Goal: Task Accomplishment & Management: Use online tool/utility

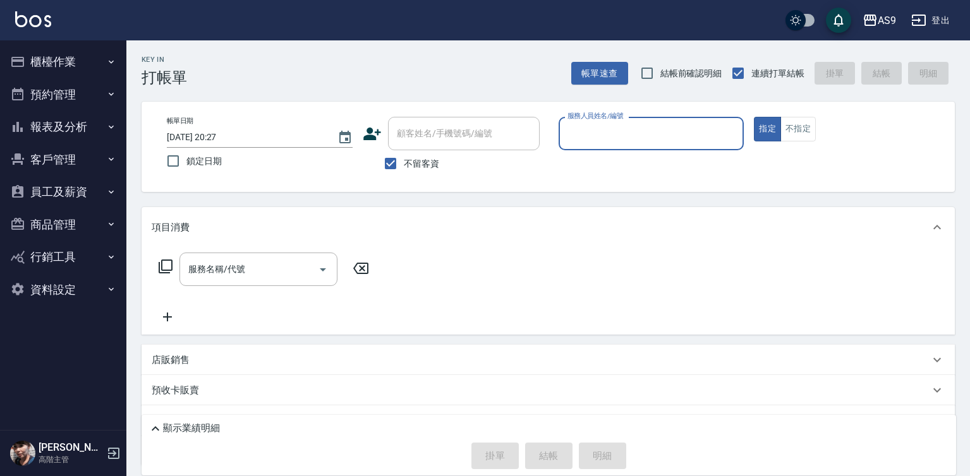
click at [583, 133] on input "服務人員姓名/編號" at bounding box center [651, 134] width 174 height 22
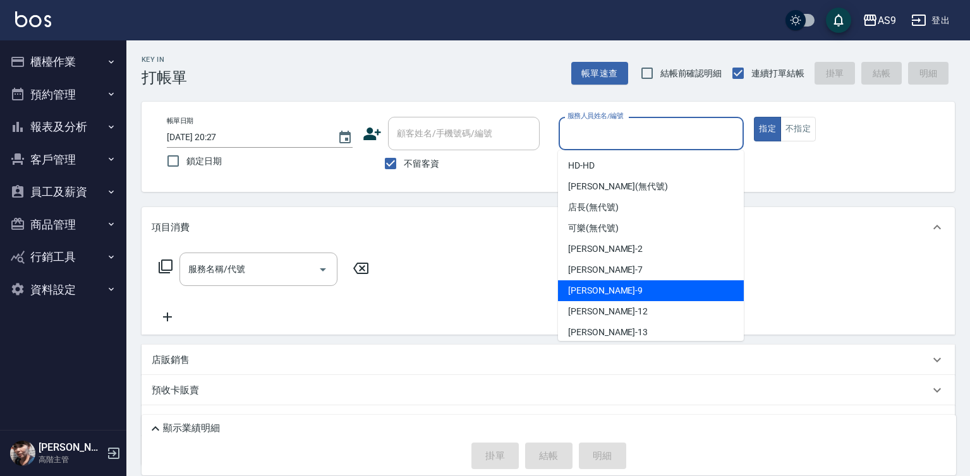
click at [596, 287] on span "[PERSON_NAME] -9" at bounding box center [605, 290] width 75 height 13
type input "[PERSON_NAME]-9"
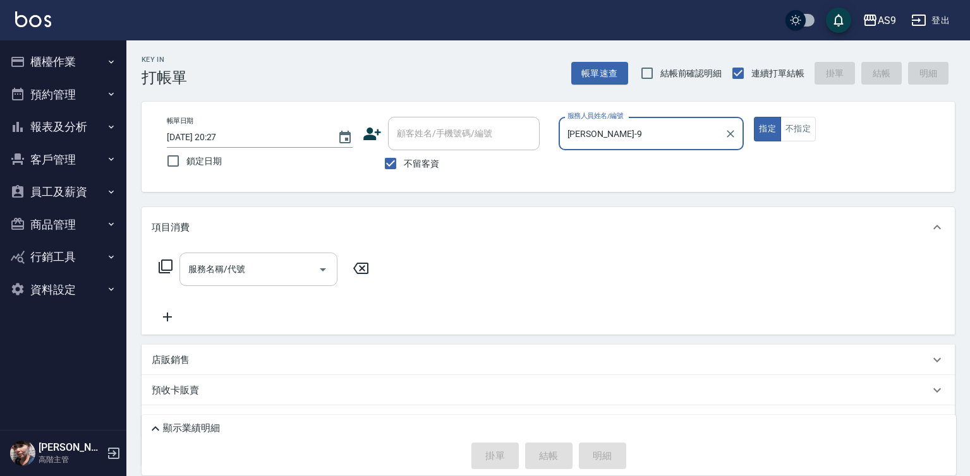
click at [270, 269] on input "服務名稱/代號" at bounding box center [249, 269] width 128 height 22
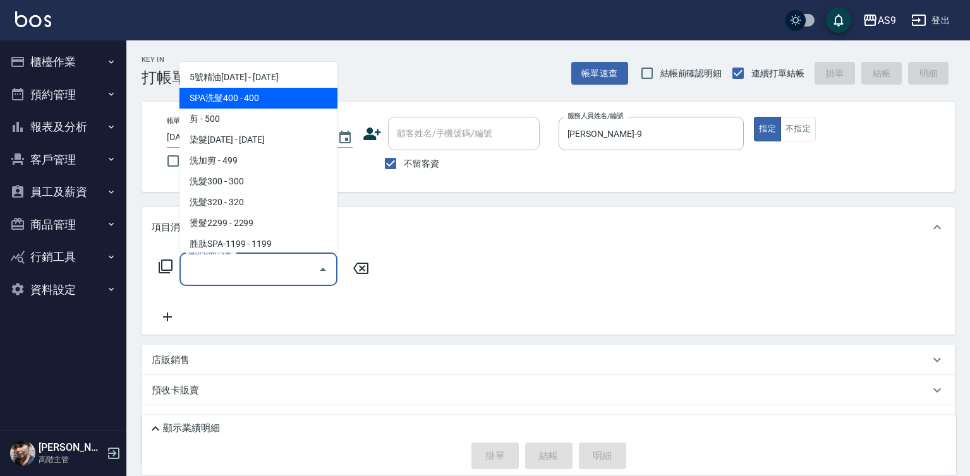
click at [256, 99] on span "SPA洗髮400 - 400" at bounding box center [258, 98] width 158 height 21
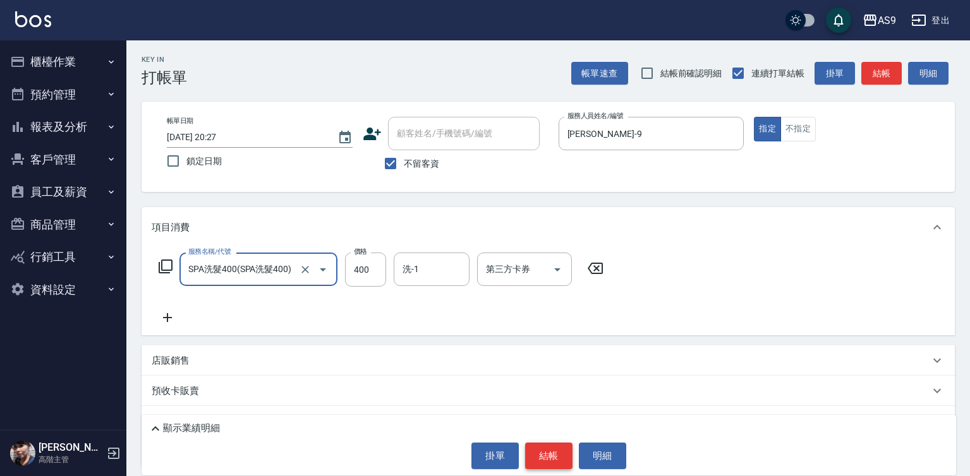
type input "SPA洗髮400"
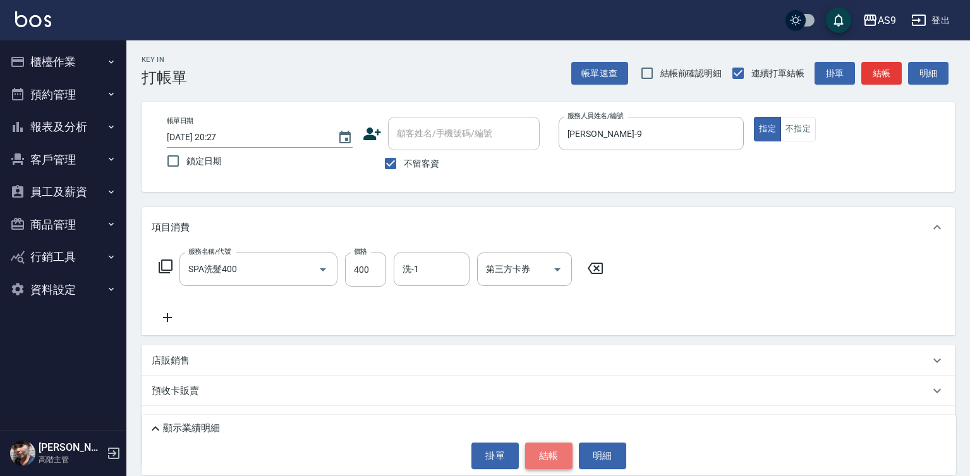
click at [562, 463] on button "結帳" at bounding box center [548, 456] width 47 height 27
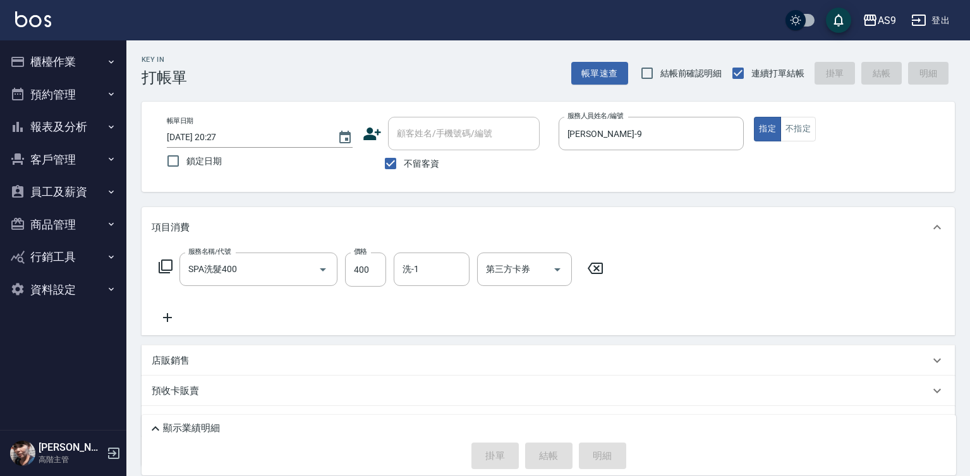
type input "[DATE] 20:28"
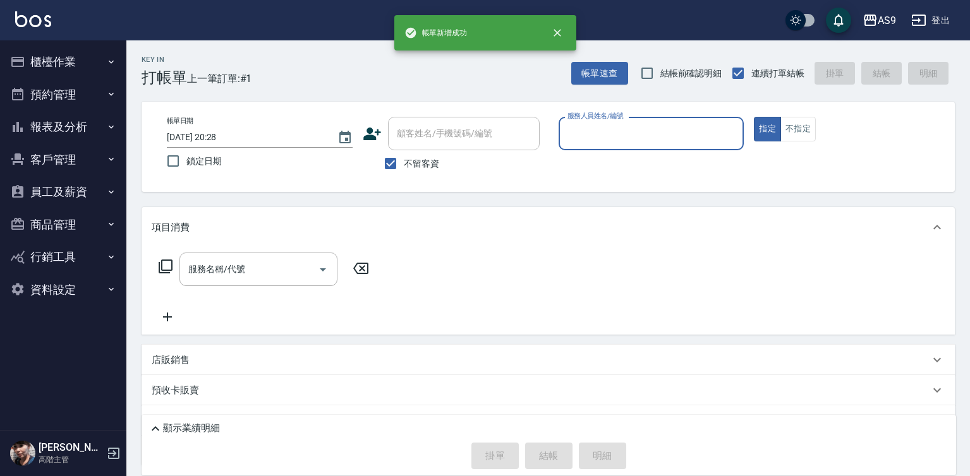
click at [591, 136] on input "服務人員姓名/編號" at bounding box center [651, 134] width 174 height 22
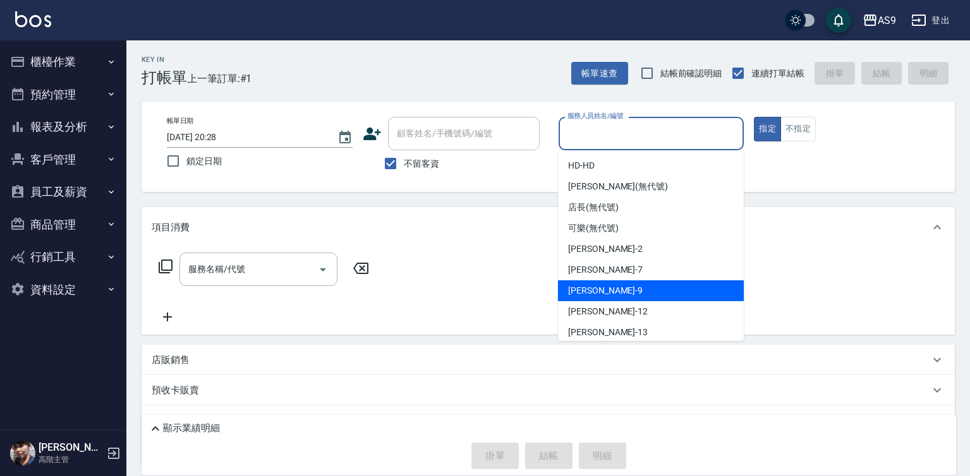
click at [586, 287] on span "[PERSON_NAME] -9" at bounding box center [605, 290] width 75 height 13
type input "[PERSON_NAME]-9"
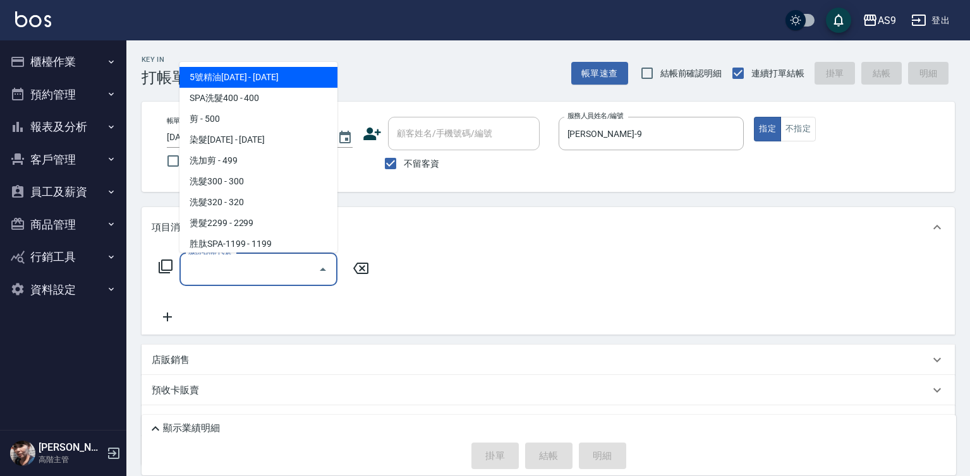
click at [290, 274] on input "服務名稱/代號" at bounding box center [249, 269] width 128 height 22
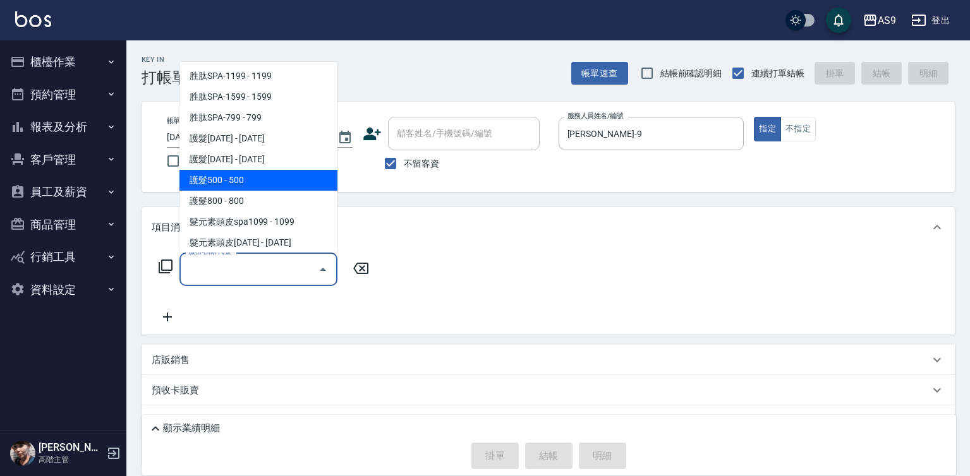
scroll to position [190, 0]
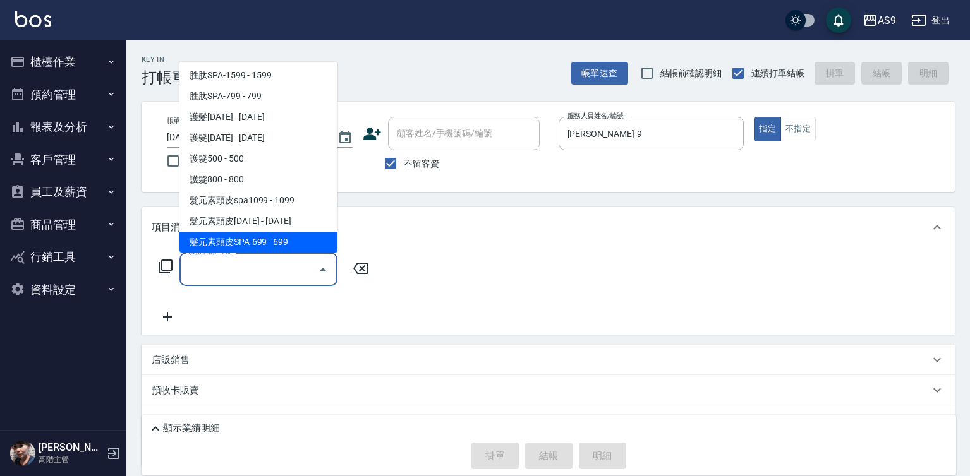
click at [288, 242] on span "髮元素頭皮SPA-699 - 699" at bounding box center [258, 242] width 158 height 21
type input "髮元素頭皮SPA-699(髮元素頭皮SPA-699)"
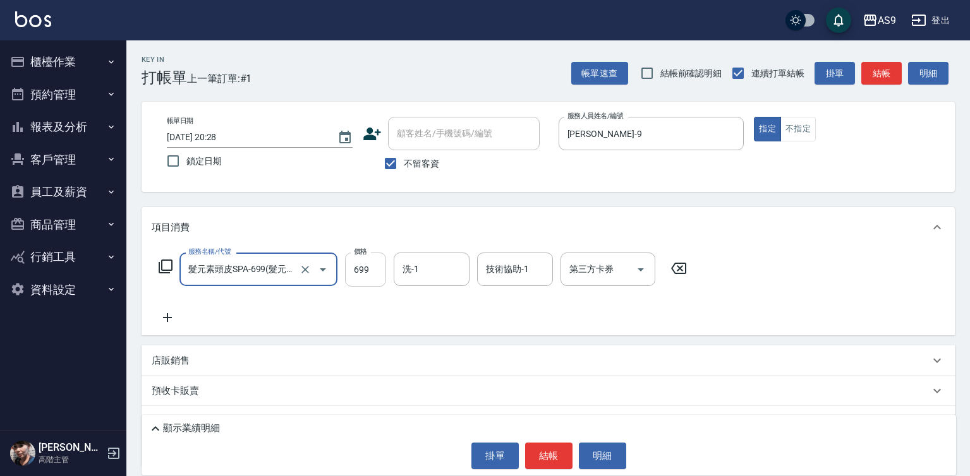
click at [368, 273] on input "699" at bounding box center [365, 270] width 41 height 34
type input "599"
click at [425, 273] on input "洗-1" at bounding box center [431, 269] width 64 height 22
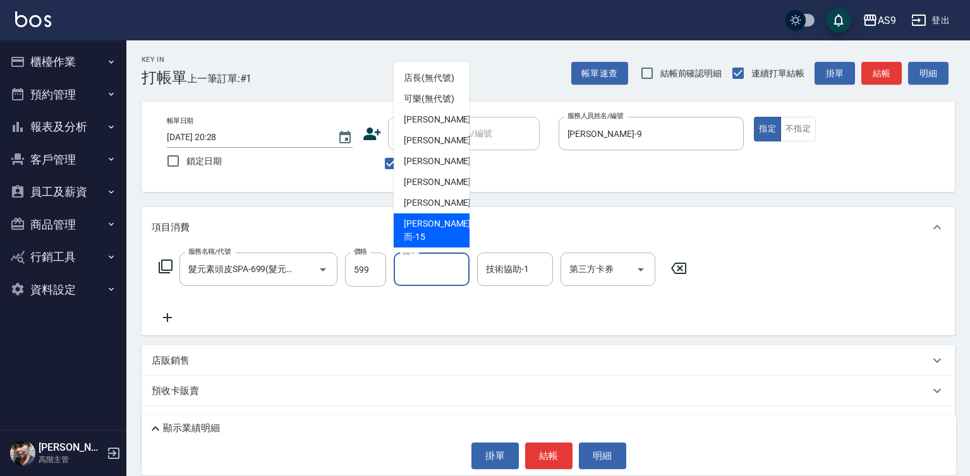
scroll to position [81, 0]
click at [441, 210] on span "[PERSON_NAME] -13" at bounding box center [444, 203] width 80 height 13
type input "[PERSON_NAME]-13"
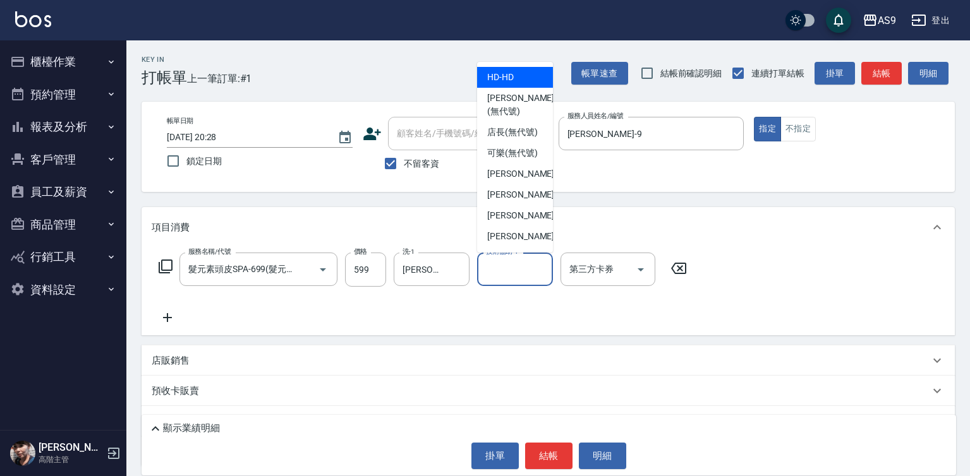
click at [512, 269] on div "技術協助-1 技術協助-1" at bounding box center [515, 269] width 76 height 33
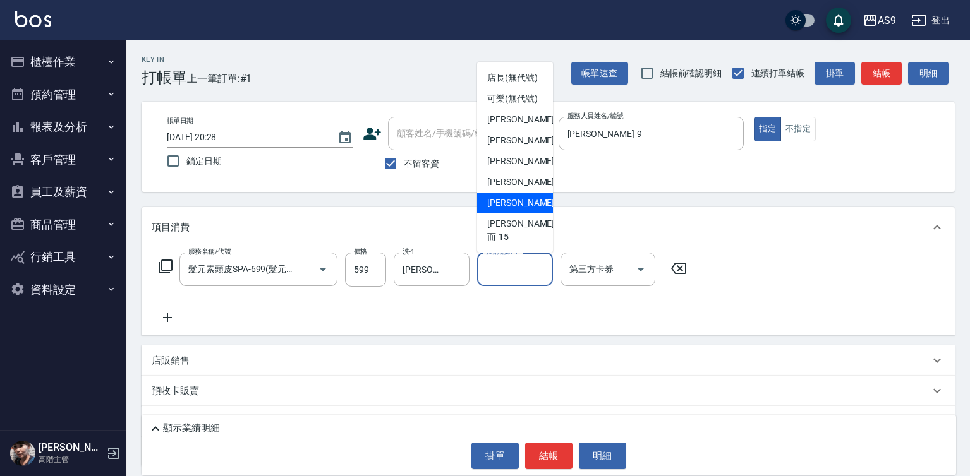
click at [524, 210] on span "[PERSON_NAME] -13" at bounding box center [527, 203] width 80 height 13
type input "[PERSON_NAME]-13"
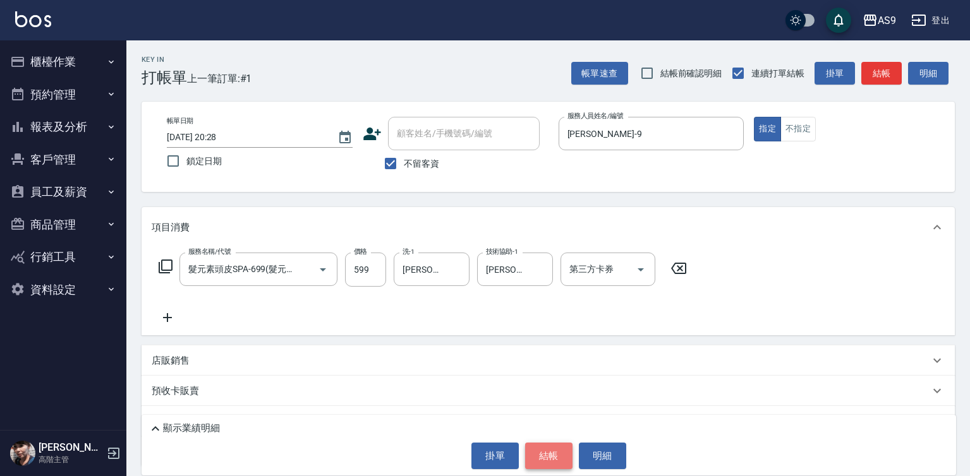
click at [543, 461] on button "結帳" at bounding box center [548, 456] width 47 height 27
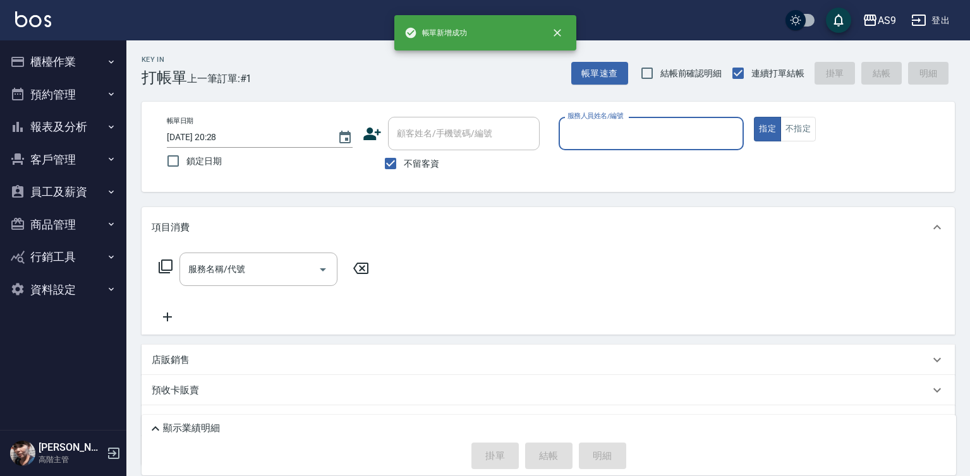
click at [602, 134] on input "服務人員姓名/編號" at bounding box center [651, 134] width 174 height 22
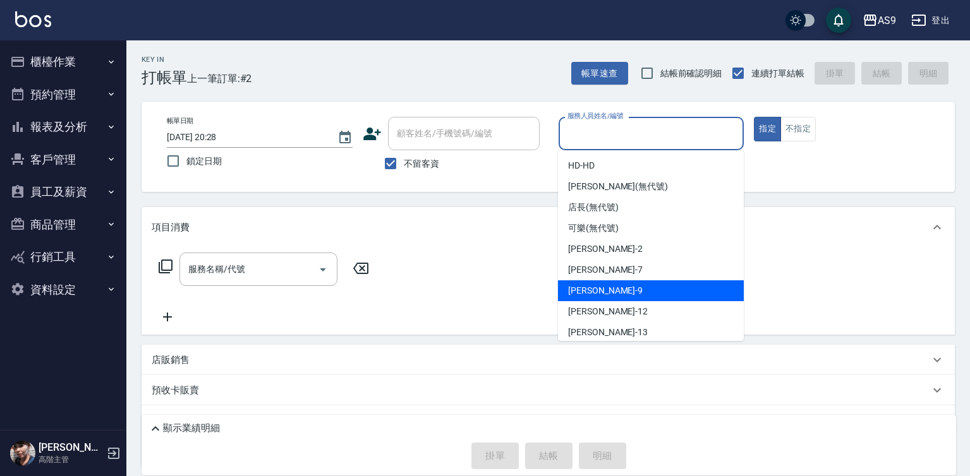
drag, startPoint x: 597, startPoint y: 293, endPoint x: 546, endPoint y: 288, distance: 51.4
click at [597, 293] on span "[PERSON_NAME] -9" at bounding box center [605, 290] width 75 height 13
type input "[PERSON_NAME]-9"
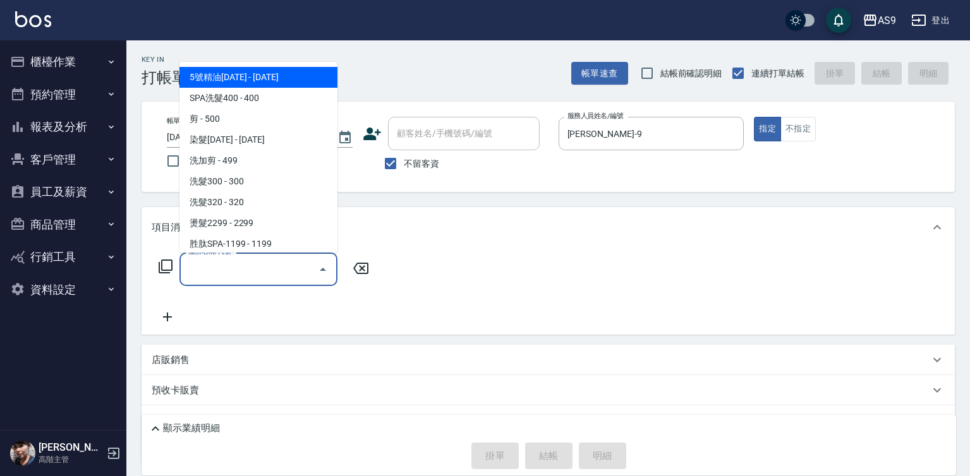
click at [286, 267] on input "服務名稱/代號" at bounding box center [249, 269] width 128 height 22
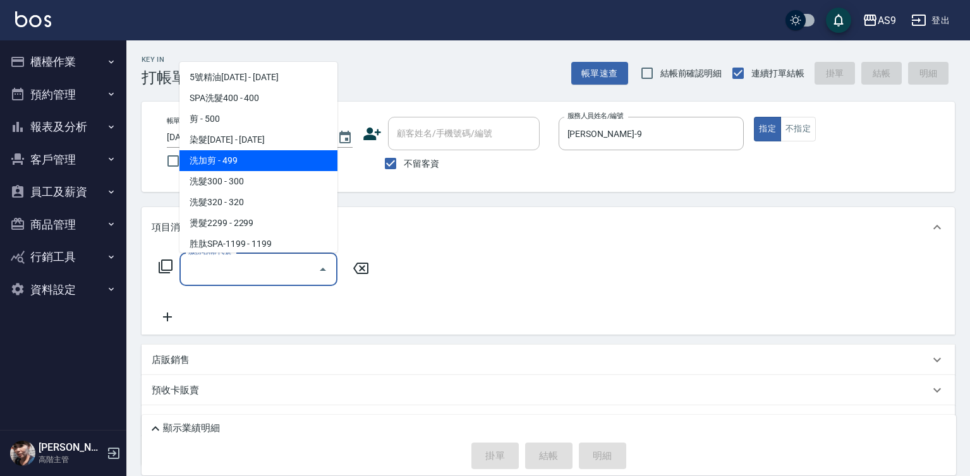
click at [245, 167] on span "洗加剪 - 499" at bounding box center [258, 160] width 158 height 21
type input "洗加剪(洗加剪)"
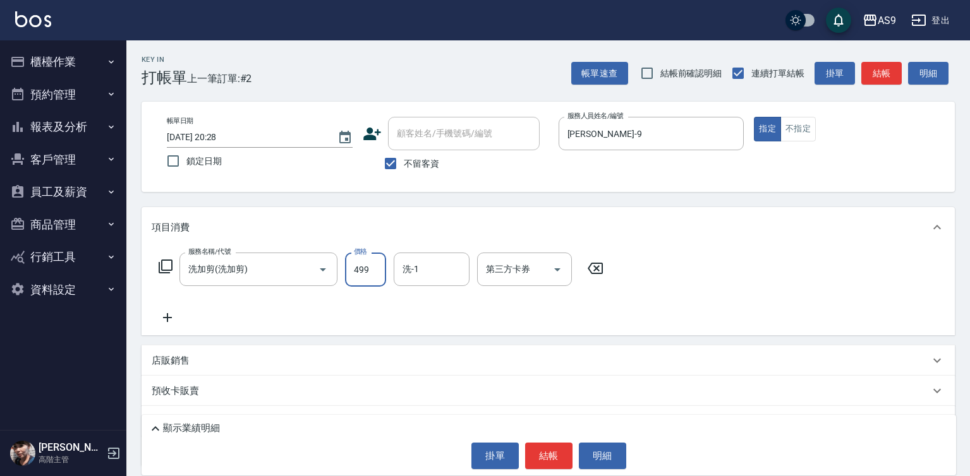
click at [361, 274] on input "499" at bounding box center [365, 270] width 41 height 34
type input "800"
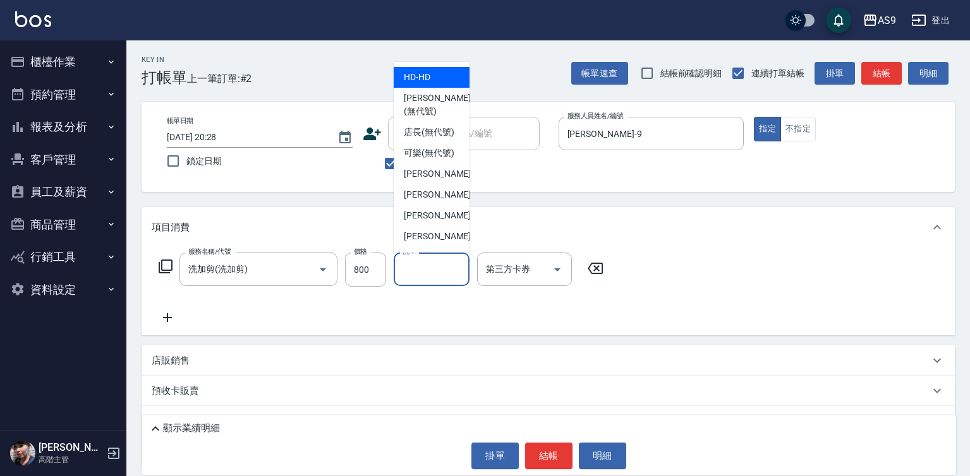
click at [406, 271] on input "洗-1" at bounding box center [431, 269] width 64 height 22
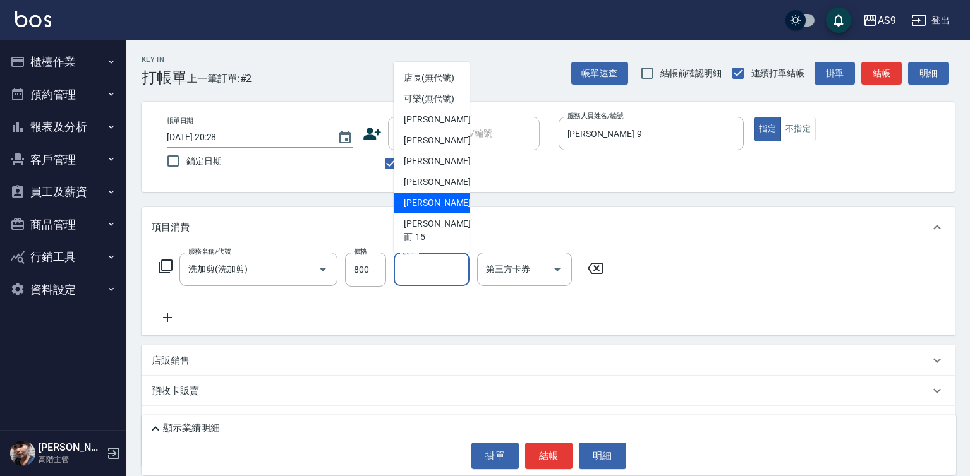
click at [439, 210] on span "[PERSON_NAME] -13" at bounding box center [444, 203] width 80 height 13
type input "[PERSON_NAME]-13"
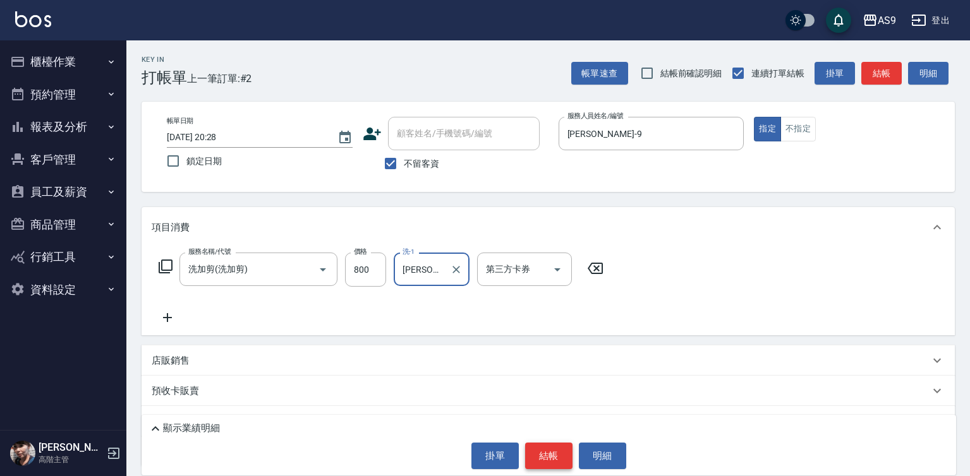
click at [547, 468] on button "結帳" at bounding box center [548, 456] width 47 height 27
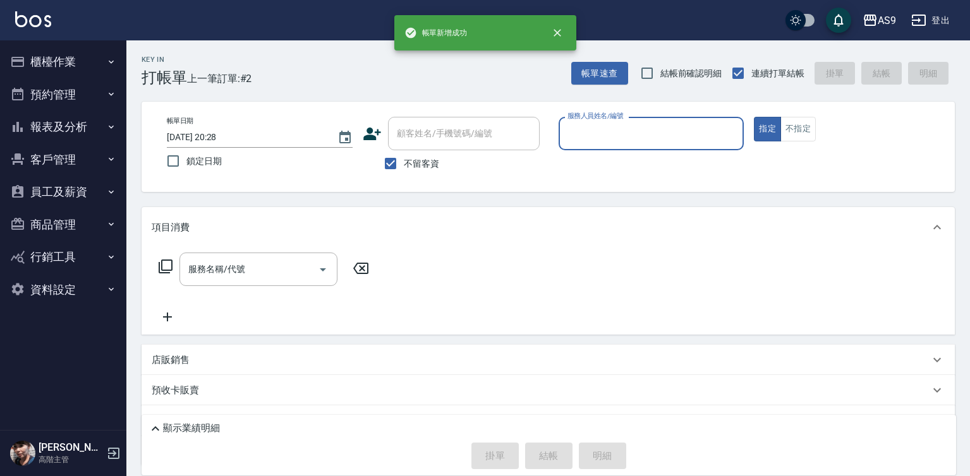
click at [615, 140] on input "服務人員姓名/編號" at bounding box center [651, 134] width 174 height 22
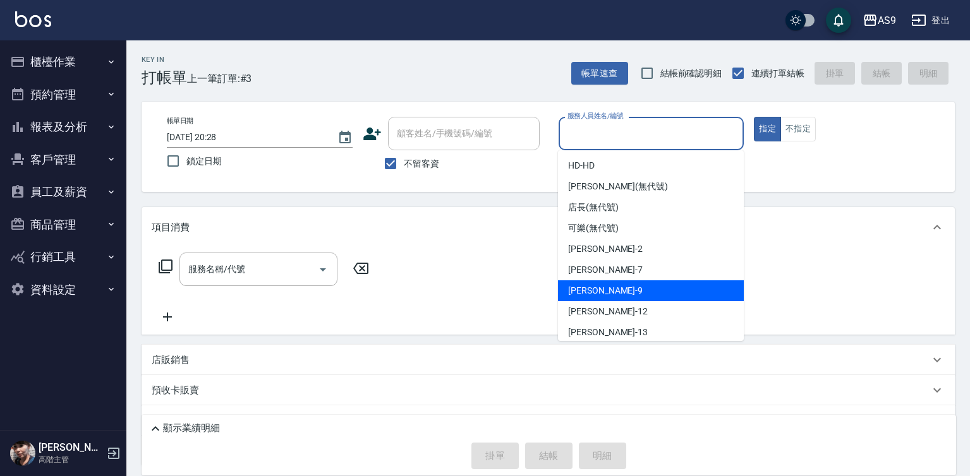
click at [599, 293] on span "[PERSON_NAME] -9" at bounding box center [605, 290] width 75 height 13
type input "[PERSON_NAME]-9"
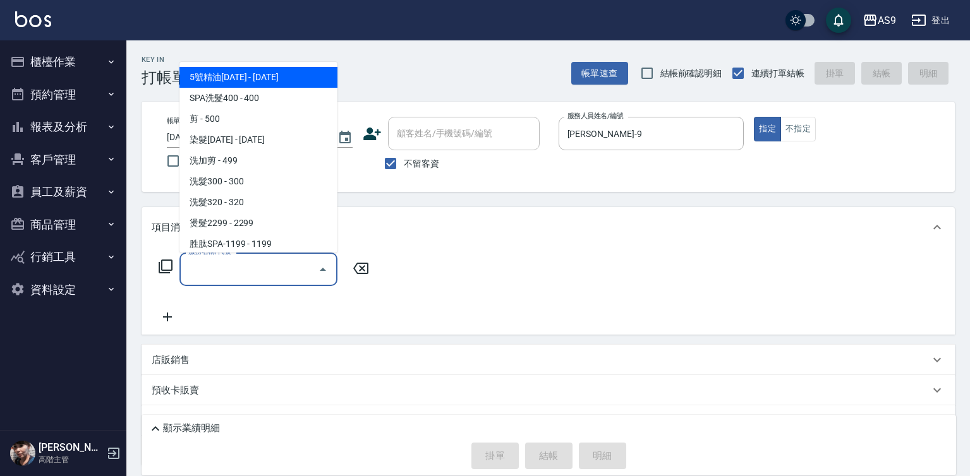
click at [262, 269] on input "服務名稱/代號" at bounding box center [249, 269] width 128 height 22
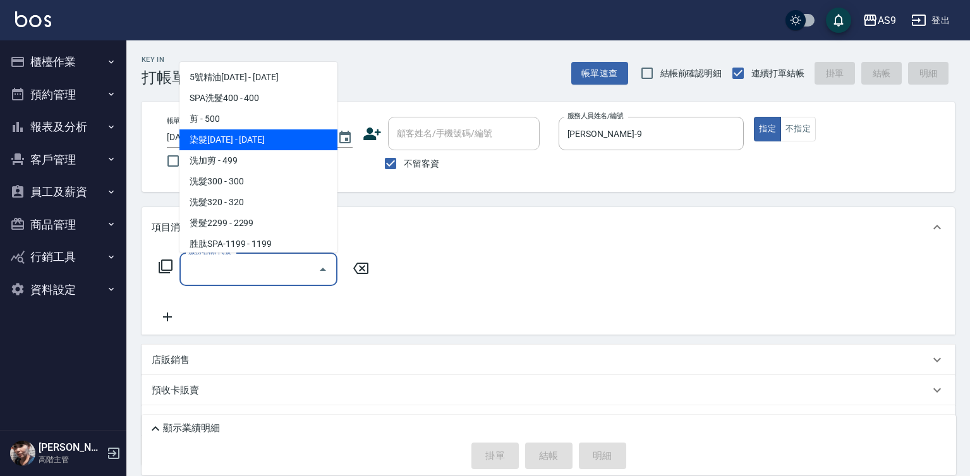
click at [279, 140] on span "染髮[DATE] - [DATE]" at bounding box center [258, 140] width 158 height 21
type input "染髮1500(染髮1500)"
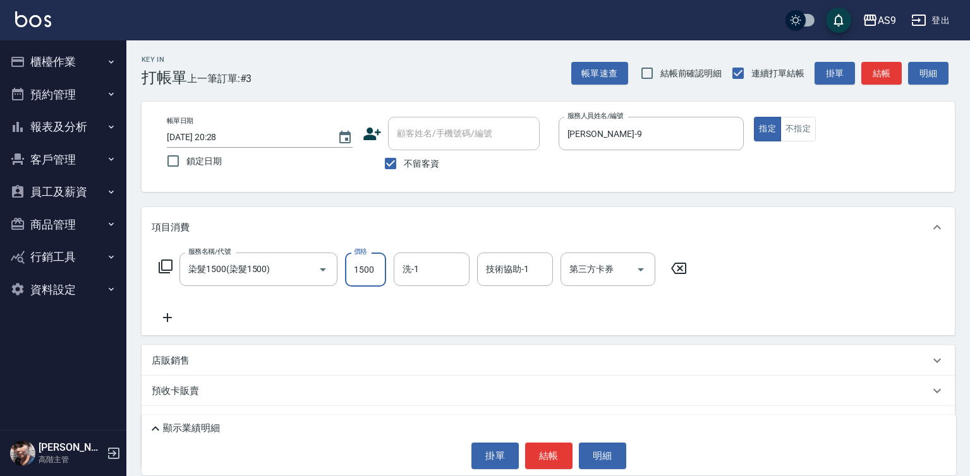
click at [377, 253] on input "1500" at bounding box center [365, 270] width 41 height 34
click at [376, 255] on input "1500" at bounding box center [365, 270] width 41 height 34
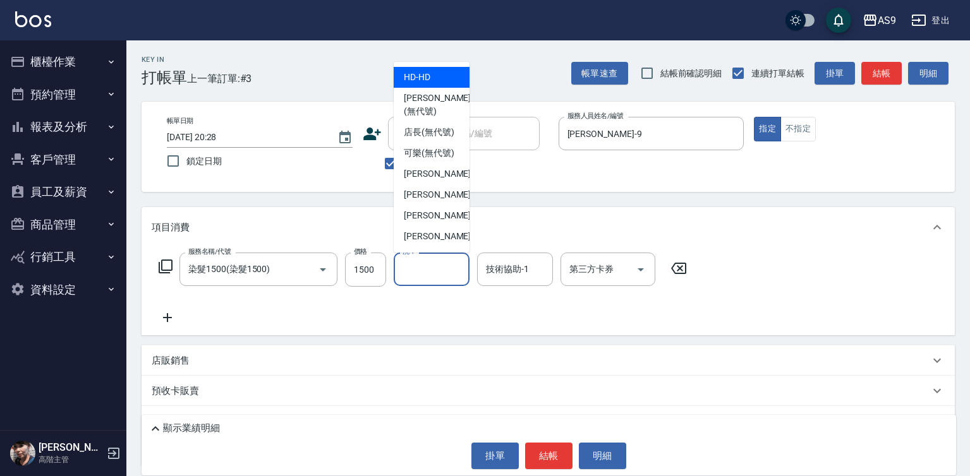
click at [427, 270] on input "洗-1" at bounding box center [431, 269] width 64 height 22
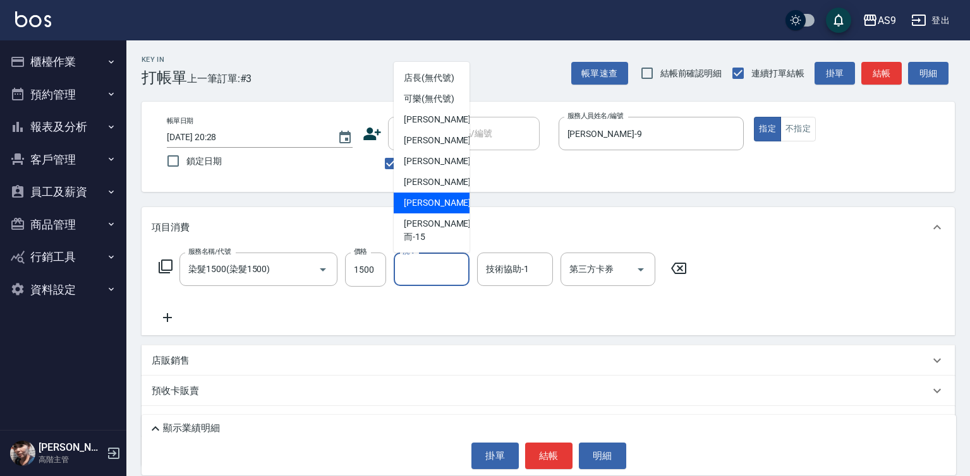
click at [445, 212] on div "[PERSON_NAME] -13" at bounding box center [432, 203] width 76 height 21
type input "[PERSON_NAME]-13"
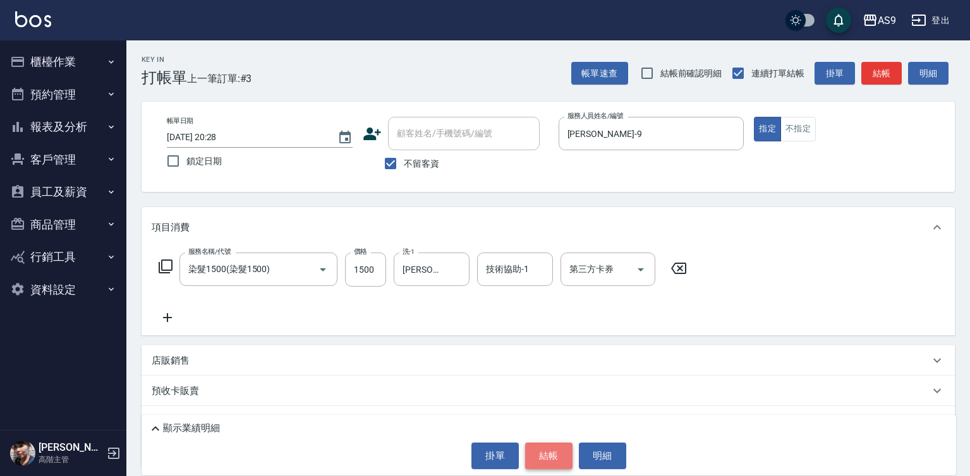
click at [539, 449] on button "結帳" at bounding box center [548, 456] width 47 height 27
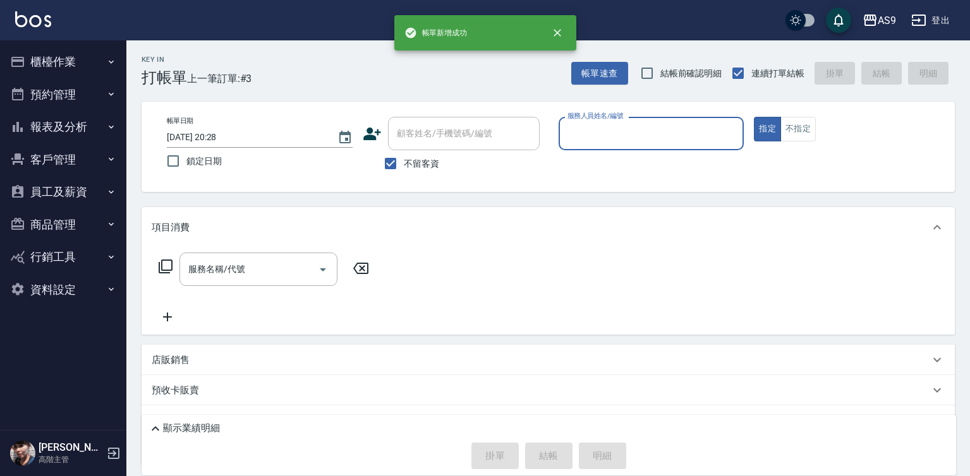
click at [591, 137] on input "服務人員姓名/編號" at bounding box center [651, 134] width 174 height 22
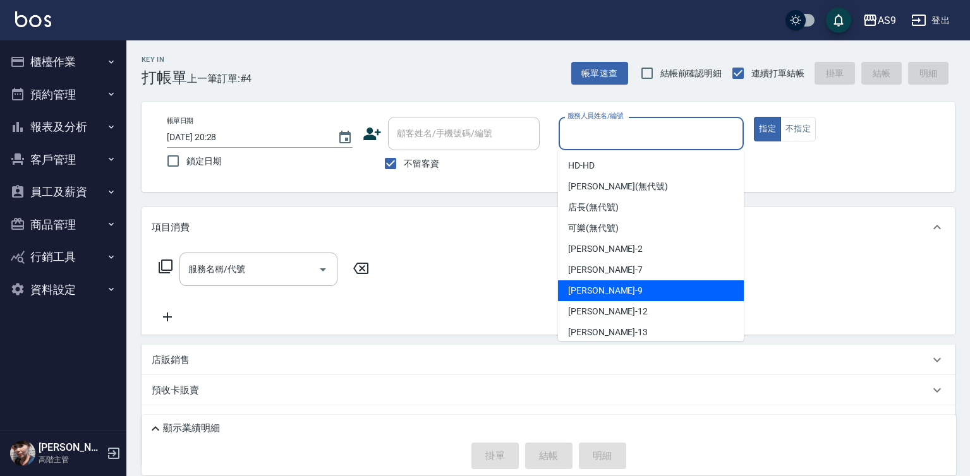
click at [600, 286] on span "[PERSON_NAME] -9" at bounding box center [605, 290] width 75 height 13
type input "[PERSON_NAME]-9"
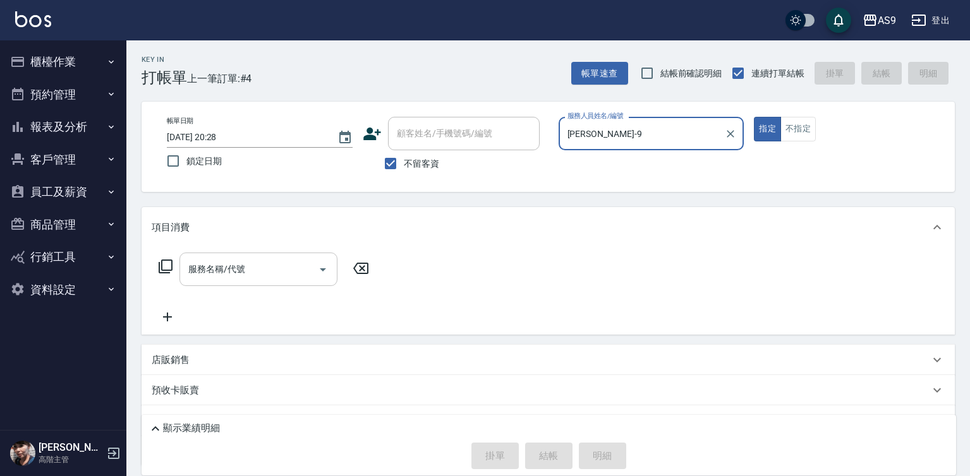
click at [234, 270] on input "服務名稱/代號" at bounding box center [249, 269] width 128 height 22
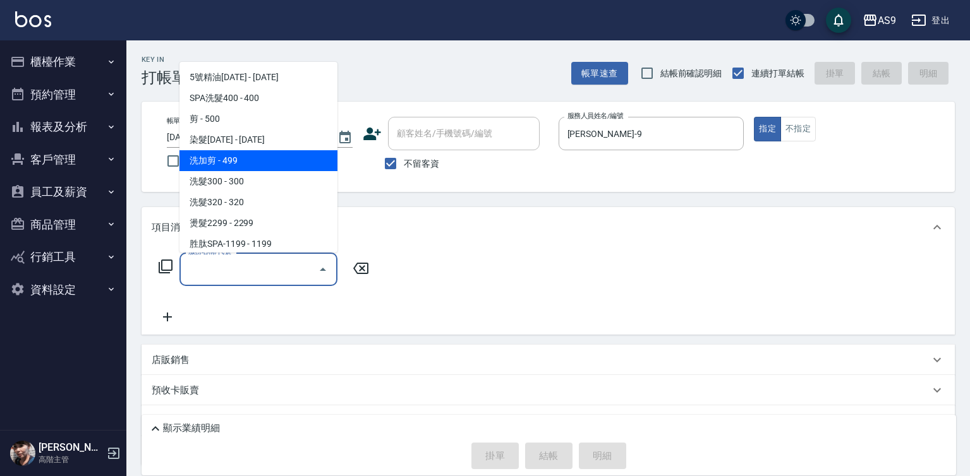
click at [240, 162] on span "洗加剪 - 499" at bounding box center [258, 160] width 158 height 21
type input "洗加剪(洗加剪)"
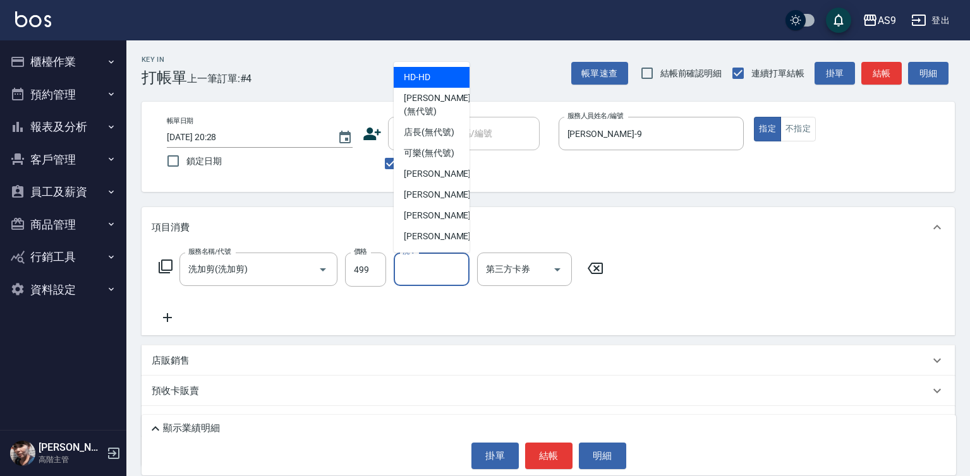
click at [406, 265] on div "洗-1 洗-1" at bounding box center [432, 269] width 76 height 33
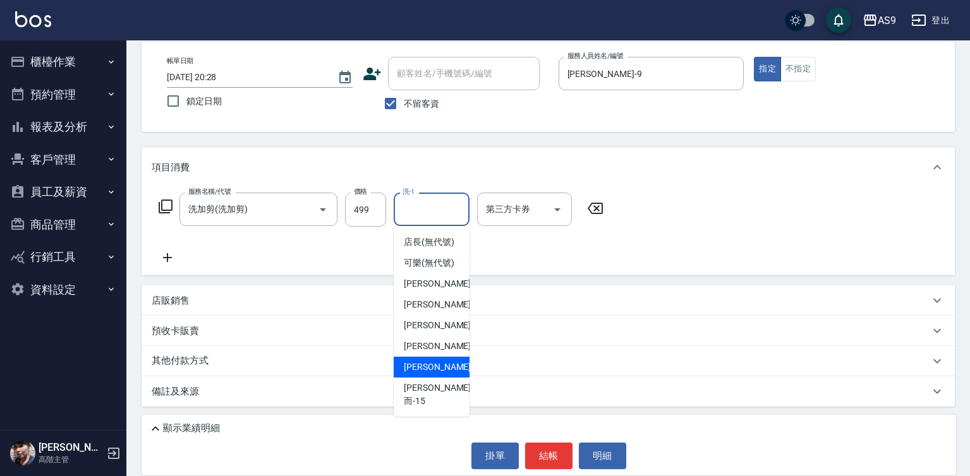
click at [442, 374] on span "[PERSON_NAME] -13" at bounding box center [444, 367] width 80 height 13
type input "[PERSON_NAME]-13"
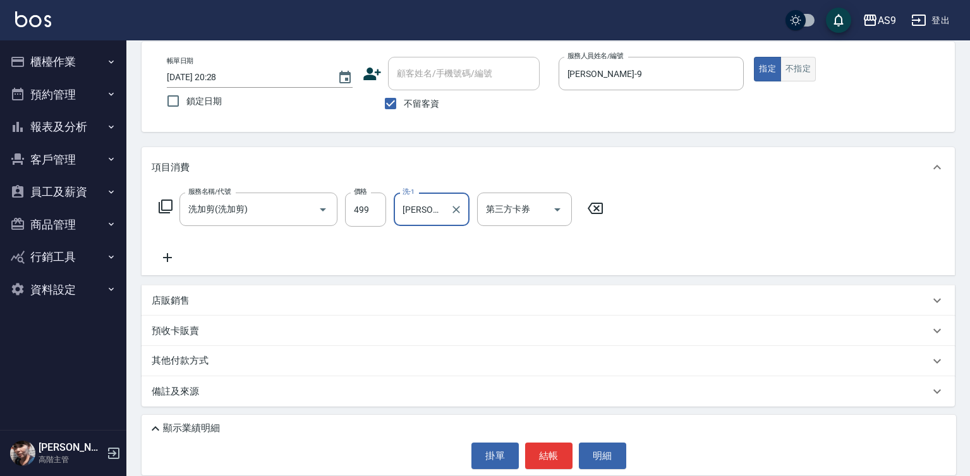
click at [804, 76] on button "不指定" at bounding box center [797, 69] width 35 height 25
click at [547, 463] on button "結帳" at bounding box center [548, 456] width 47 height 27
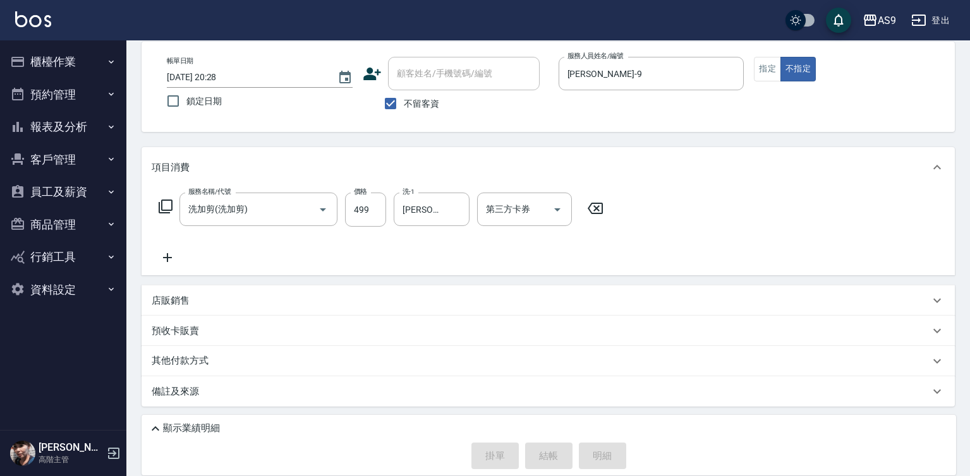
type input "[DATE] 20:29"
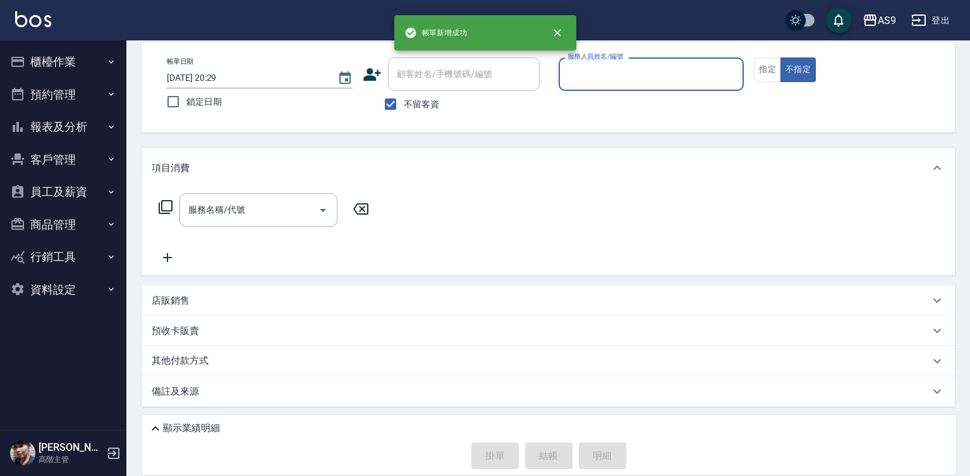
scroll to position [59, 0]
click at [591, 82] on input "服務人員姓名/編號" at bounding box center [651, 74] width 174 height 22
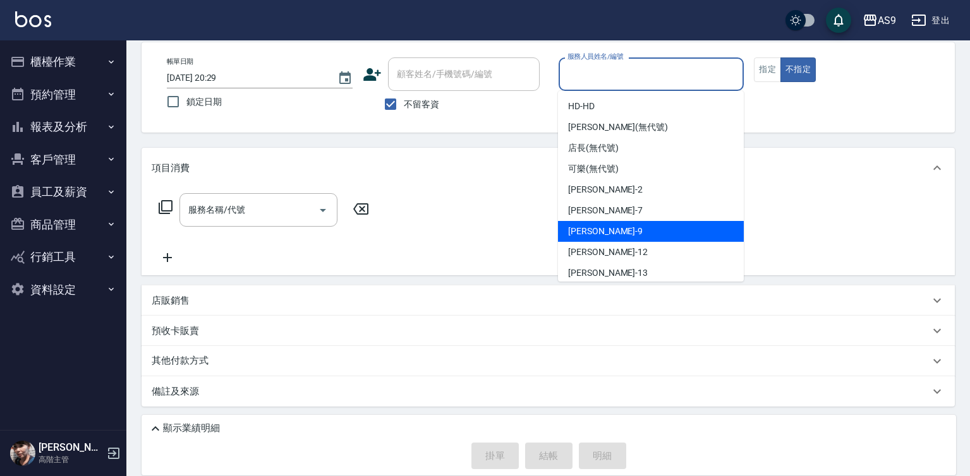
drag, startPoint x: 600, startPoint y: 226, endPoint x: 682, endPoint y: 172, distance: 97.6
click at [604, 227] on div "[PERSON_NAME] -9" at bounding box center [651, 231] width 186 height 21
type input "[PERSON_NAME]-9"
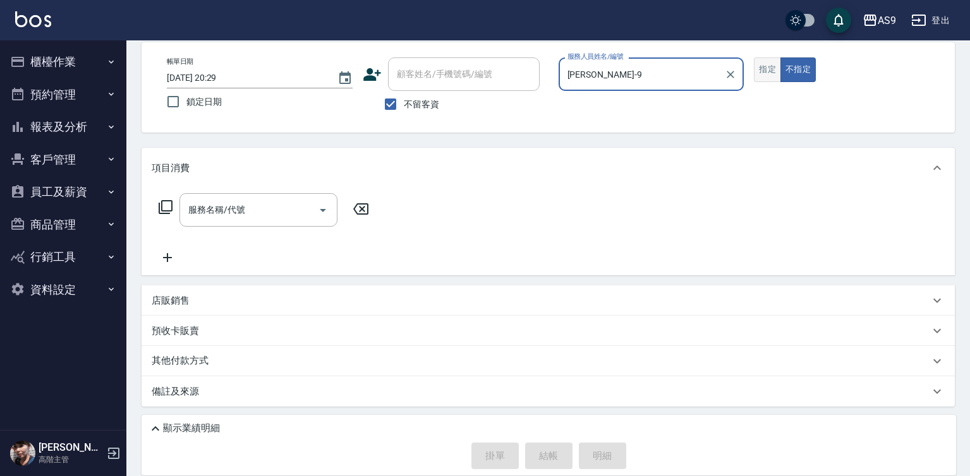
click at [763, 71] on button "指定" at bounding box center [767, 69] width 27 height 25
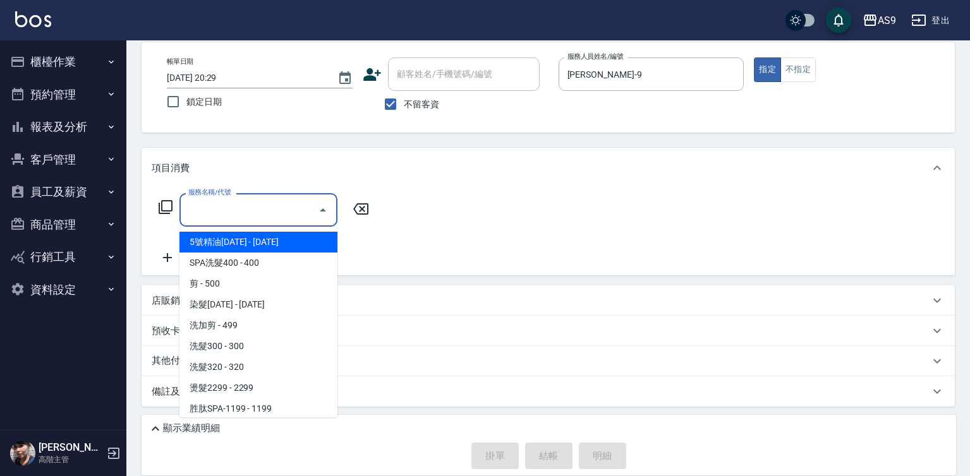
click at [275, 212] on input "服務名稱/代號" at bounding box center [249, 210] width 128 height 22
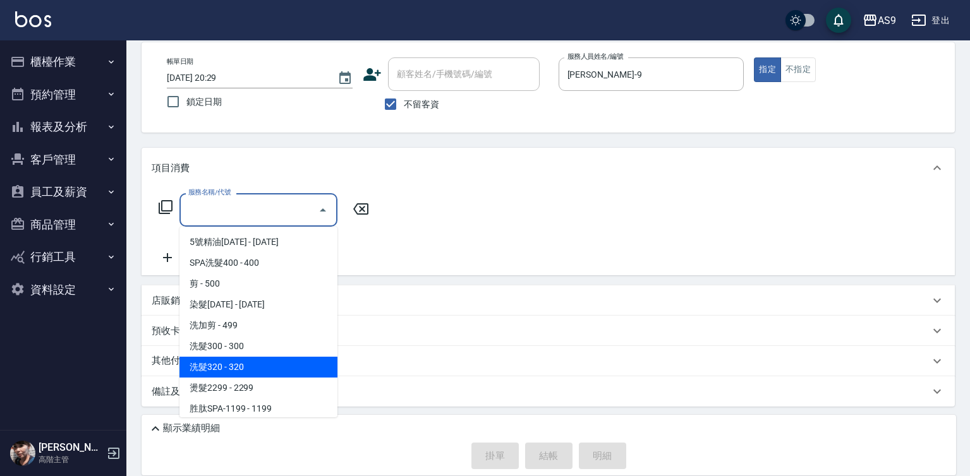
click at [245, 372] on span "洗髮320 - 320" at bounding box center [258, 367] width 158 height 21
type input "洗髮320(洗髮320)"
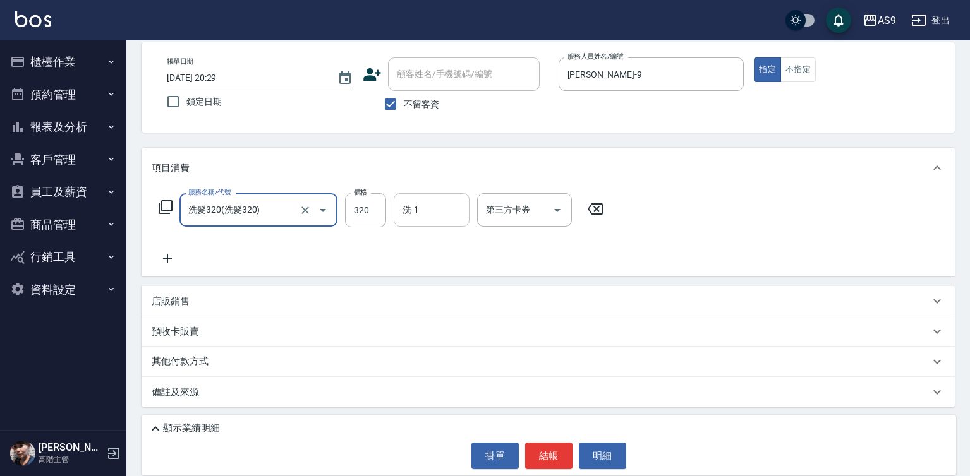
click at [427, 205] on input "洗-1" at bounding box center [431, 210] width 64 height 22
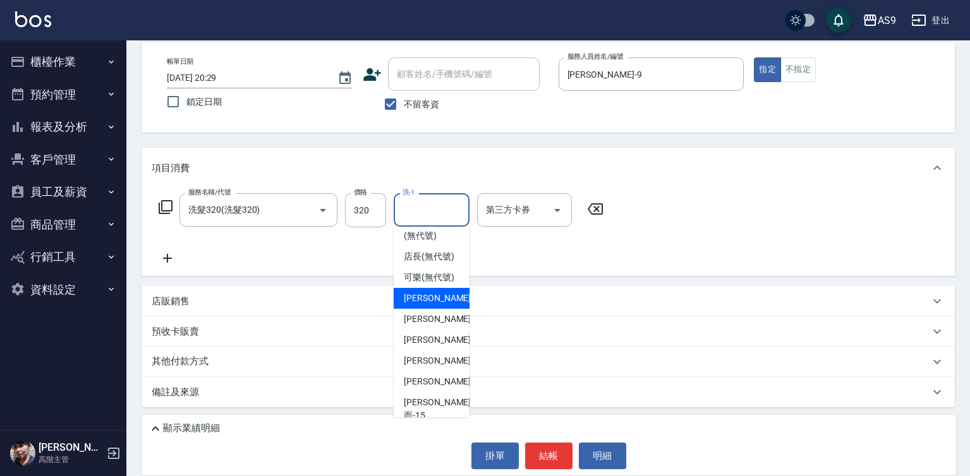
scroll to position [81, 0]
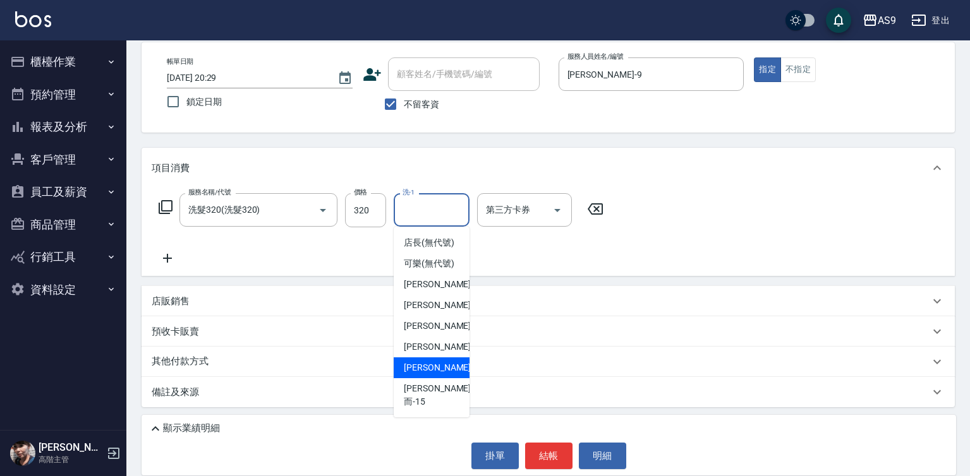
click at [435, 375] on span "[PERSON_NAME] -13" at bounding box center [444, 367] width 80 height 13
type input "[PERSON_NAME]-13"
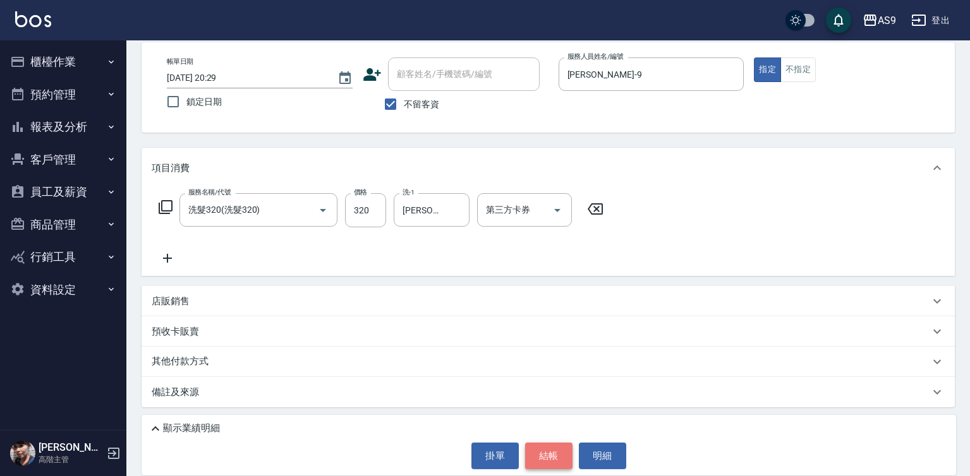
click at [533, 459] on button "結帳" at bounding box center [548, 456] width 47 height 27
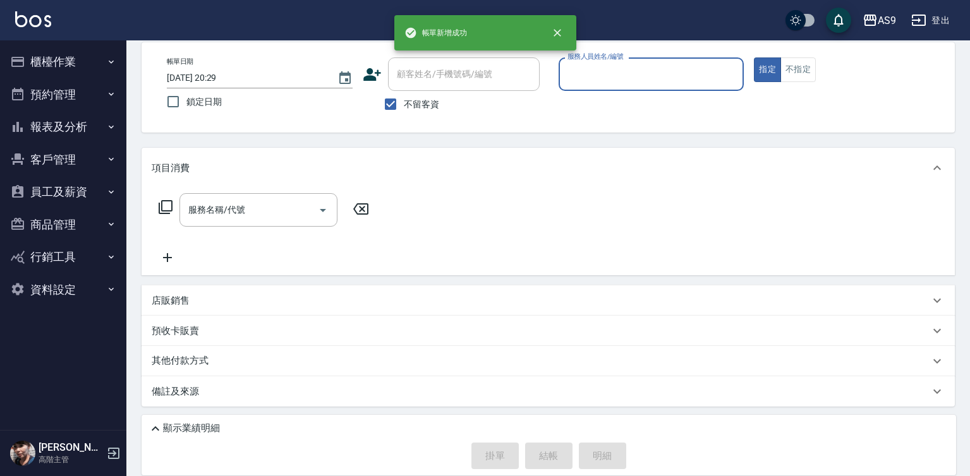
click at [613, 79] on input "服務人員姓名/編號" at bounding box center [651, 74] width 174 height 22
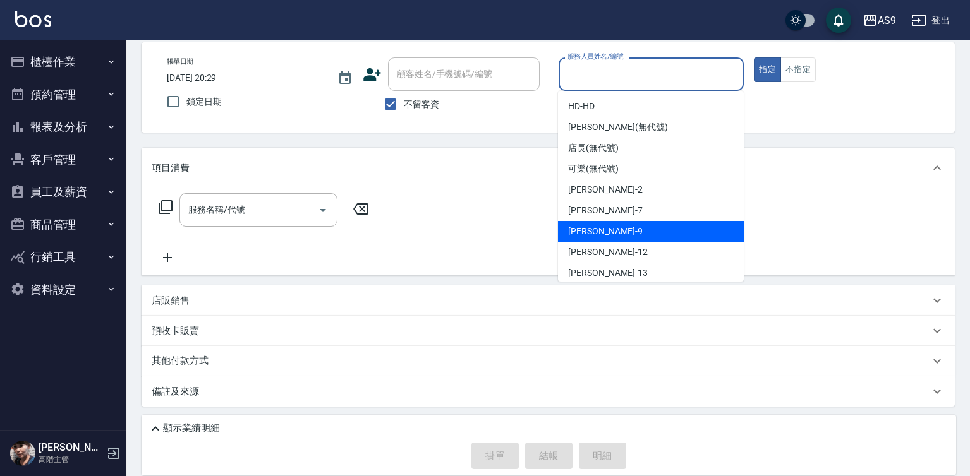
click at [610, 230] on div "[PERSON_NAME] -9" at bounding box center [651, 231] width 186 height 21
type input "[PERSON_NAME]-9"
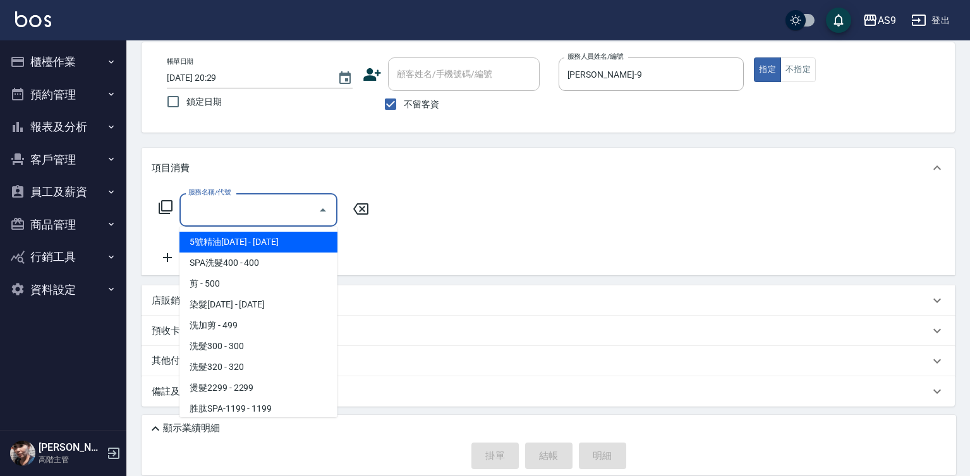
click at [235, 211] on input "服務名稱/代號" at bounding box center [249, 210] width 128 height 22
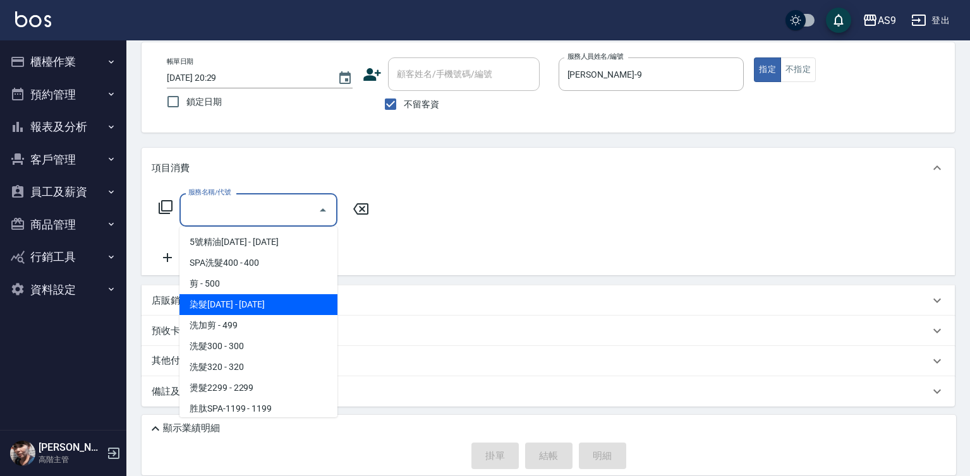
click at [248, 304] on span "染髮[DATE] - [DATE]" at bounding box center [258, 304] width 158 height 21
type input "染髮1500(染髮1500)"
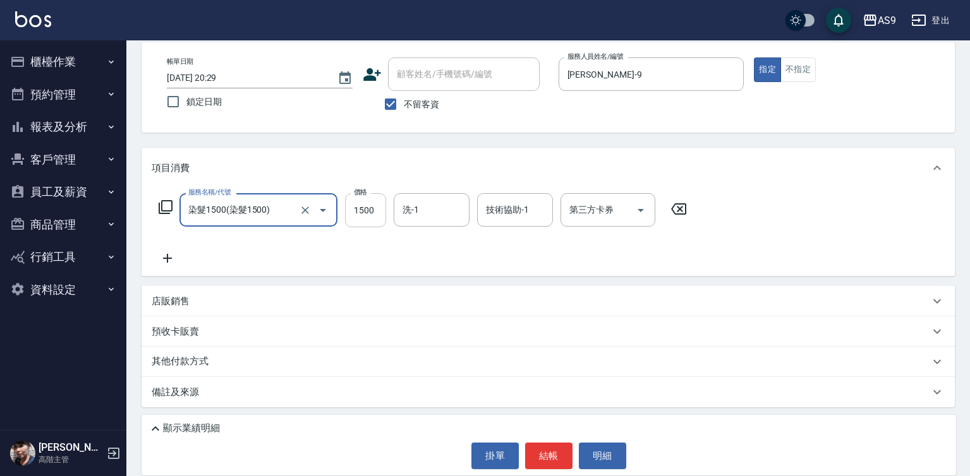
click at [358, 207] on input "1500" at bounding box center [365, 210] width 41 height 34
click at [357, 206] on input "1500" at bounding box center [365, 210] width 41 height 34
type input "2500"
click at [420, 209] on input "洗-1" at bounding box center [431, 210] width 64 height 22
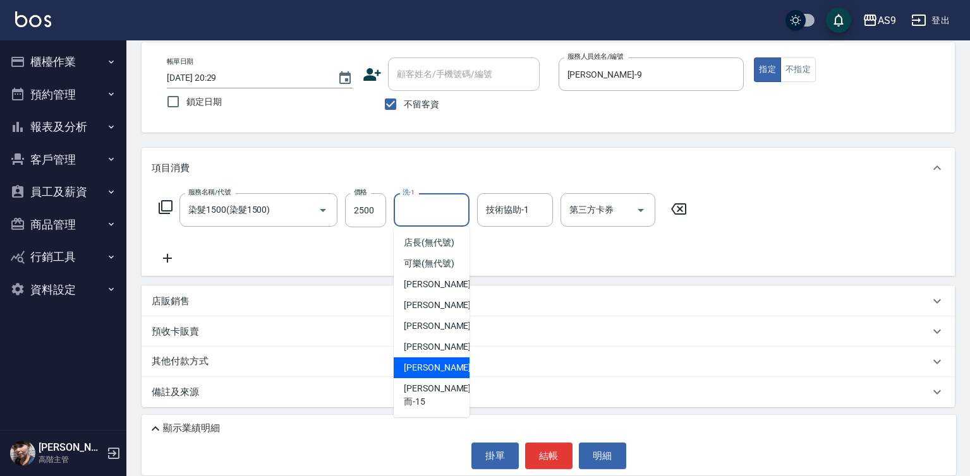
drag, startPoint x: 443, startPoint y: 383, endPoint x: 499, endPoint y: 414, distance: 64.5
click at [443, 378] on div "[PERSON_NAME] -13" at bounding box center [432, 368] width 76 height 21
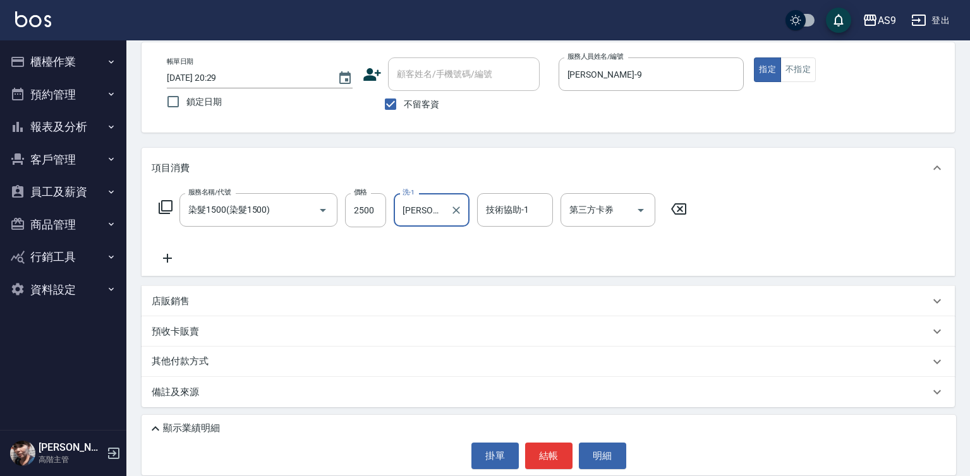
type input "[PERSON_NAME]-13"
click at [540, 456] on button "結帳" at bounding box center [548, 456] width 47 height 27
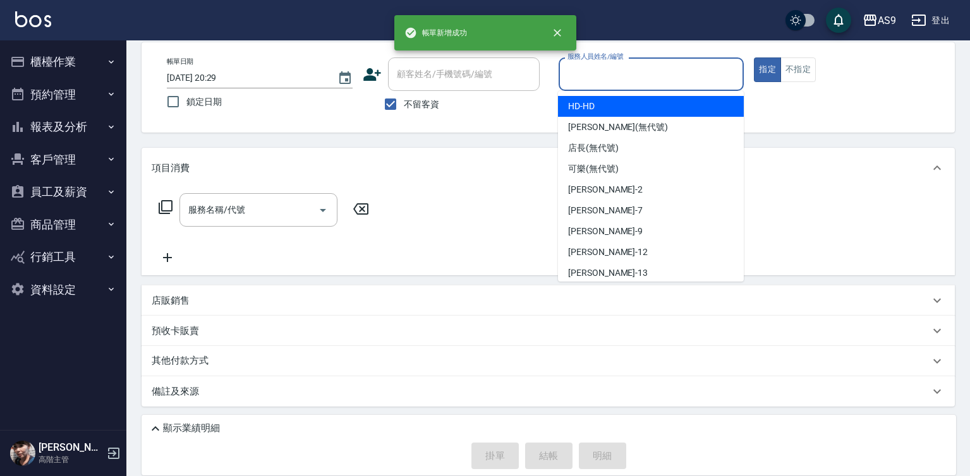
click at [629, 82] on input "服務人員姓名/編號" at bounding box center [651, 74] width 174 height 22
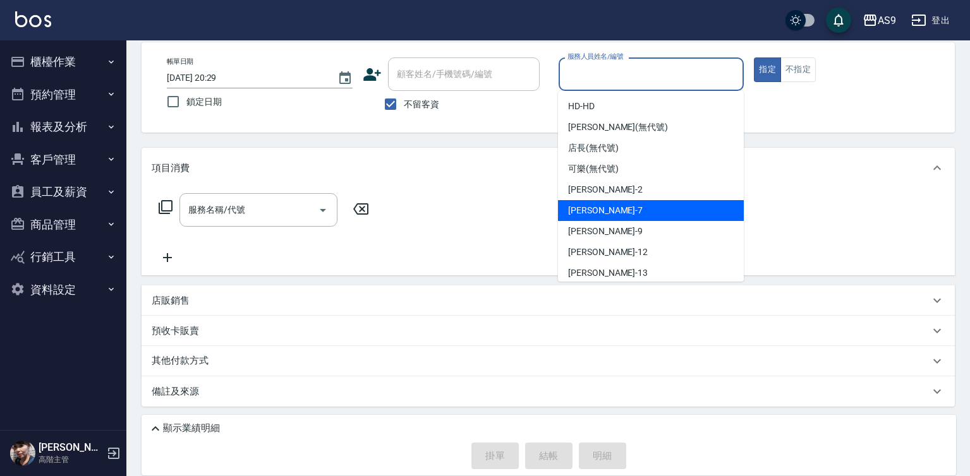
drag, startPoint x: 624, startPoint y: 227, endPoint x: 543, endPoint y: 232, distance: 81.0
click at [624, 228] on div "[PERSON_NAME] -9" at bounding box center [651, 231] width 186 height 21
type input "[PERSON_NAME]-9"
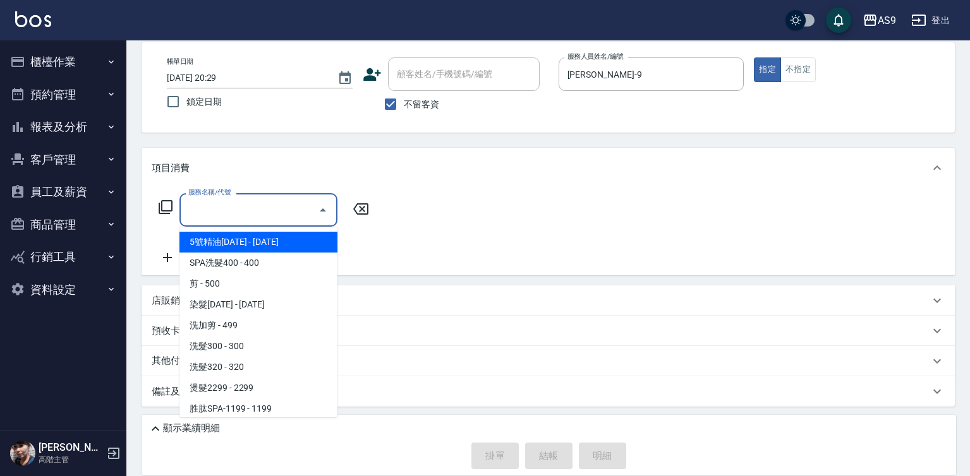
click at [289, 209] on input "服務名稱/代號" at bounding box center [249, 210] width 128 height 22
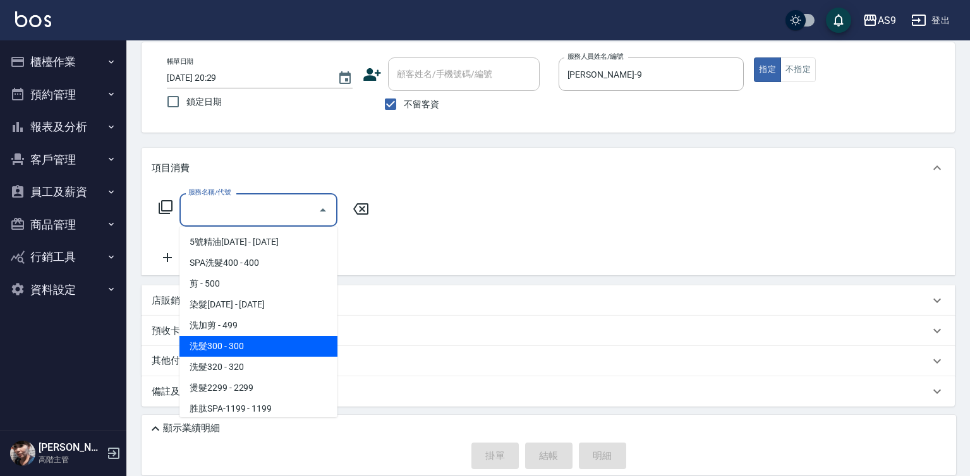
click at [237, 349] on span "洗髮300 - 300" at bounding box center [258, 346] width 158 height 21
type input "洗髮300(洗 髮300)"
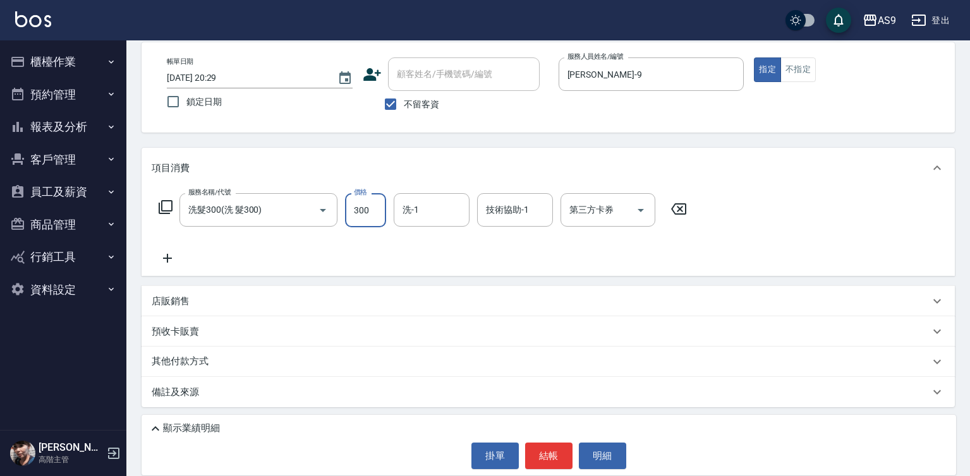
click at [351, 219] on input "300" at bounding box center [365, 210] width 41 height 34
type input "290"
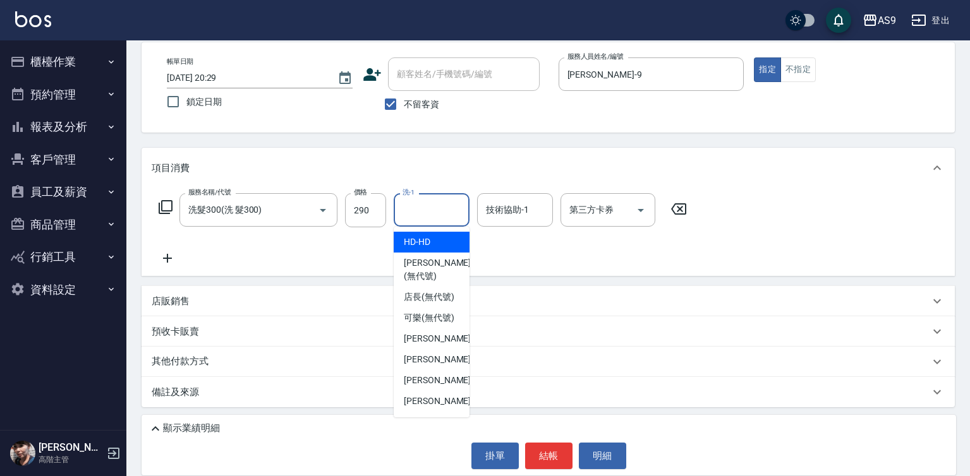
click at [427, 212] on input "洗-1" at bounding box center [431, 210] width 64 height 22
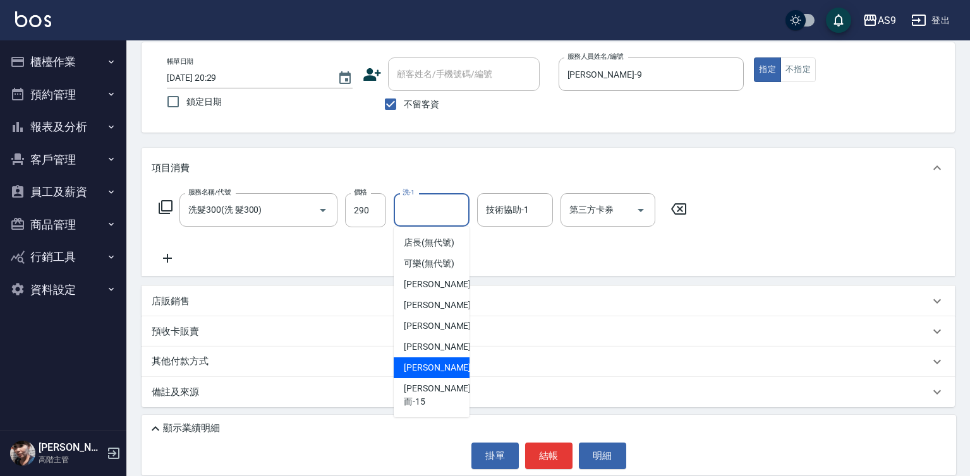
click at [432, 375] on span "[PERSON_NAME] -13" at bounding box center [444, 367] width 80 height 13
type input "[PERSON_NAME]-13"
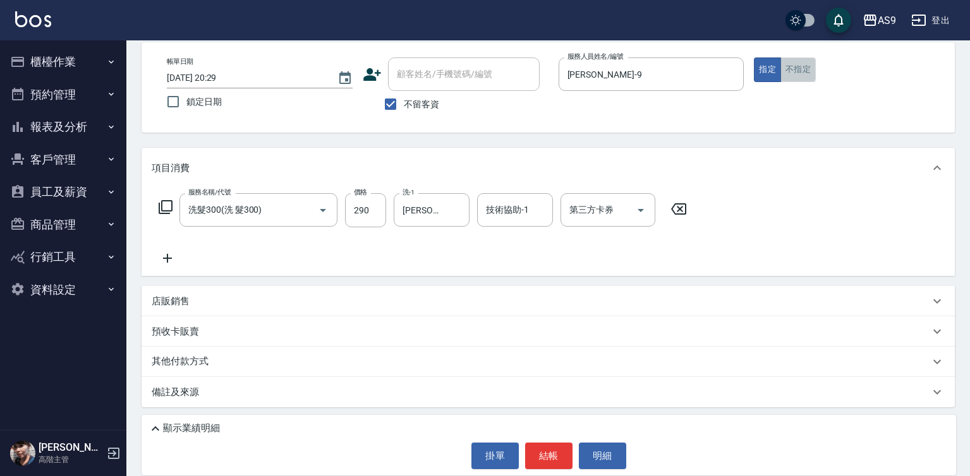
drag, startPoint x: 796, startPoint y: 64, endPoint x: 737, endPoint y: 155, distance: 108.3
click at [797, 66] on button "不指定" at bounding box center [797, 69] width 35 height 25
click at [548, 449] on button "結帳" at bounding box center [548, 456] width 47 height 27
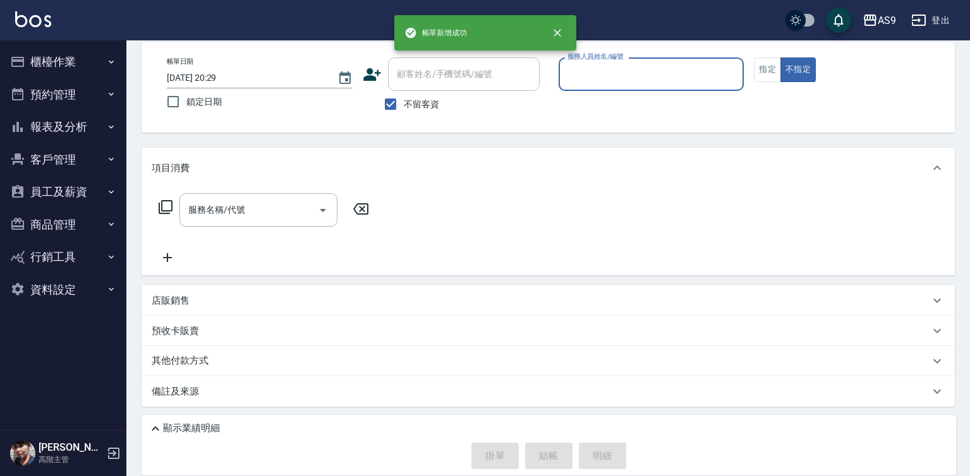
click at [597, 75] on input "服務人員姓名/編號" at bounding box center [651, 74] width 174 height 22
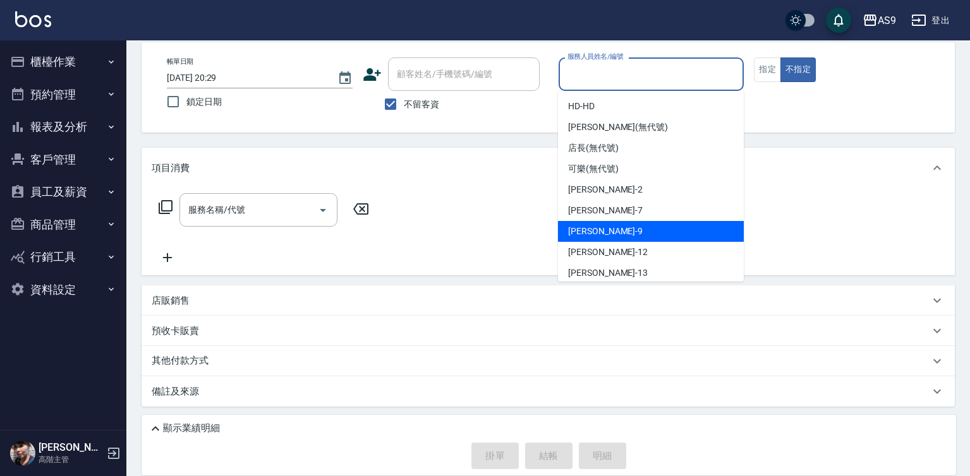
click at [599, 236] on span "[PERSON_NAME] -9" at bounding box center [605, 231] width 75 height 13
type input "[PERSON_NAME]-9"
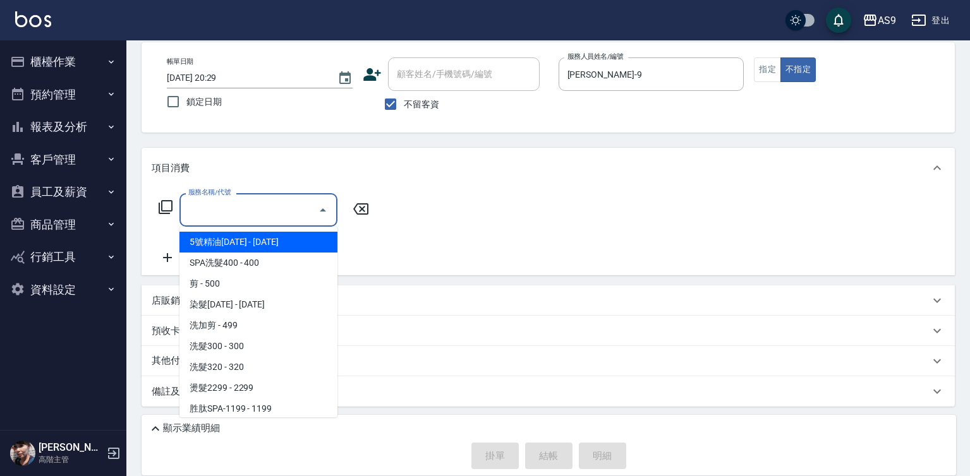
click at [236, 205] on input "服務名稱/代號" at bounding box center [249, 210] width 128 height 22
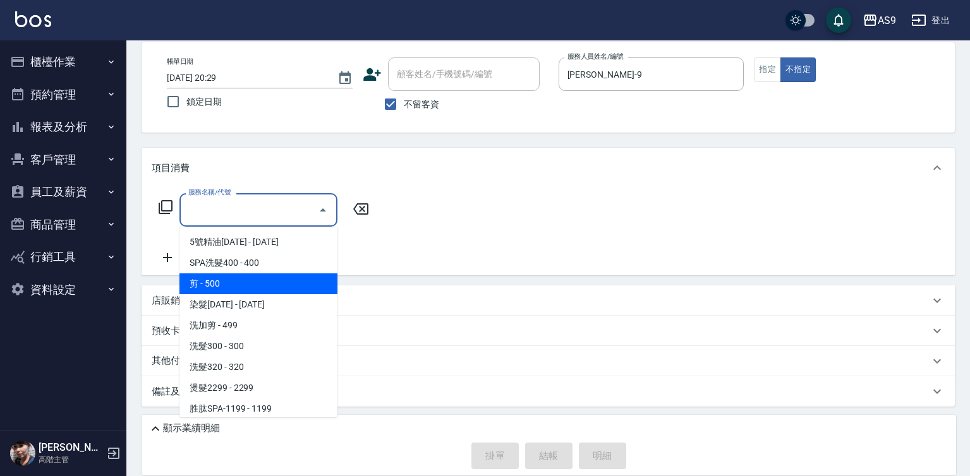
click at [234, 276] on span "剪 - 500" at bounding box center [258, 284] width 158 height 21
type input "剪(剪)"
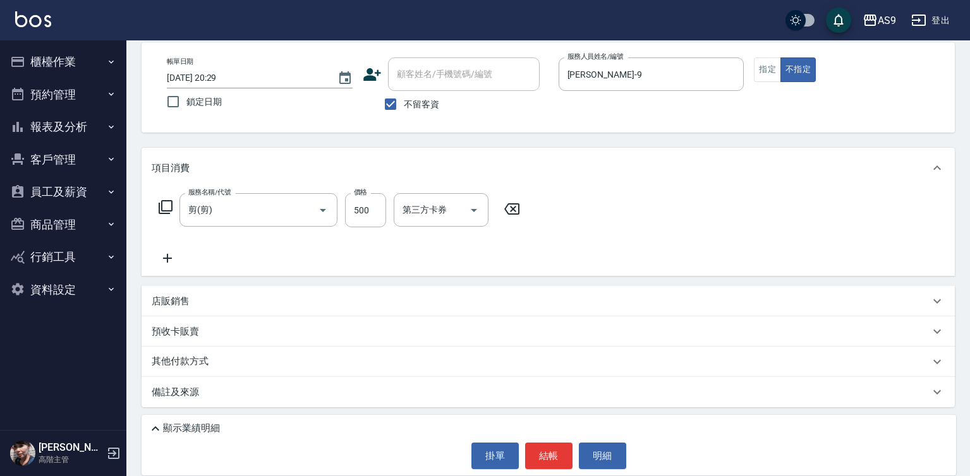
click at [164, 259] on icon at bounding box center [167, 258] width 9 height 9
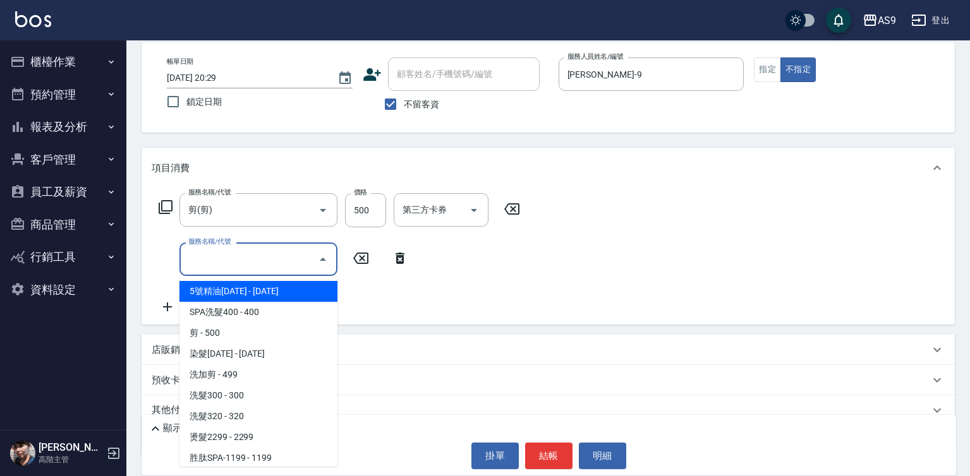
click at [217, 261] on input "服務名稱/代號" at bounding box center [249, 259] width 128 height 22
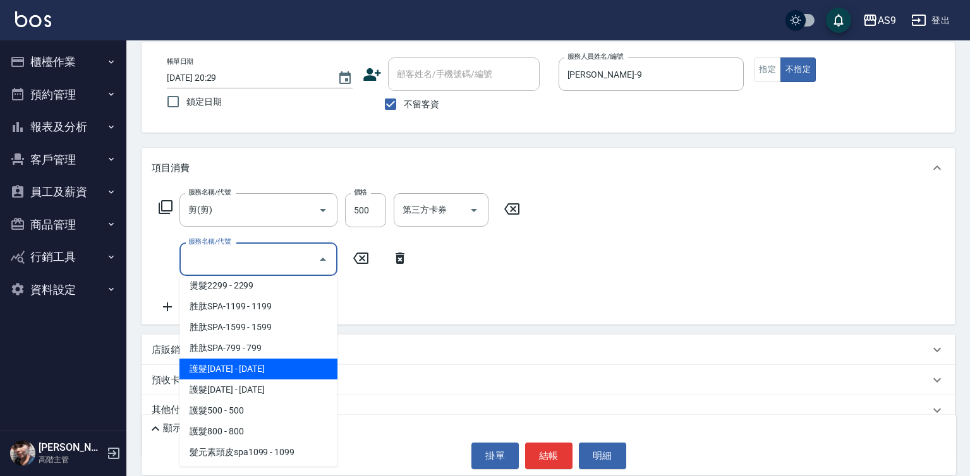
scroll to position [131, 0]
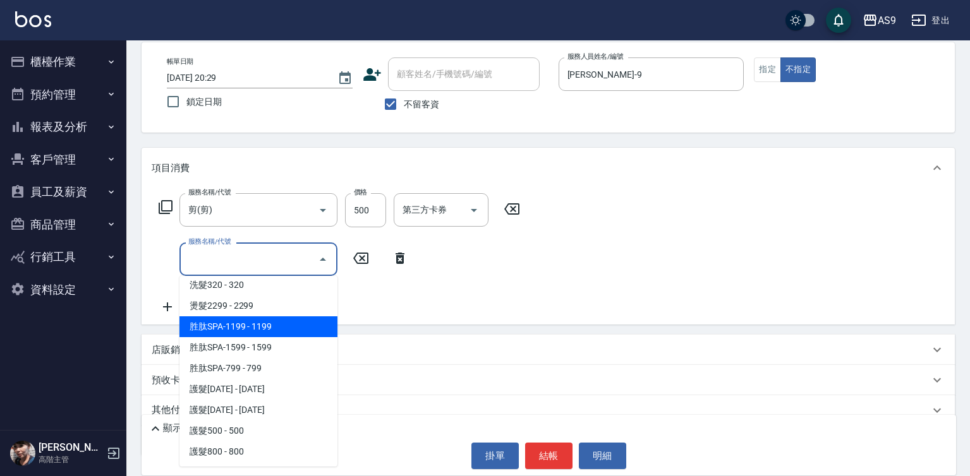
click at [265, 328] on span "胜肽SPA-1199 - 1199" at bounding box center [258, 327] width 158 height 21
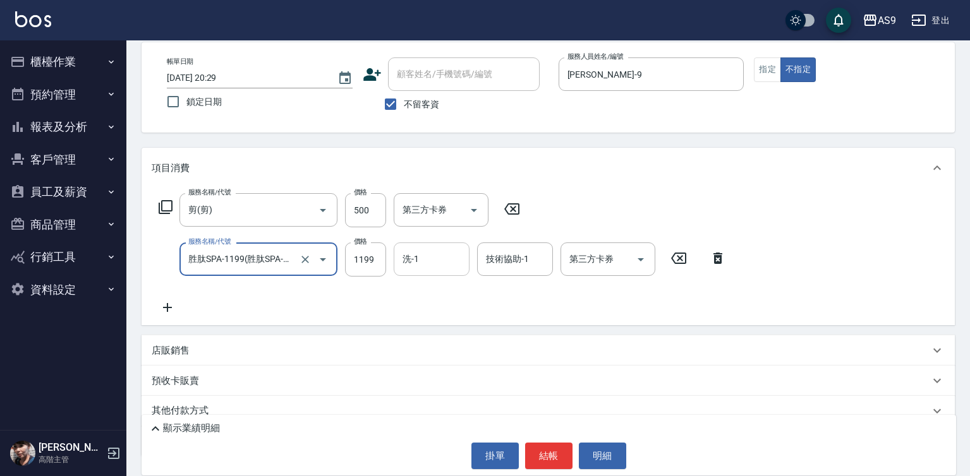
type input "胜肽SPA-1199"
click at [435, 253] on input "洗-1" at bounding box center [431, 259] width 64 height 22
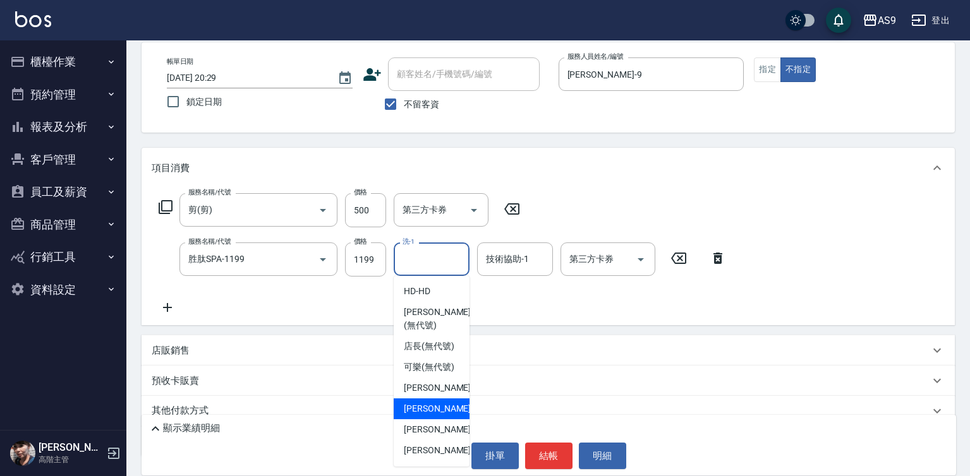
drag, startPoint x: 452, startPoint y: 444, endPoint x: 508, endPoint y: 337, distance: 120.1
click at [454, 437] on ul "HD -HD [PERSON_NAME] (無代號) 店長 (無代號) 可樂 (無代號) [PERSON_NAME] -2 Peggy -7 [PERSON_…" at bounding box center [432, 371] width 76 height 191
click at [528, 264] on div "技術協助-1 技術協助-1" at bounding box center [515, 259] width 76 height 33
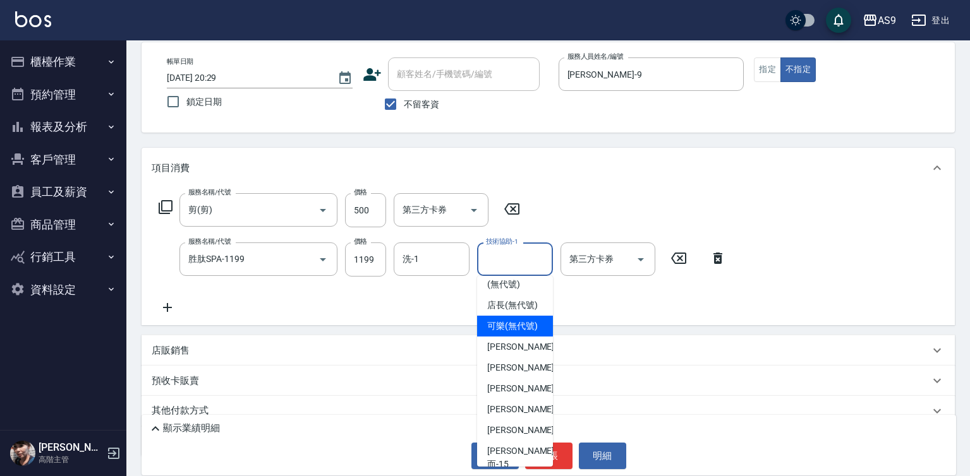
scroll to position [81, 0]
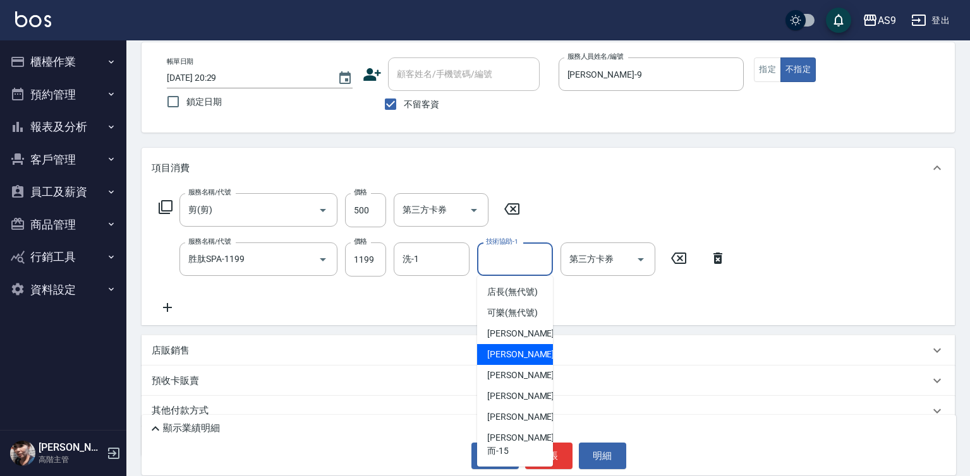
click at [516, 361] on span "Peggy -7" at bounding box center [524, 354] width 75 height 13
type input "Peggy-7"
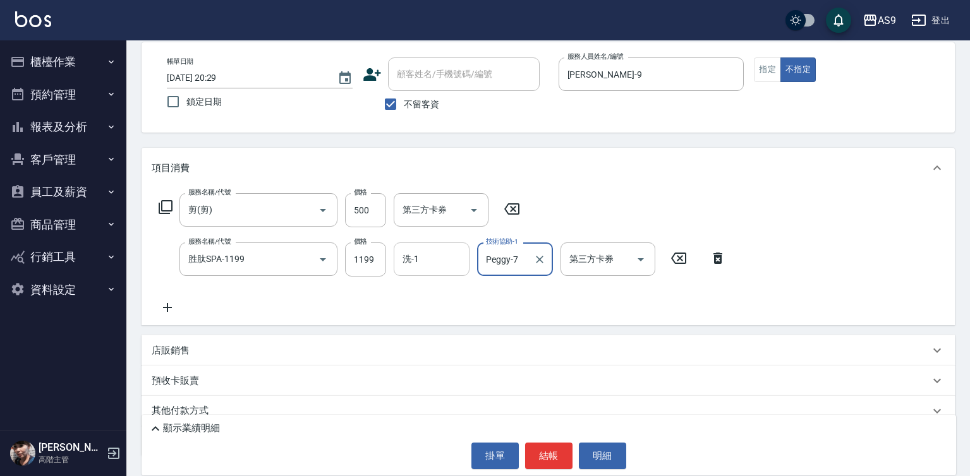
click at [440, 274] on div "洗-1" at bounding box center [432, 259] width 76 height 33
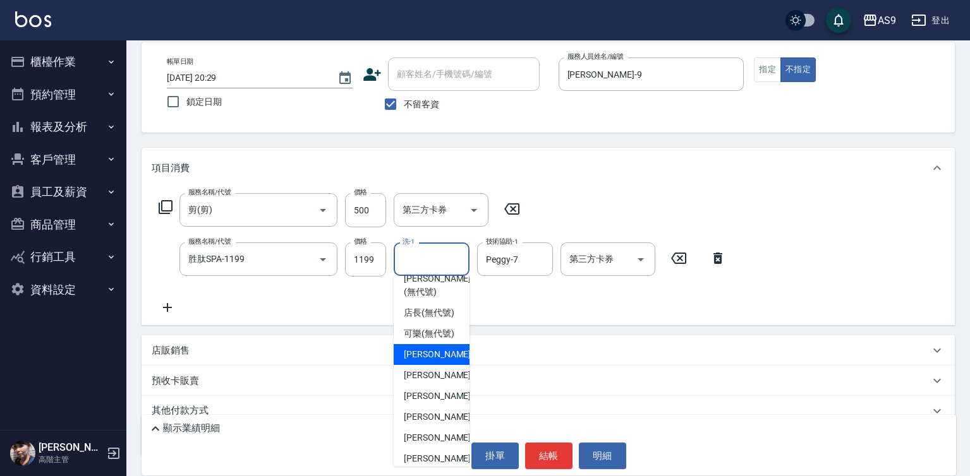
scroll to position [63, 0]
click at [426, 361] on span "Peggy -7" at bounding box center [441, 354] width 75 height 13
type input "Peggy-7"
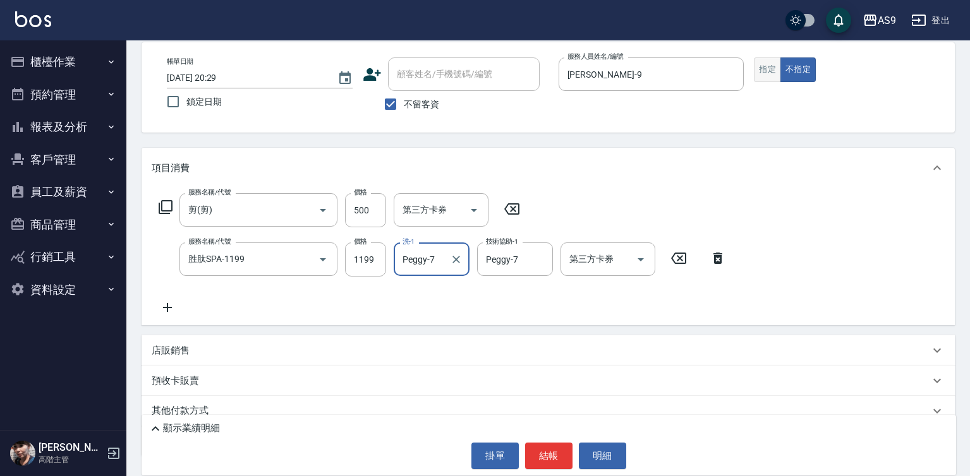
click at [777, 66] on button "指定" at bounding box center [767, 69] width 27 height 25
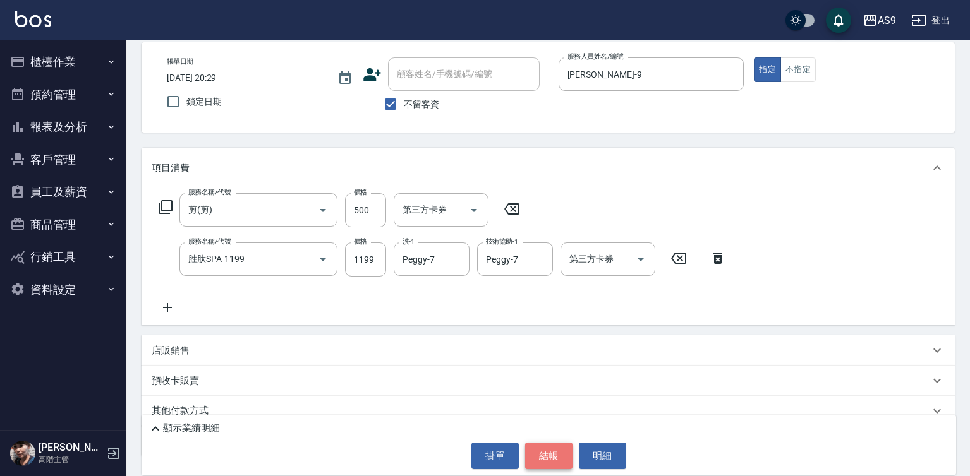
click at [559, 456] on button "結帳" at bounding box center [548, 456] width 47 height 27
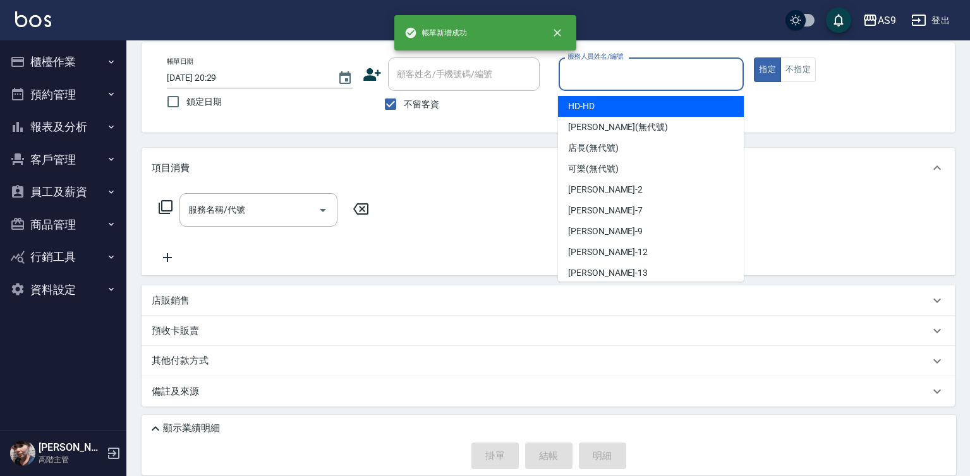
click at [610, 82] on input "服務人員姓名/編號" at bounding box center [651, 74] width 174 height 22
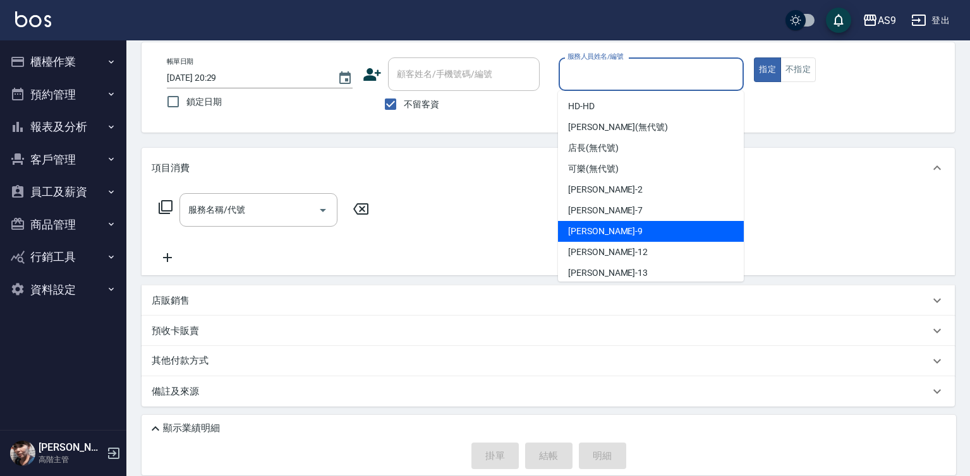
click at [614, 232] on div "[PERSON_NAME] -9" at bounding box center [651, 231] width 186 height 21
type input "[PERSON_NAME]-9"
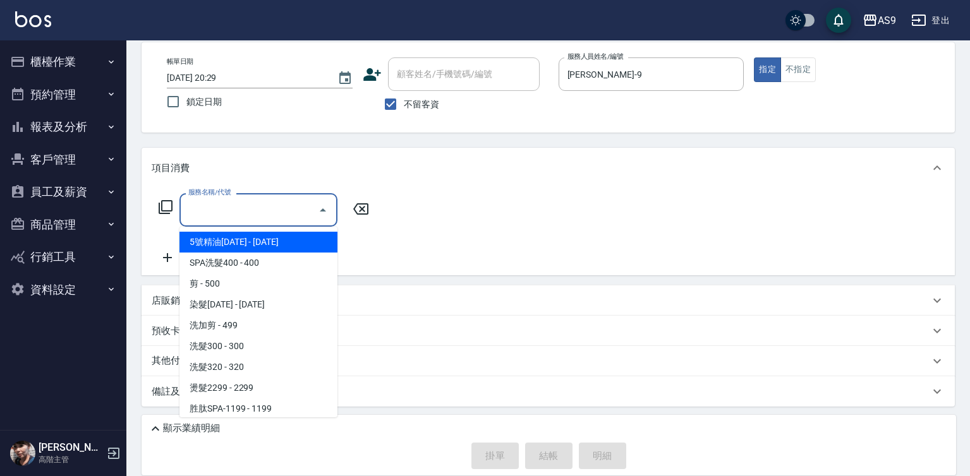
click at [274, 208] on input "服務名稱/代號" at bounding box center [249, 210] width 128 height 22
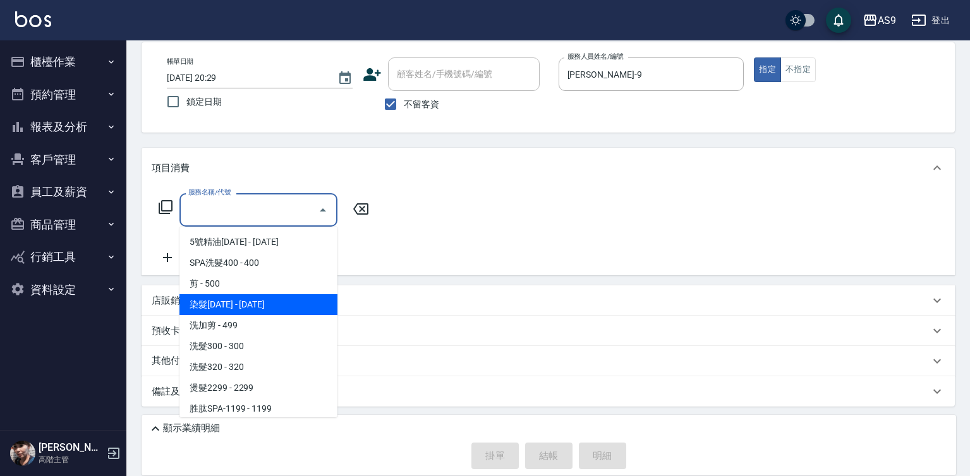
drag, startPoint x: 259, startPoint y: 303, endPoint x: 354, endPoint y: 230, distance: 119.9
click at [260, 303] on span "染髮[DATE] - [DATE]" at bounding box center [258, 304] width 158 height 21
type input "染髮1500(染髮1500)"
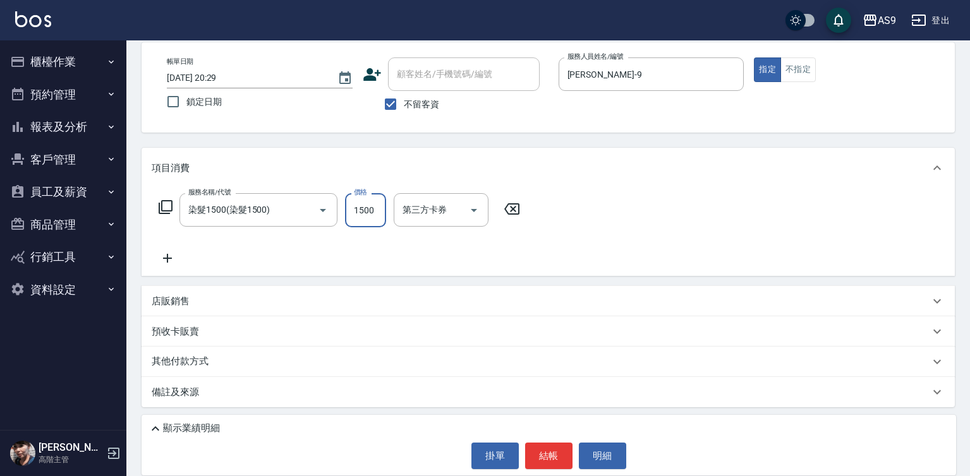
click at [368, 215] on input "1500" at bounding box center [365, 210] width 41 height 34
type input "2380"
click at [408, 215] on input "洗-1" at bounding box center [431, 210] width 64 height 22
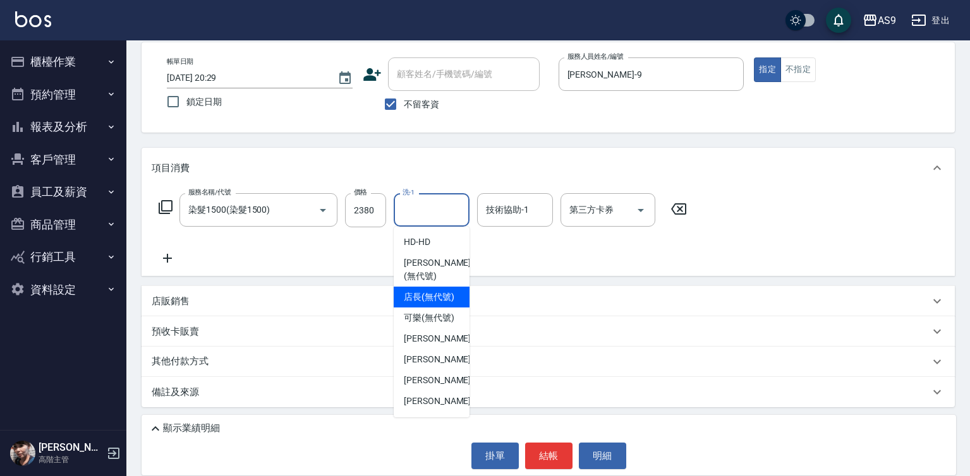
scroll to position [81, 0]
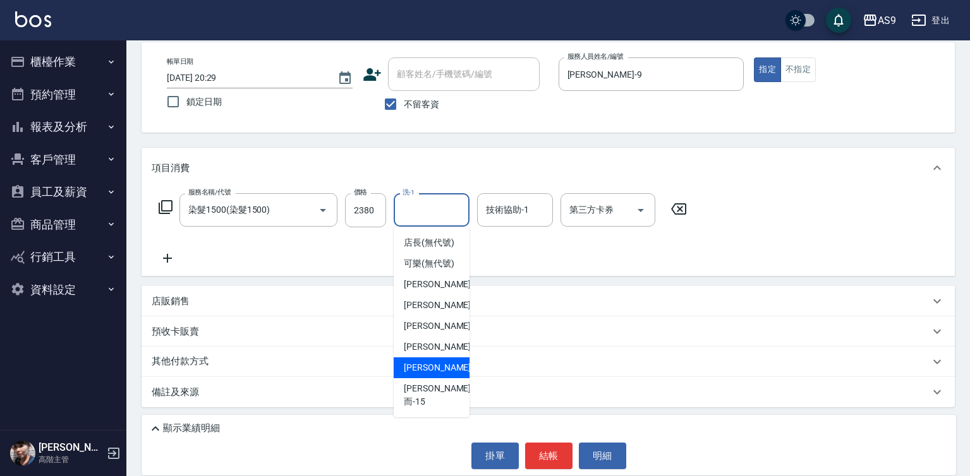
drag, startPoint x: 434, startPoint y: 387, endPoint x: 463, endPoint y: 378, distance: 30.6
click at [435, 378] on div "[PERSON_NAME] -13" at bounding box center [432, 368] width 76 height 21
type input "[PERSON_NAME]-13"
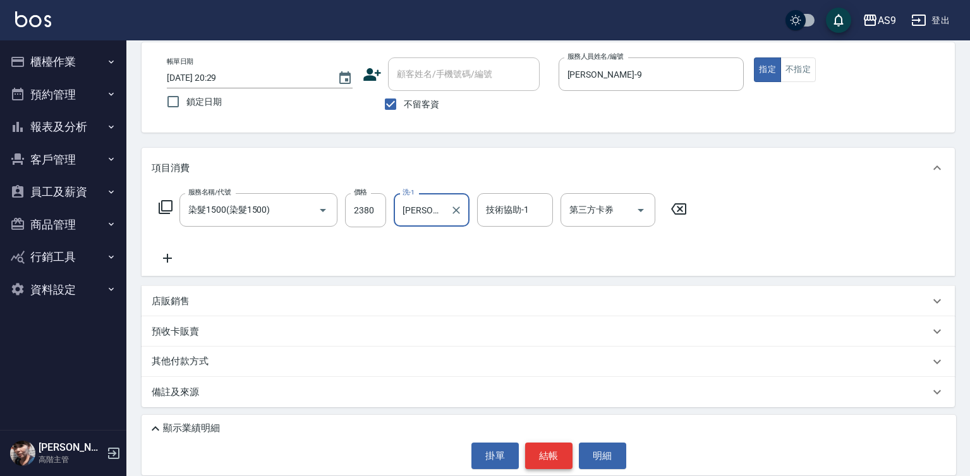
click at [550, 457] on button "結帳" at bounding box center [548, 456] width 47 height 27
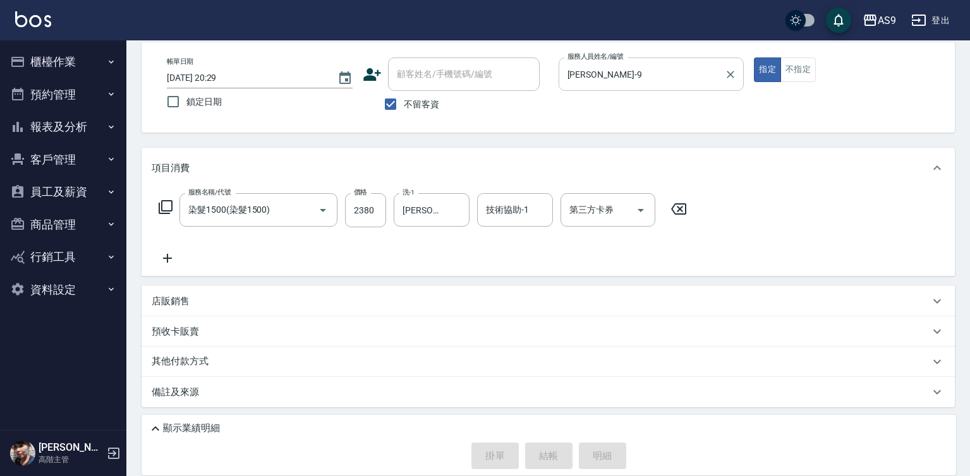
type input "[DATE] 20:30"
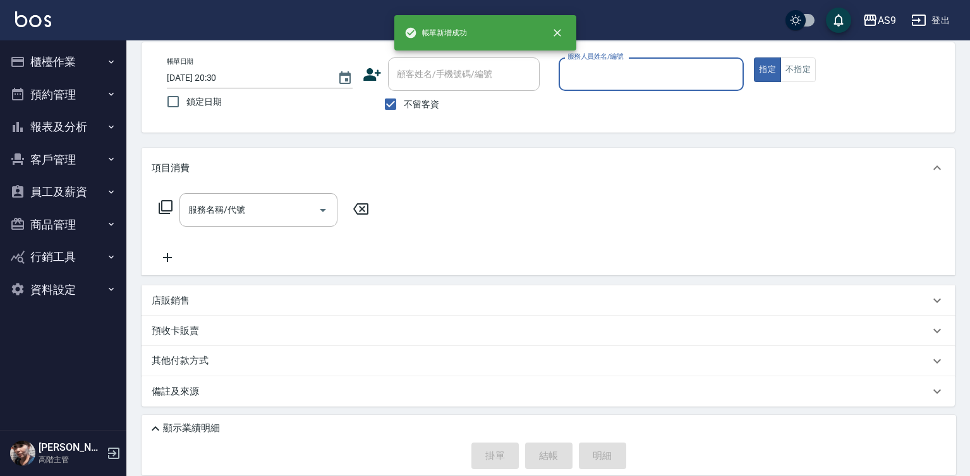
click at [619, 84] on input "服務人員姓名/編號" at bounding box center [651, 74] width 174 height 22
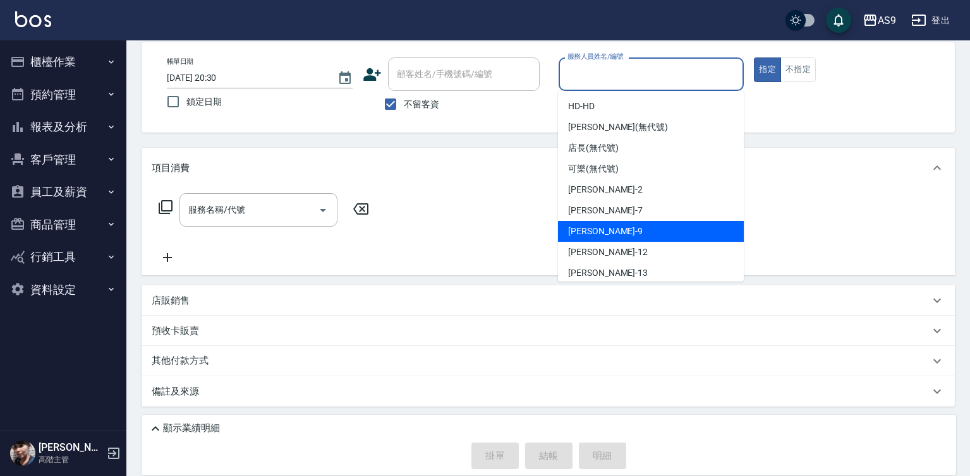
click at [579, 226] on span "[PERSON_NAME] -9" at bounding box center [605, 231] width 75 height 13
type input "[PERSON_NAME]-9"
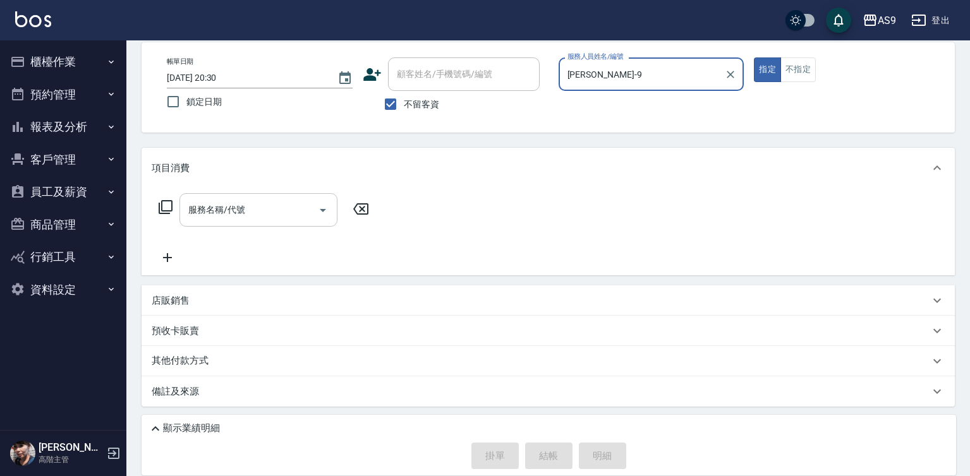
click at [234, 209] on input "服務名稱/代號" at bounding box center [249, 210] width 128 height 22
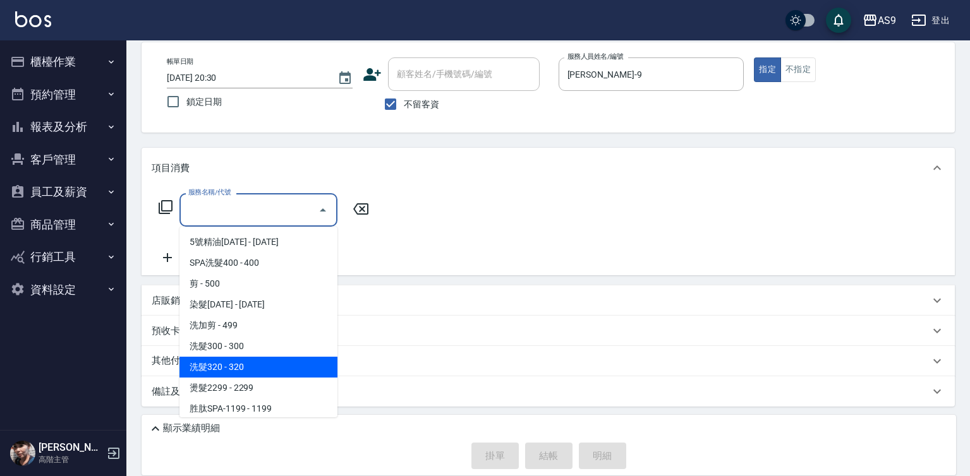
click at [238, 360] on span "洗髮320 - 320" at bounding box center [258, 367] width 158 height 21
type input "洗髮320(洗髮320)"
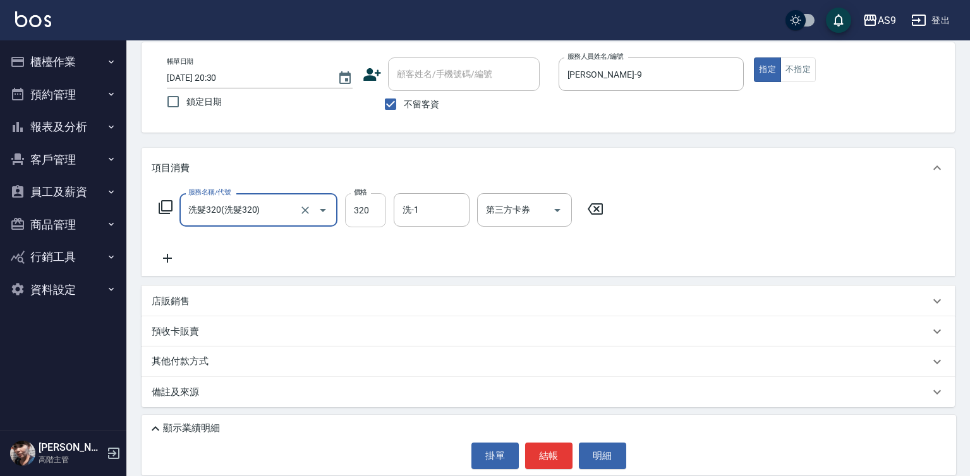
click at [357, 216] on input "320" at bounding box center [365, 210] width 41 height 34
type input "290"
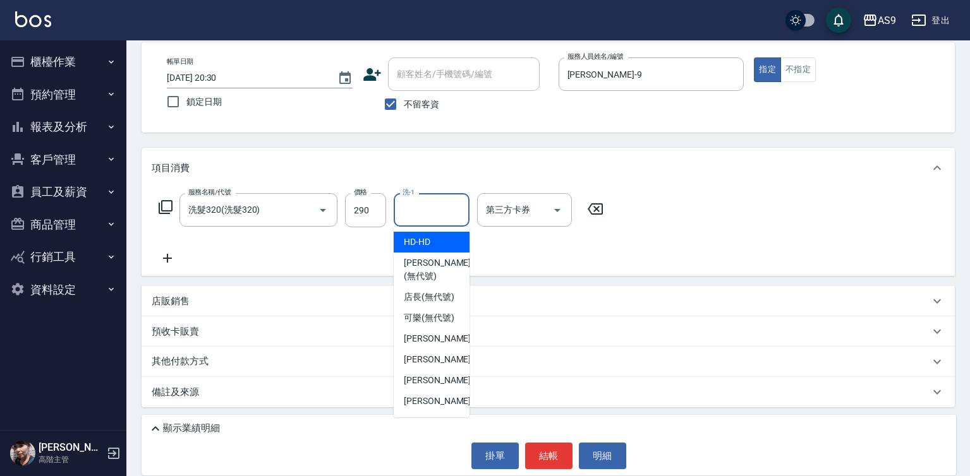
click at [427, 212] on input "洗-1" at bounding box center [431, 210] width 64 height 22
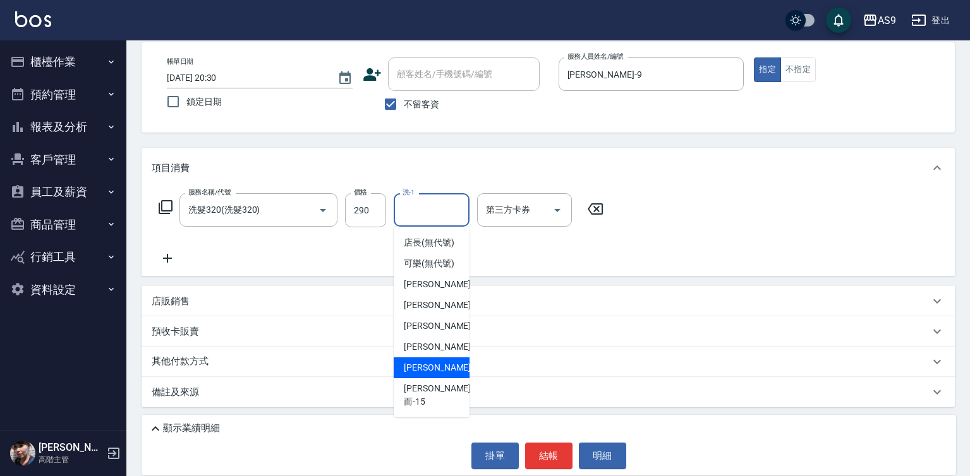
drag, startPoint x: 430, startPoint y: 383, endPoint x: 363, endPoint y: 373, distance: 68.4
click at [434, 375] on span "[PERSON_NAME] -13" at bounding box center [444, 367] width 80 height 13
type input "[PERSON_NAME]-13"
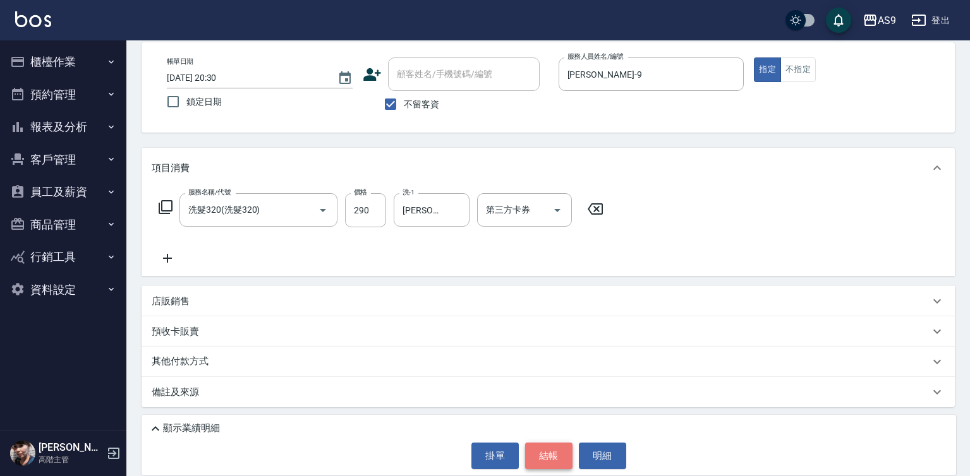
click at [546, 453] on button "結帳" at bounding box center [548, 456] width 47 height 27
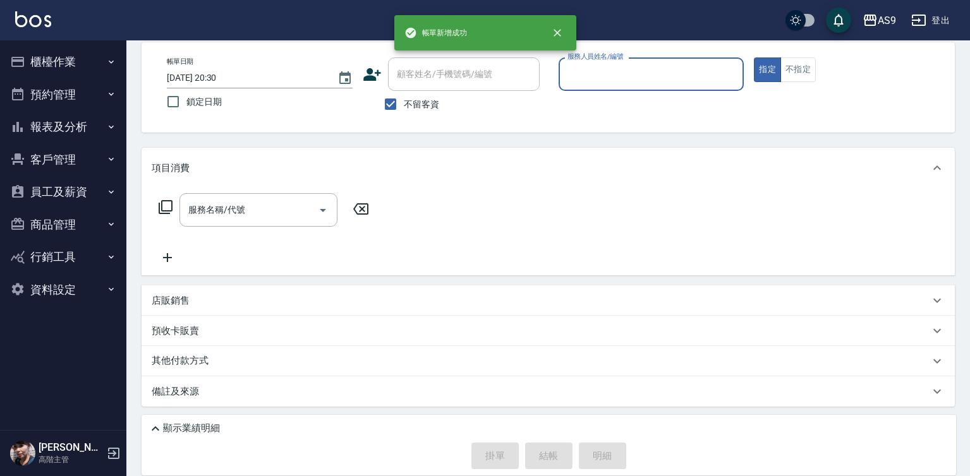
click at [595, 78] on input "服務人員姓名/編號" at bounding box center [651, 74] width 174 height 22
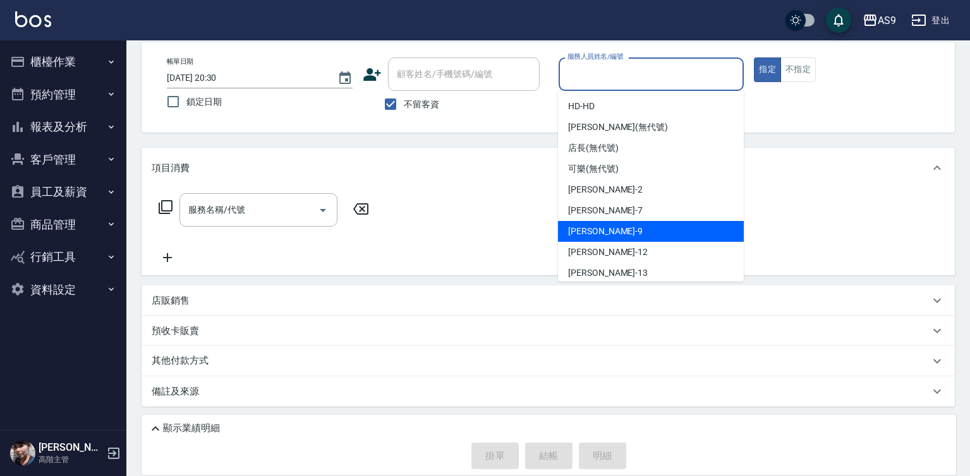
click at [603, 233] on div "[PERSON_NAME] -9" at bounding box center [651, 231] width 186 height 21
type input "[PERSON_NAME]-9"
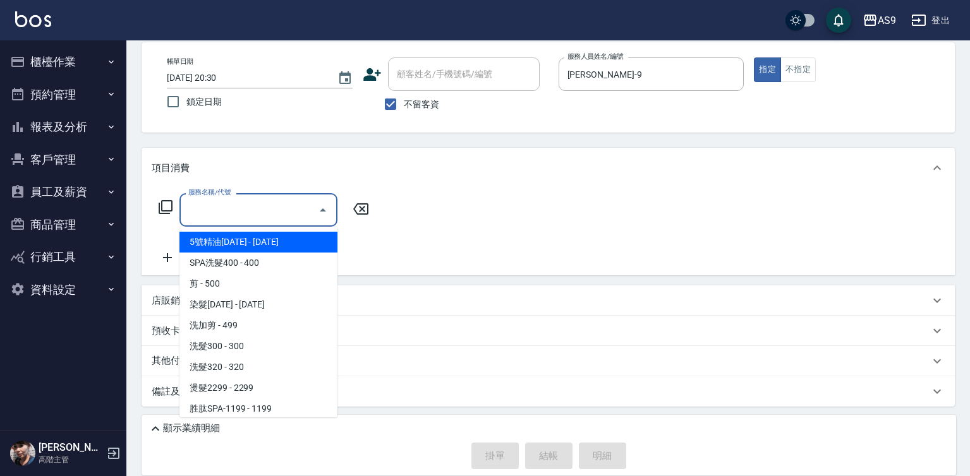
click at [275, 215] on input "服務名稱/代號" at bounding box center [249, 210] width 128 height 22
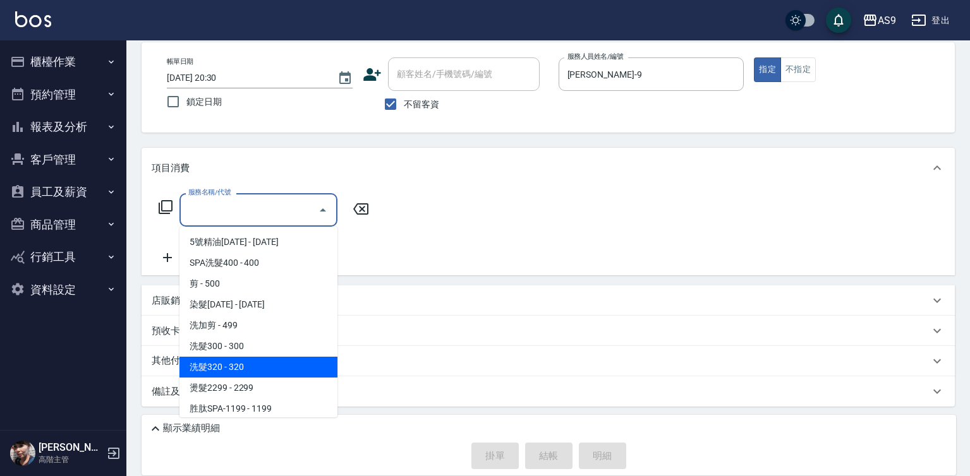
drag, startPoint x: 257, startPoint y: 370, endPoint x: 408, endPoint y: 291, distance: 169.6
click at [259, 369] on span "洗髮320 - 320" at bounding box center [258, 367] width 158 height 21
type input "洗髮320(洗髮320)"
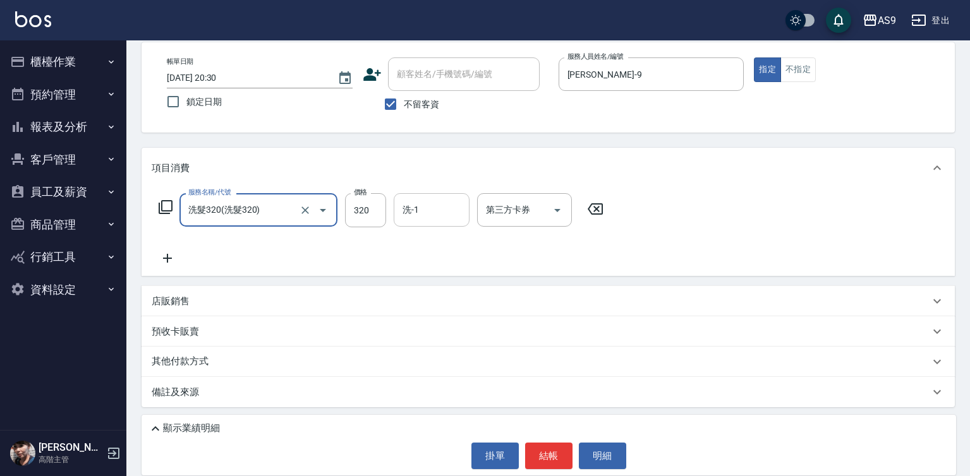
click at [429, 213] on input "洗-1" at bounding box center [431, 210] width 64 height 22
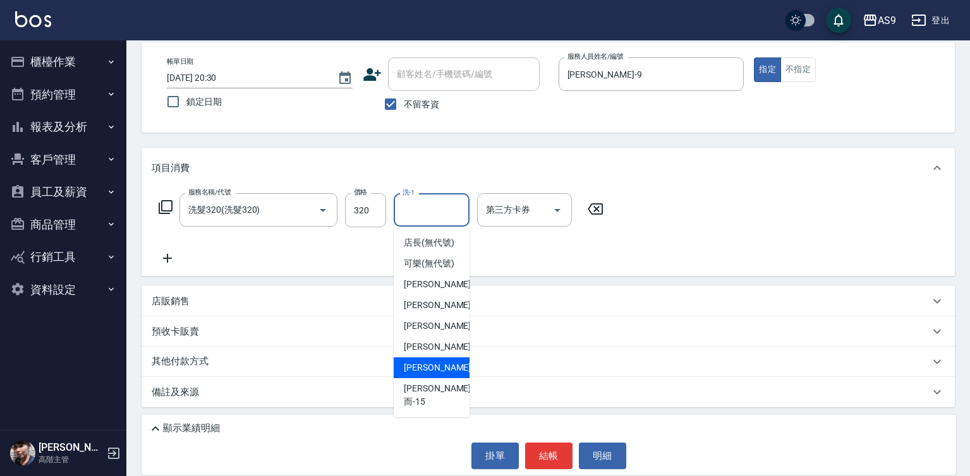
click at [443, 378] on div "[PERSON_NAME] -13" at bounding box center [432, 368] width 76 height 21
type input "[PERSON_NAME]-13"
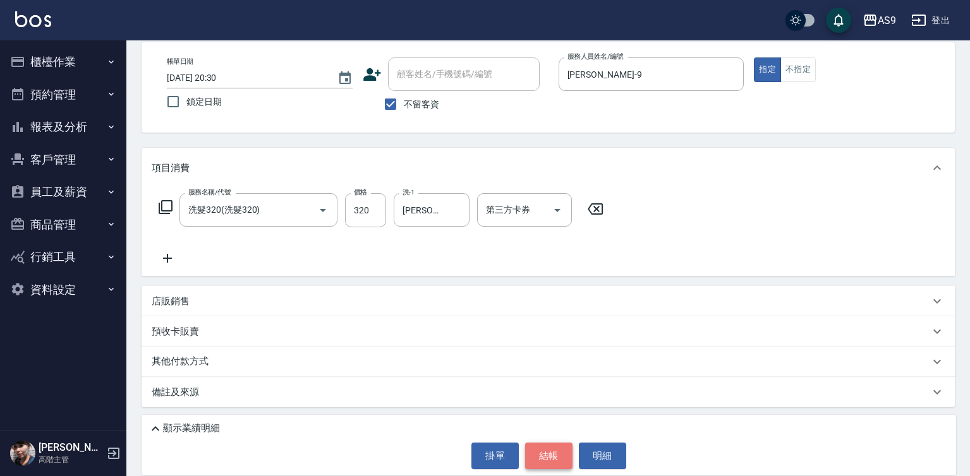
click at [542, 459] on button "結帳" at bounding box center [548, 456] width 47 height 27
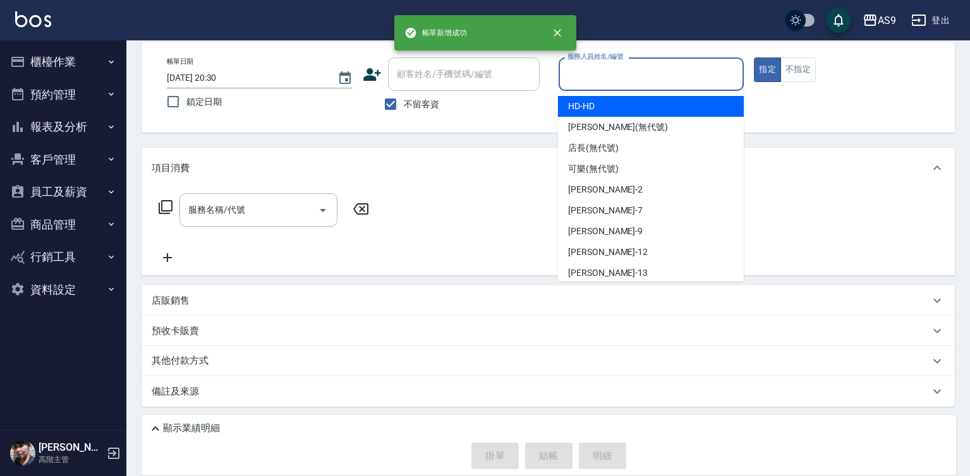
drag, startPoint x: 595, startPoint y: 63, endPoint x: 613, endPoint y: 174, distance: 112.1
click at [595, 64] on input "服務人員姓名/編號" at bounding box center [651, 74] width 174 height 22
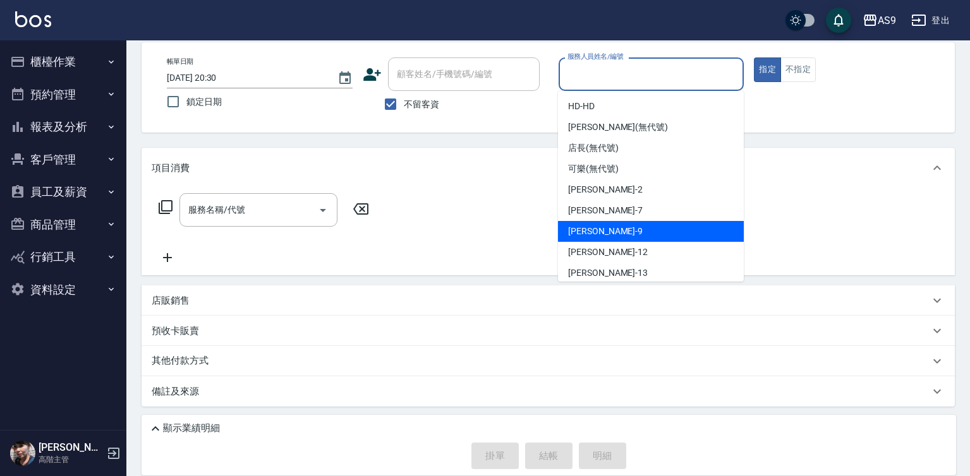
click at [619, 226] on div "[PERSON_NAME] -9" at bounding box center [651, 231] width 186 height 21
type input "[PERSON_NAME]-9"
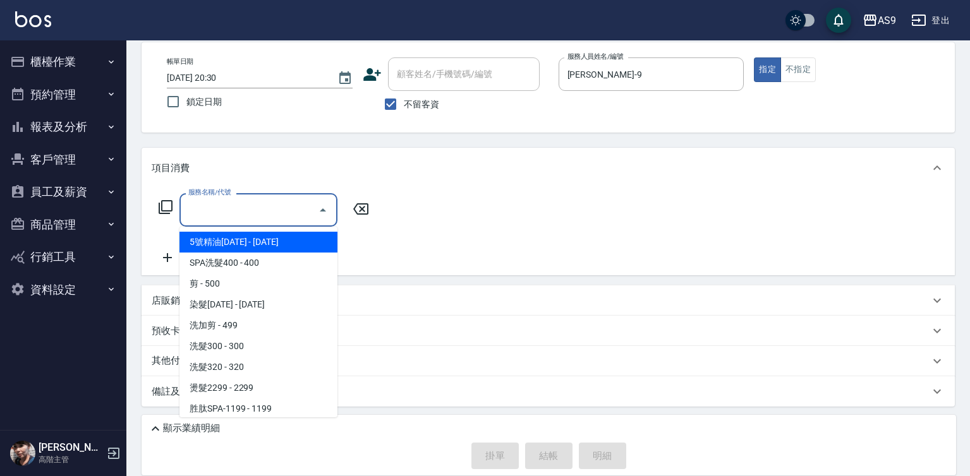
click at [262, 215] on input "服務名稱/代號" at bounding box center [249, 210] width 128 height 22
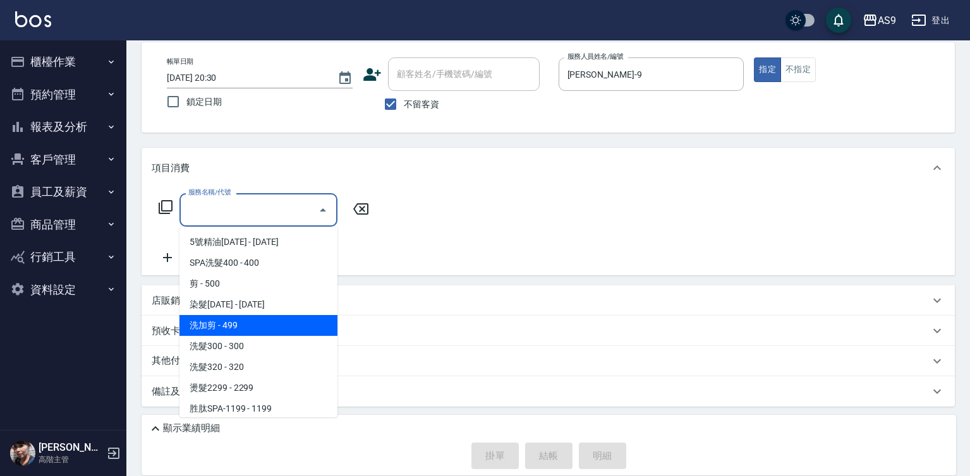
click at [249, 333] on span "洗加剪 - 499" at bounding box center [258, 325] width 158 height 21
type input "洗加剪(洗加剪)"
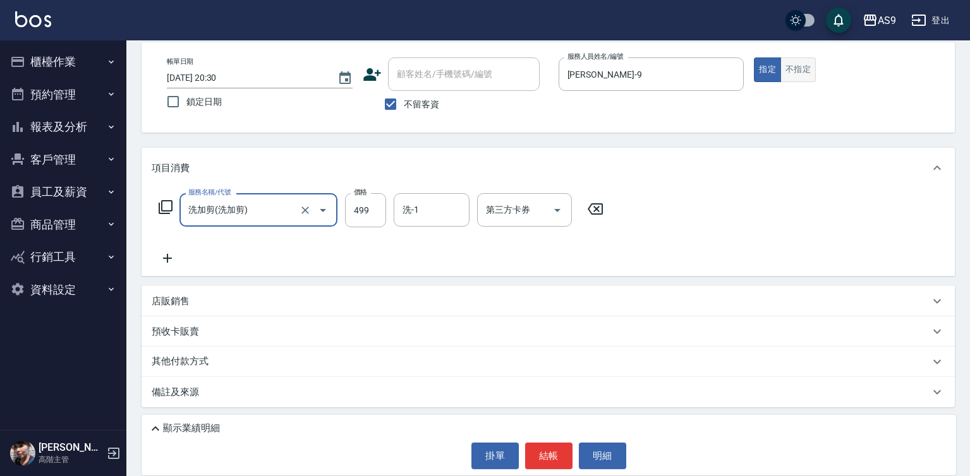
click at [802, 66] on button "不指定" at bounding box center [797, 69] width 35 height 25
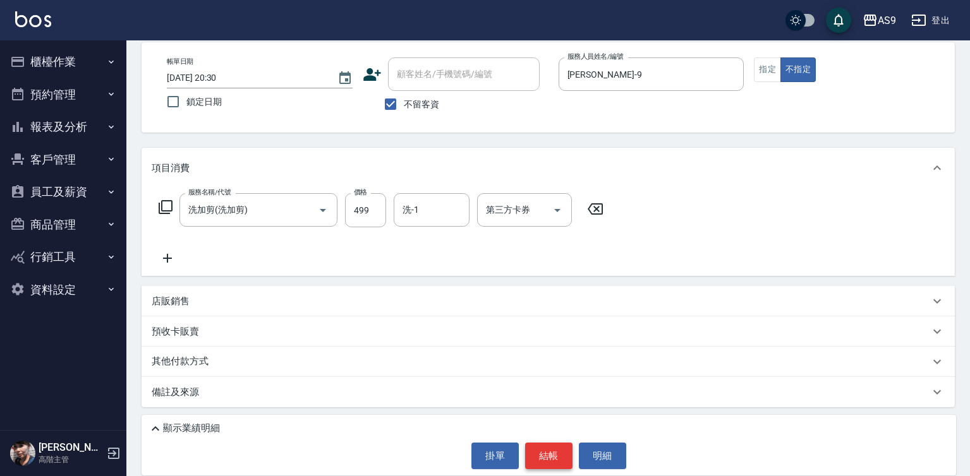
click at [571, 463] on button "結帳" at bounding box center [548, 456] width 47 height 27
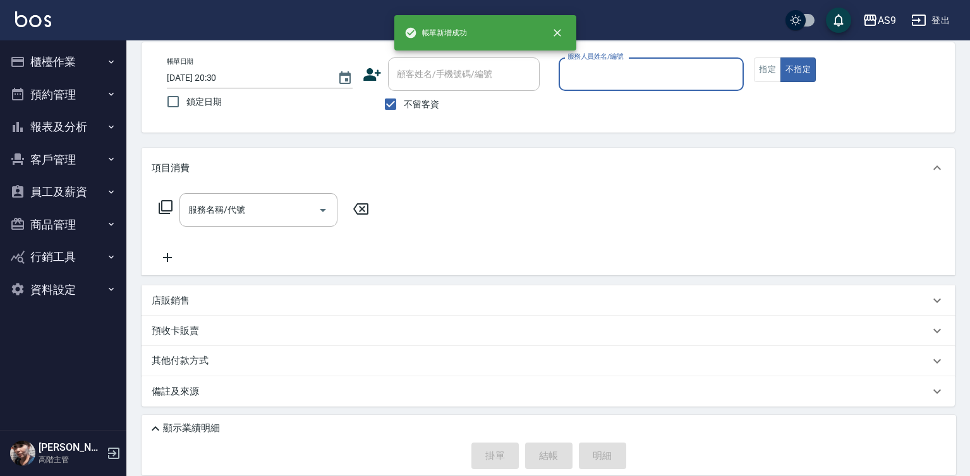
click at [593, 81] on input "服務人員姓名/編號" at bounding box center [651, 74] width 174 height 22
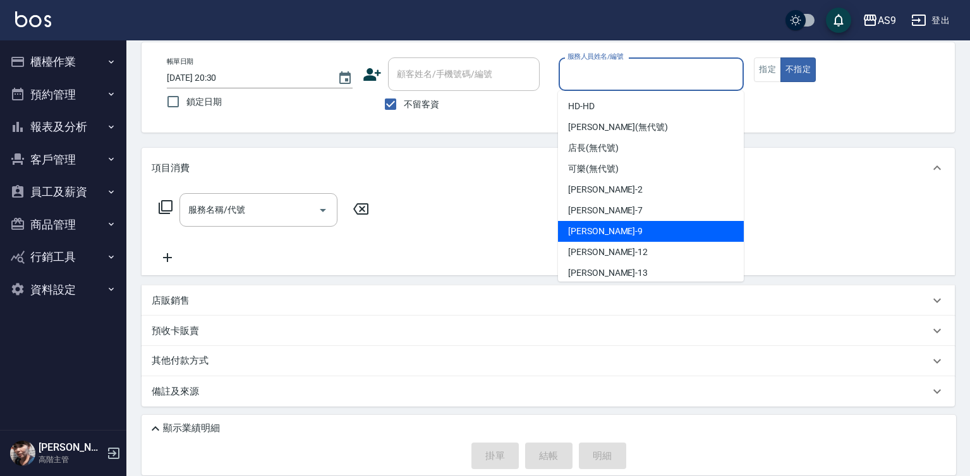
click at [603, 229] on div "[PERSON_NAME] -9" at bounding box center [651, 231] width 186 height 21
type input "[PERSON_NAME]-9"
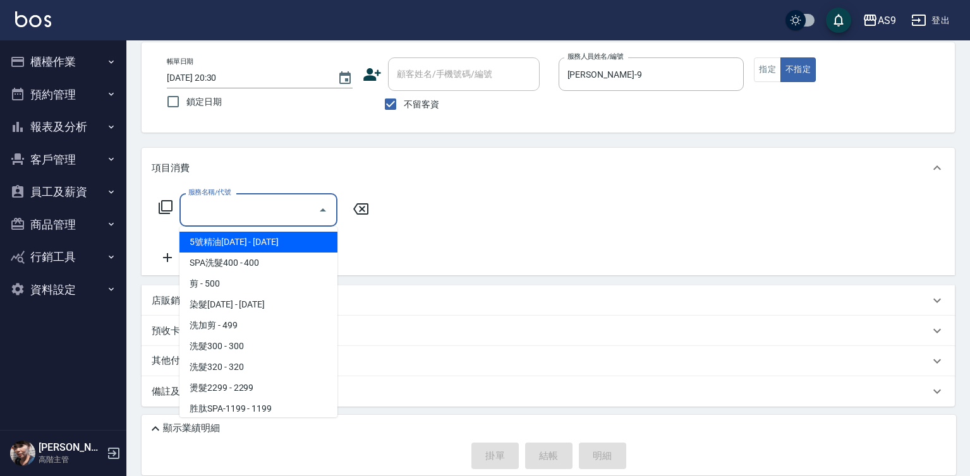
click at [274, 211] on input "服務名稱/代號" at bounding box center [249, 210] width 128 height 22
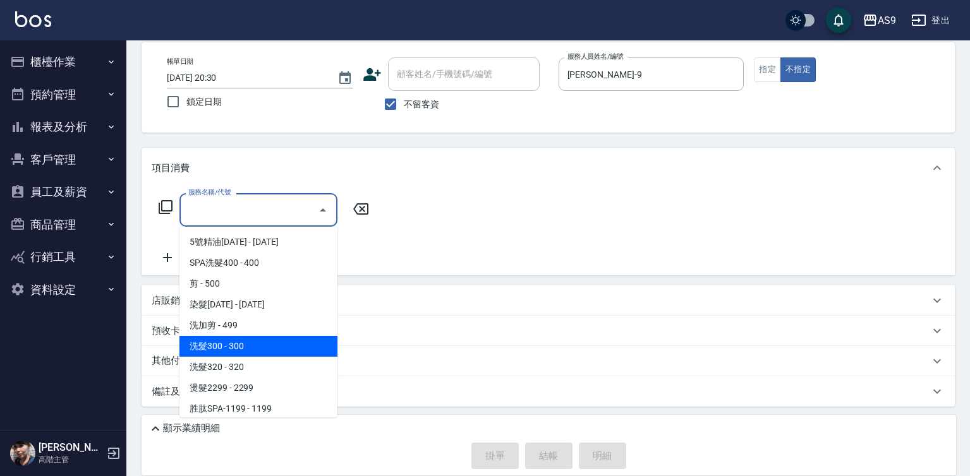
click at [259, 349] on span "洗髮300 - 300" at bounding box center [258, 346] width 158 height 21
type input "洗髮300(洗 髮300)"
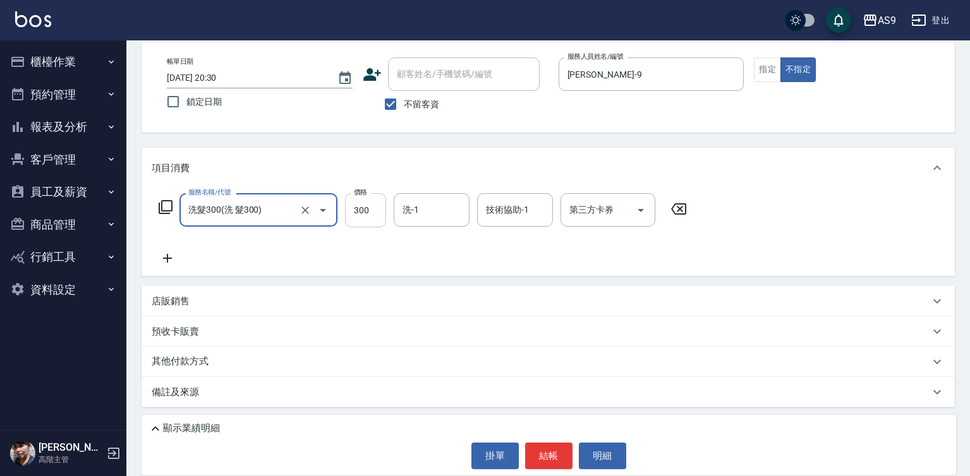
click at [363, 218] on input "300" at bounding box center [365, 210] width 41 height 34
type input "270"
click at [430, 208] on input "洗-1" at bounding box center [431, 210] width 64 height 22
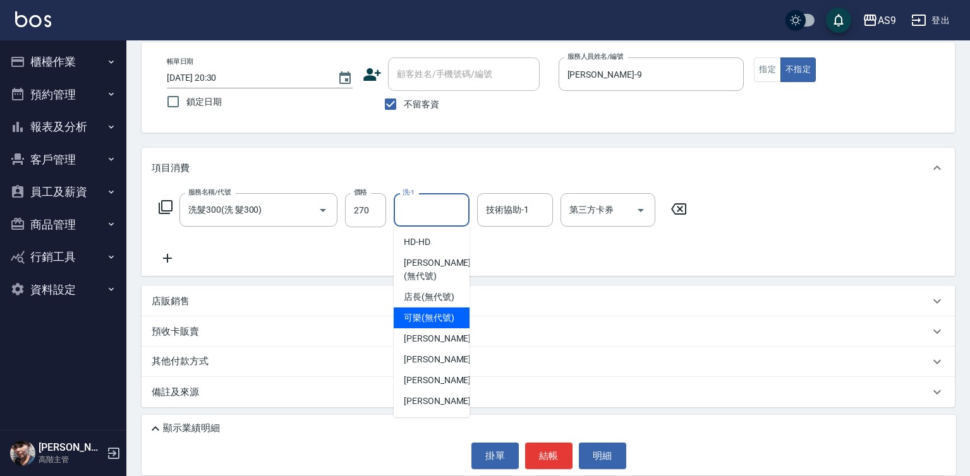
click at [436, 325] on span "可樂 (無代號)" at bounding box center [429, 318] width 51 height 13
type input "可樂(無代號)"
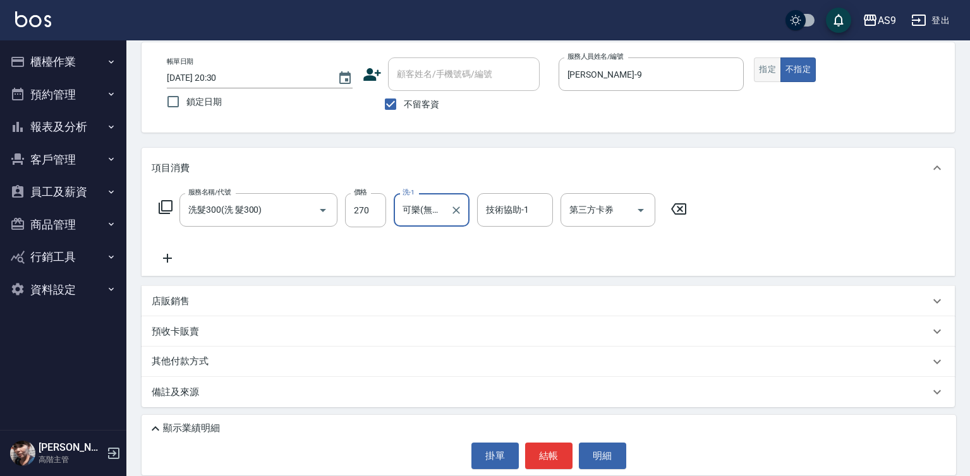
click at [773, 69] on button "指定" at bounding box center [767, 69] width 27 height 25
click at [553, 463] on button "結帳" at bounding box center [548, 456] width 47 height 27
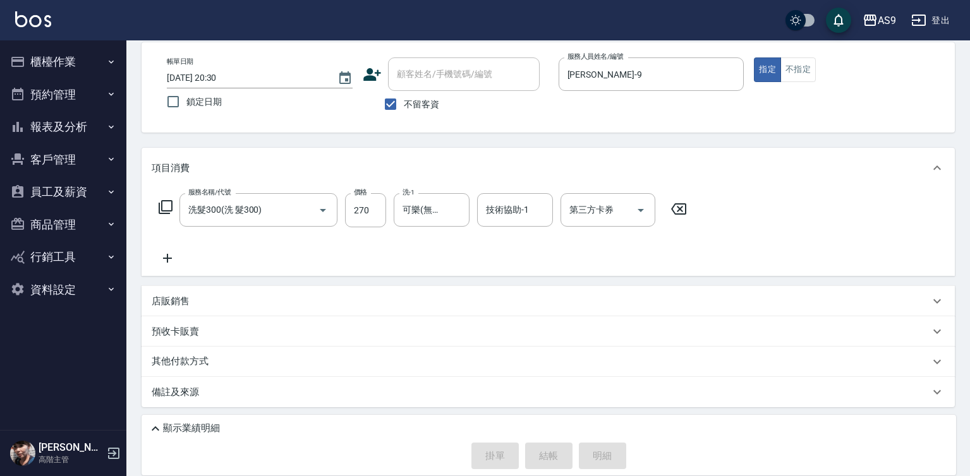
type input "[DATE] 20:31"
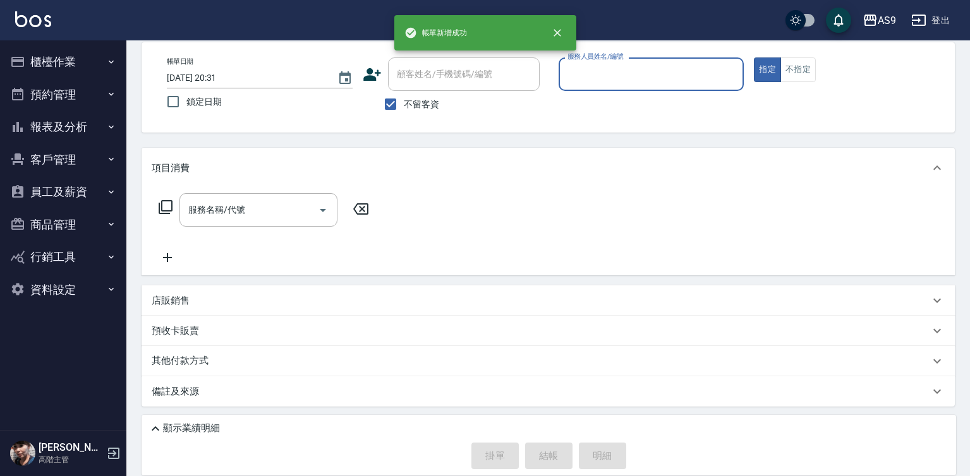
click at [603, 71] on input "服務人員姓名/編號" at bounding box center [651, 74] width 174 height 22
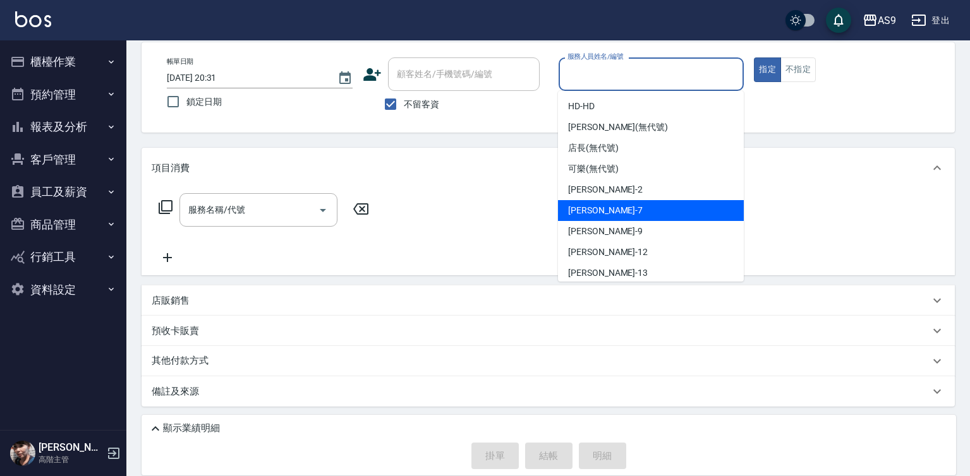
click at [603, 209] on div "Peggy -7" at bounding box center [651, 210] width 186 height 21
type input "Peggy-7"
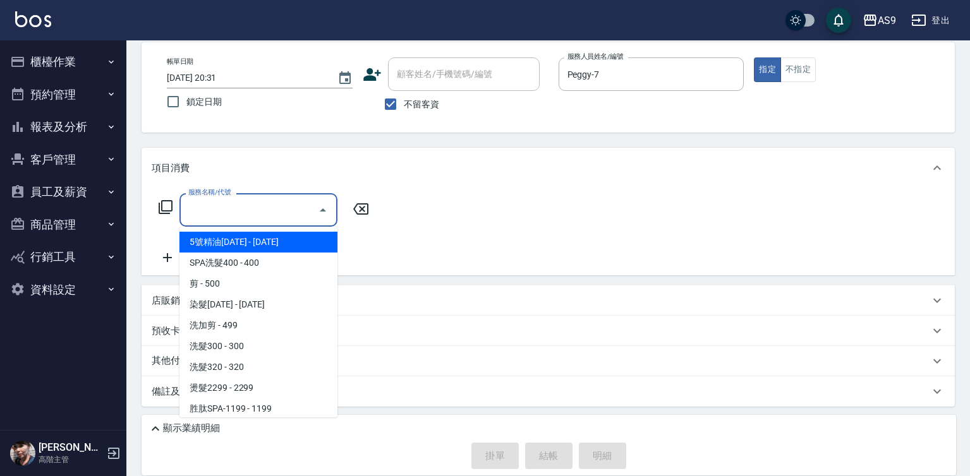
click at [282, 213] on input "服務名稱/代號" at bounding box center [249, 210] width 128 height 22
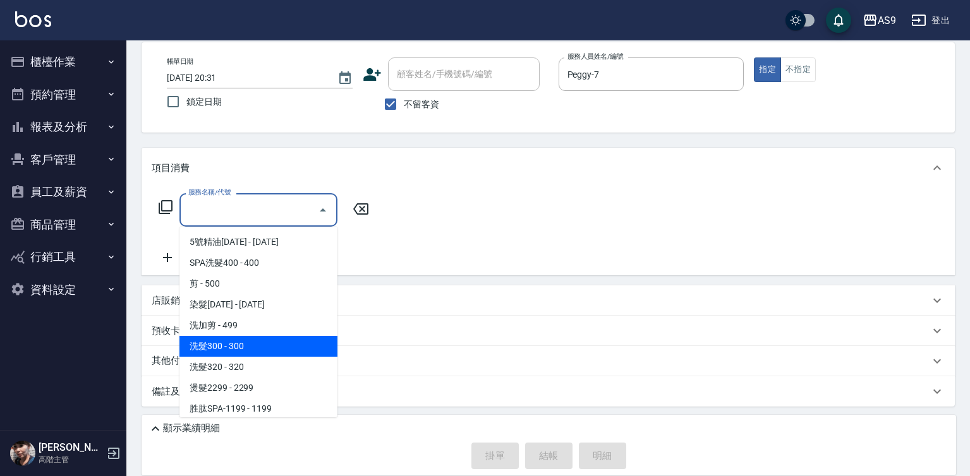
click at [269, 356] on span "洗髮300 - 300" at bounding box center [258, 346] width 158 height 21
type input "洗髮300(洗 髮300)"
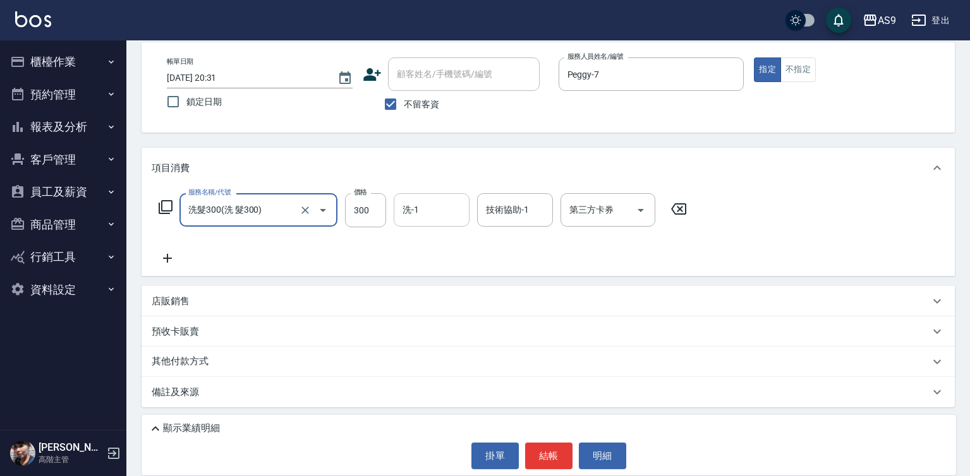
click at [425, 198] on div "洗-1" at bounding box center [432, 209] width 76 height 33
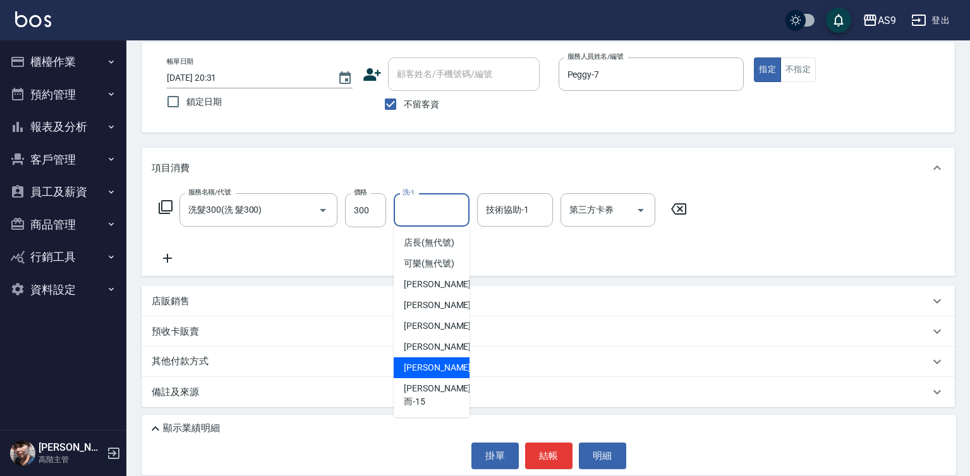
click at [439, 375] on span "[PERSON_NAME] -13" at bounding box center [444, 367] width 80 height 13
type input "[PERSON_NAME]-13"
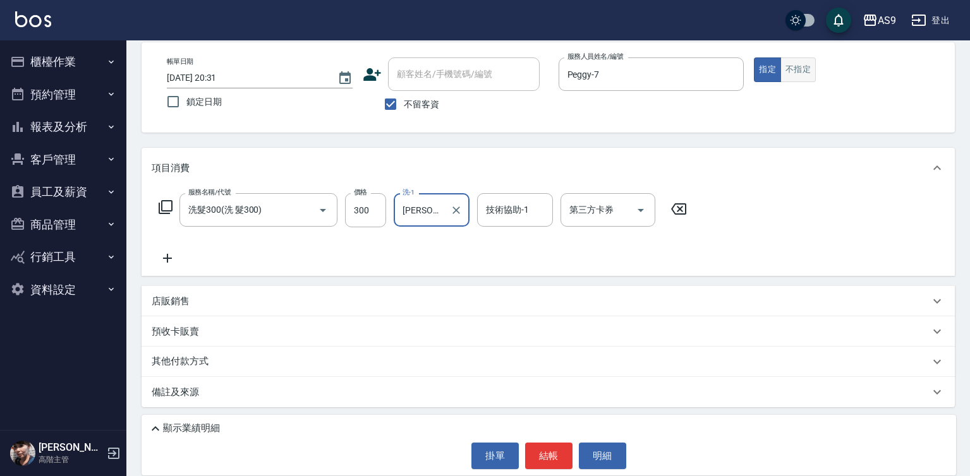
click at [802, 76] on button "不指定" at bounding box center [797, 69] width 35 height 25
drag, startPoint x: 543, startPoint y: 461, endPoint x: 517, endPoint y: 296, distance: 166.2
click at [544, 459] on button "結帳" at bounding box center [548, 456] width 47 height 27
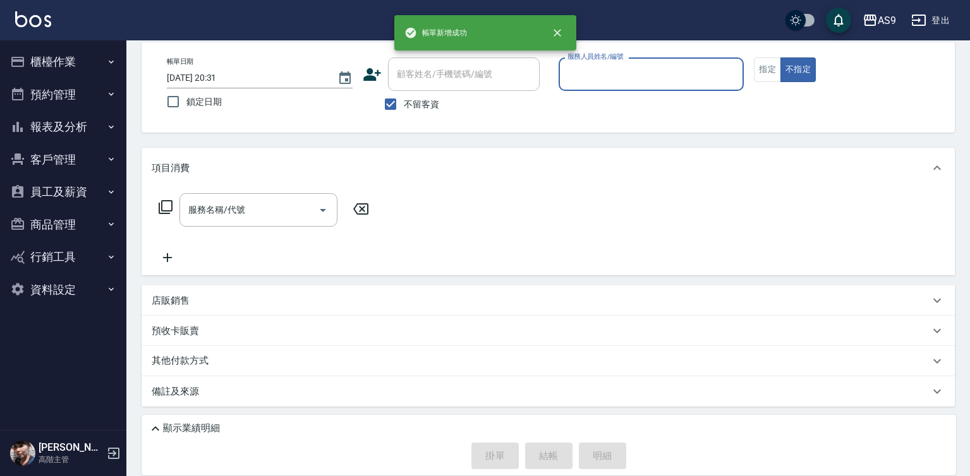
click at [601, 76] on input "服務人員姓名/編號" at bounding box center [651, 74] width 174 height 22
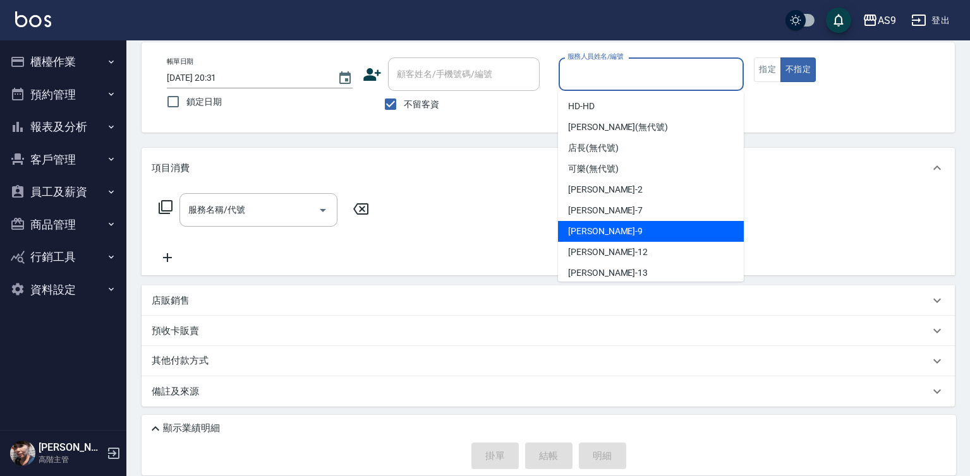
click at [604, 212] on div "Peggy -7" at bounding box center [651, 210] width 186 height 21
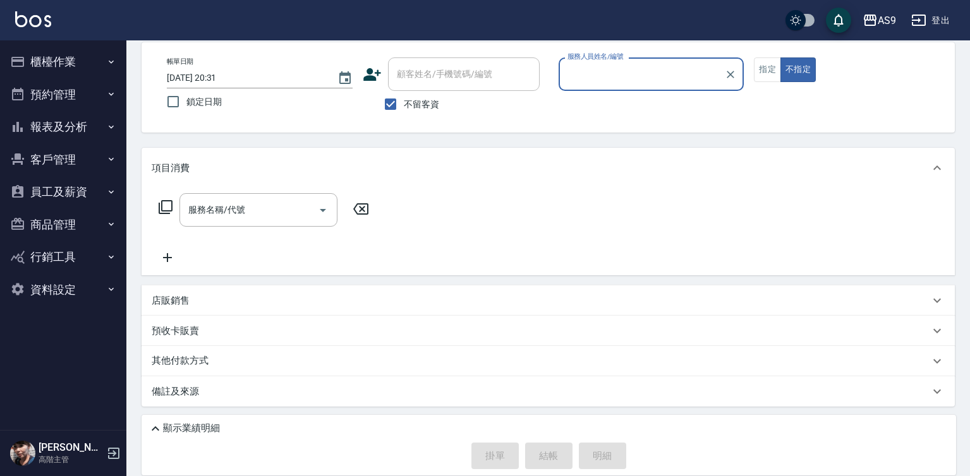
type input "Peggy-7"
click at [274, 213] on input "服務名稱/代號" at bounding box center [249, 210] width 128 height 22
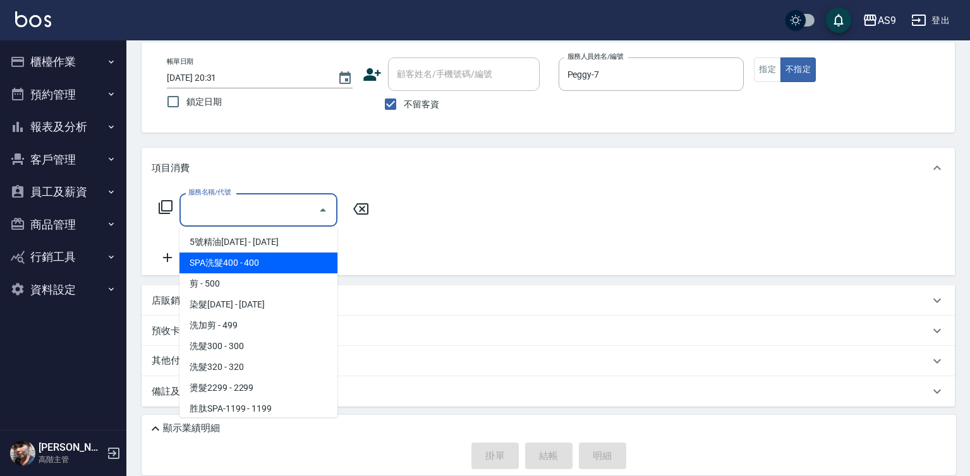
click at [260, 258] on span "SPA洗髮400 - 400" at bounding box center [258, 263] width 158 height 21
type input "SPA洗髮400"
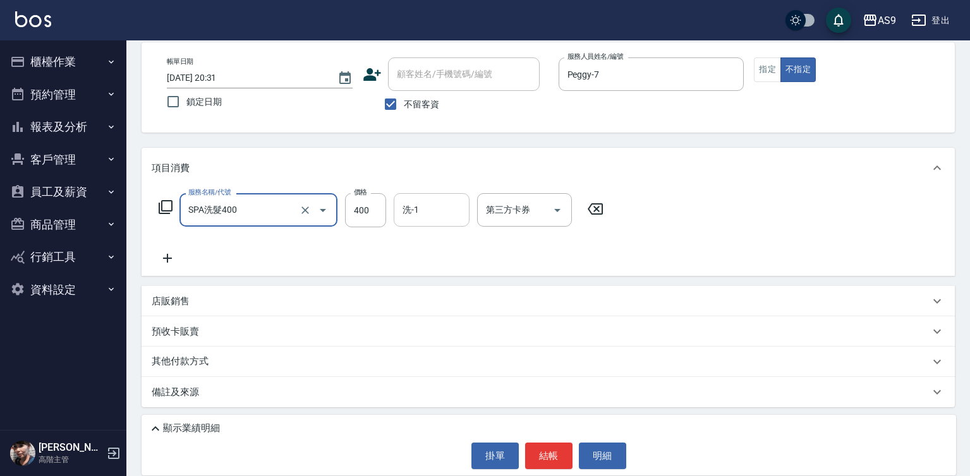
click at [415, 211] on div "洗-1 洗-1" at bounding box center [432, 209] width 76 height 33
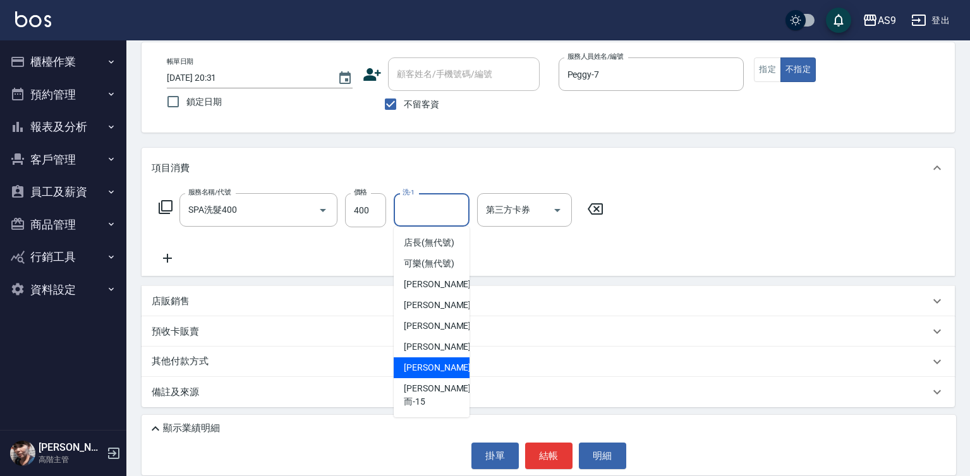
click at [416, 375] on span "[PERSON_NAME] -13" at bounding box center [444, 367] width 80 height 13
type input "[PERSON_NAME]-13"
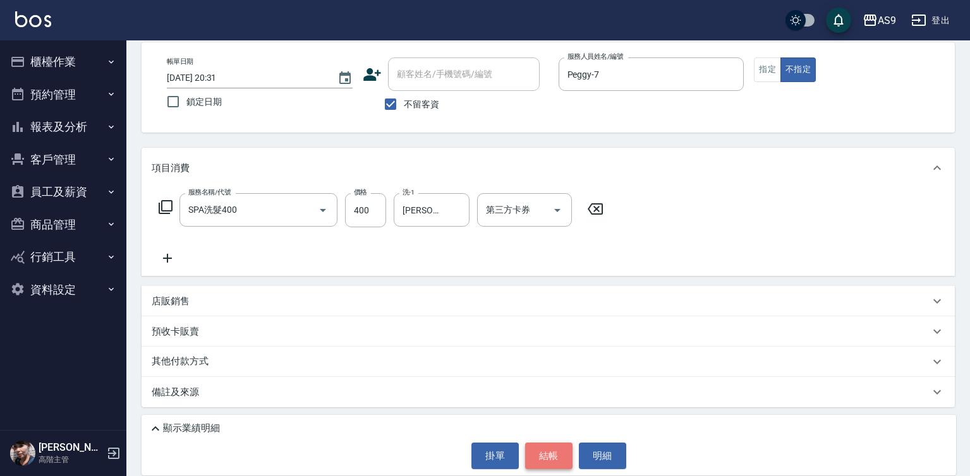
click at [535, 461] on button "結帳" at bounding box center [548, 456] width 47 height 27
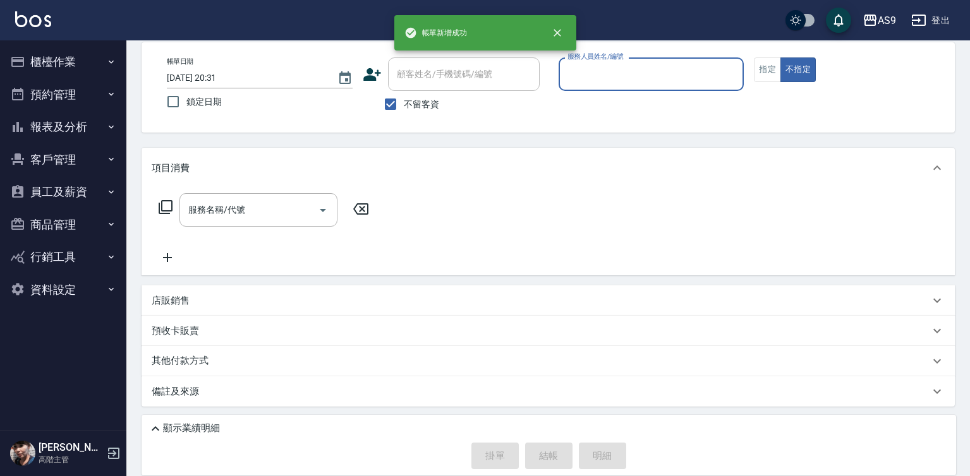
click at [595, 75] on input "服務人員姓名/編號" at bounding box center [651, 74] width 174 height 22
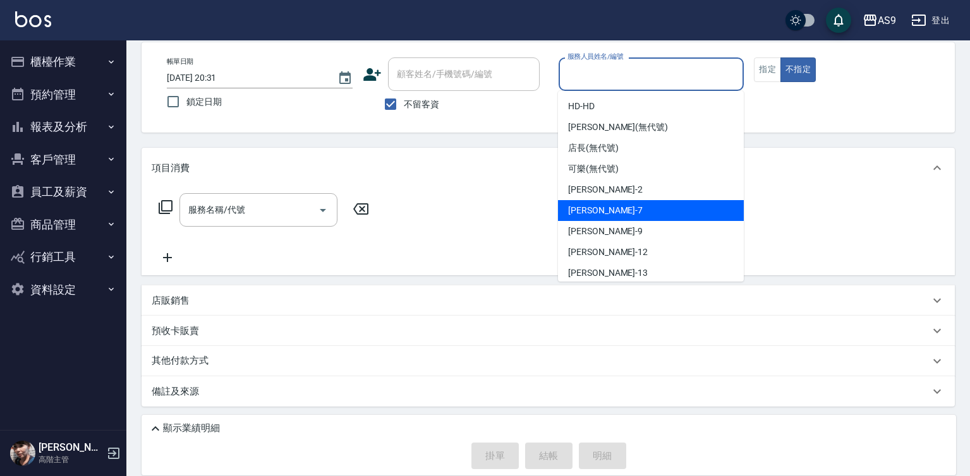
click at [609, 208] on div "Peggy -7" at bounding box center [651, 210] width 186 height 21
type input "Peggy-7"
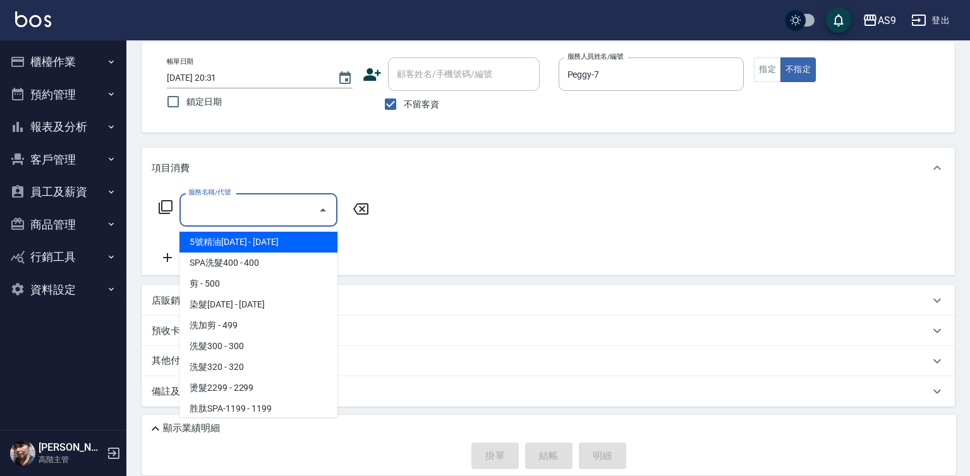
click at [291, 211] on input "服務名稱/代號" at bounding box center [249, 210] width 128 height 22
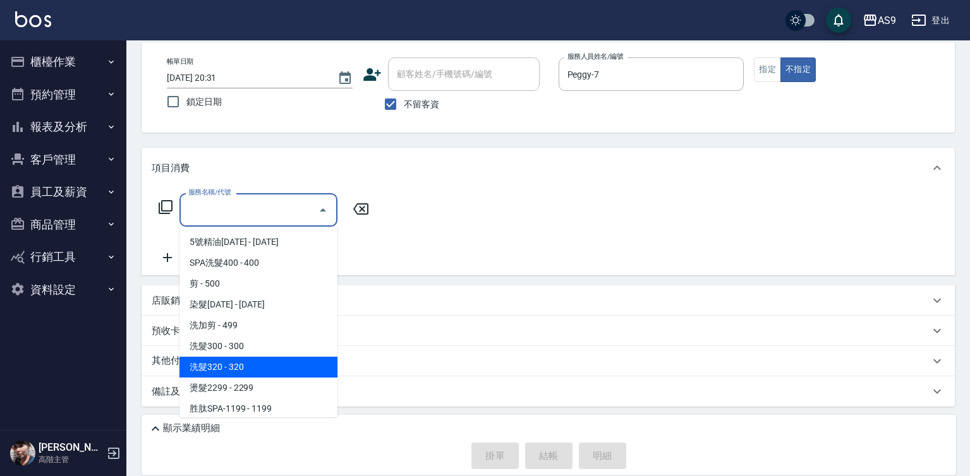
click at [265, 372] on span "洗髮320 - 320" at bounding box center [258, 367] width 158 height 21
type input "洗髮320(洗髮320)"
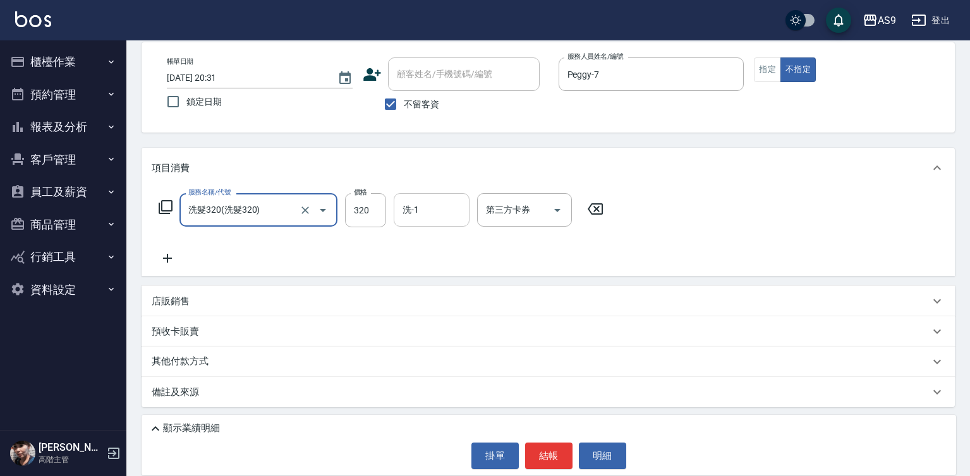
click at [414, 212] on div "洗-1 洗-1" at bounding box center [432, 209] width 76 height 33
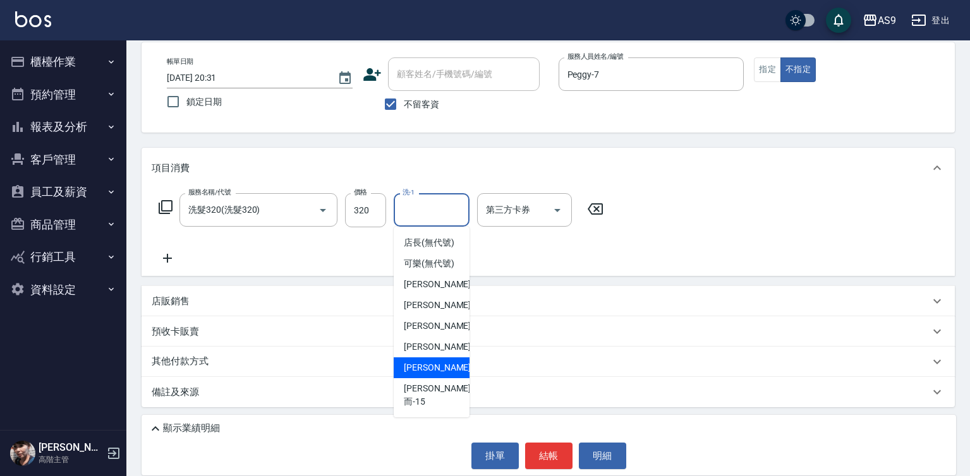
click at [432, 375] on span "[PERSON_NAME] -13" at bounding box center [444, 367] width 80 height 13
type input "[PERSON_NAME]-13"
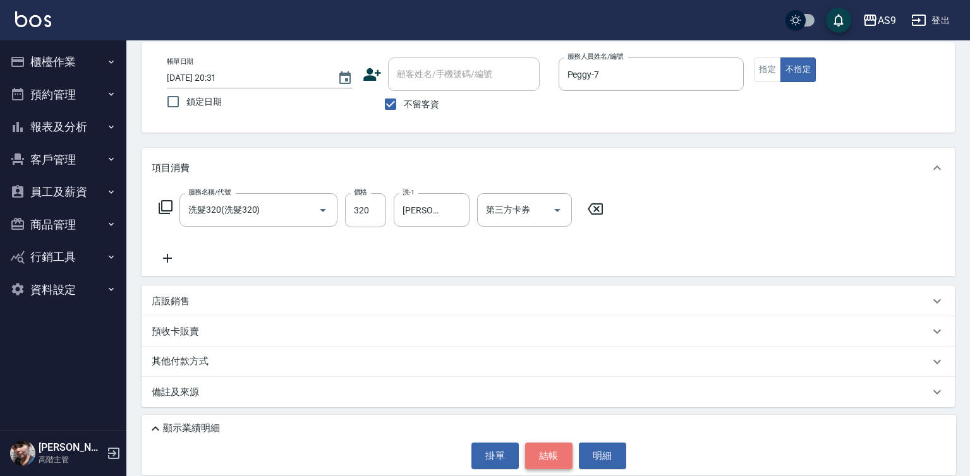
click at [542, 458] on button "結帳" at bounding box center [548, 456] width 47 height 27
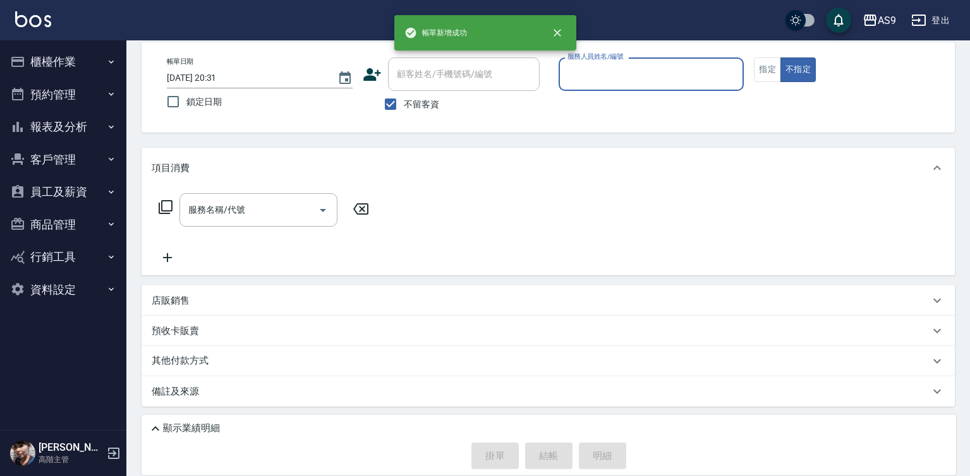
click at [613, 78] on input "服務人員姓名/編號" at bounding box center [651, 74] width 174 height 22
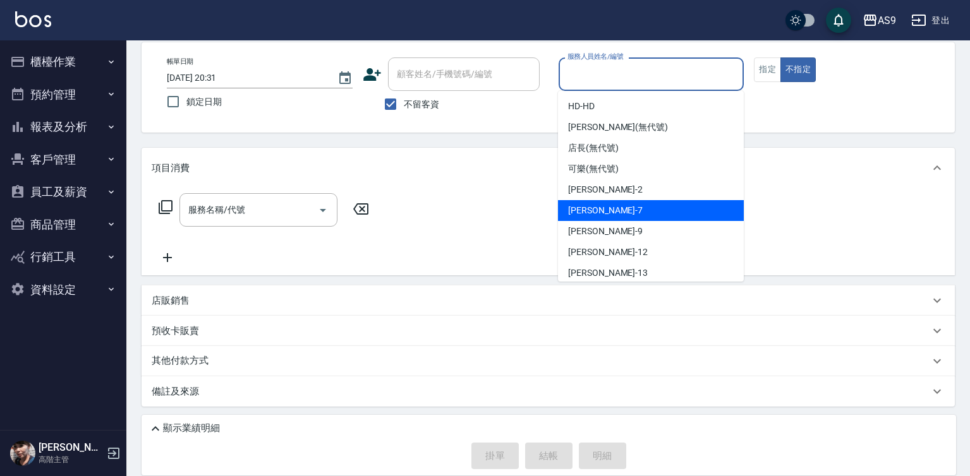
click at [599, 216] on span "Peggy -7" at bounding box center [605, 210] width 75 height 13
type input "Peggy-7"
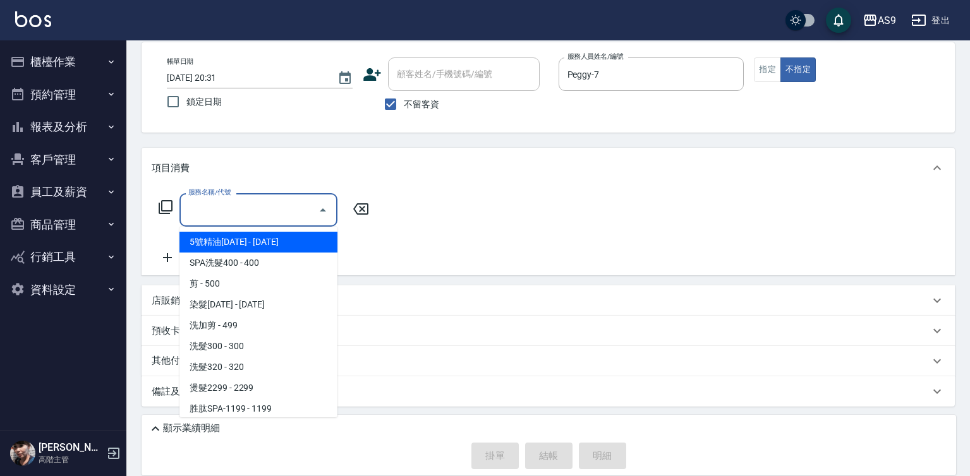
click at [282, 212] on input "服務名稱/代號" at bounding box center [249, 210] width 128 height 22
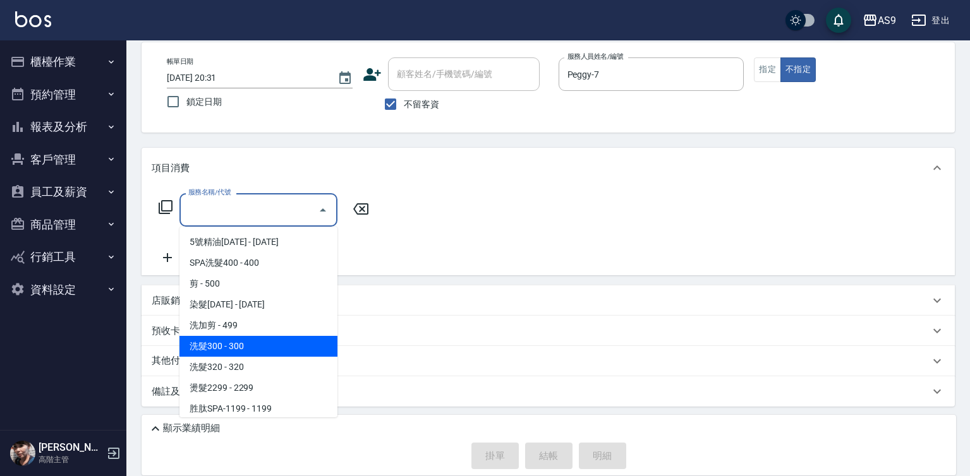
click at [263, 353] on span "洗髮300 - 300" at bounding box center [258, 346] width 158 height 21
type input "洗髮300(洗 髮300)"
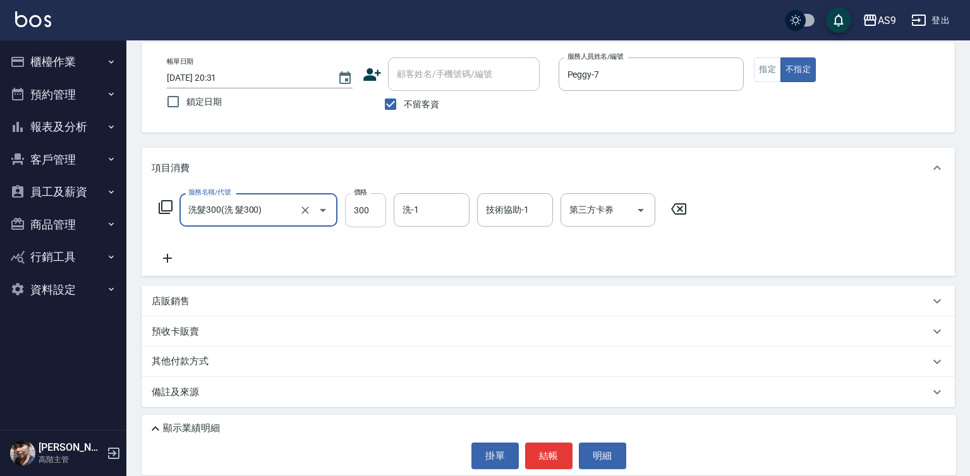
click at [365, 217] on input "300" at bounding box center [365, 210] width 41 height 34
click at [364, 210] on input "2720" at bounding box center [365, 210] width 41 height 34
type input "272"
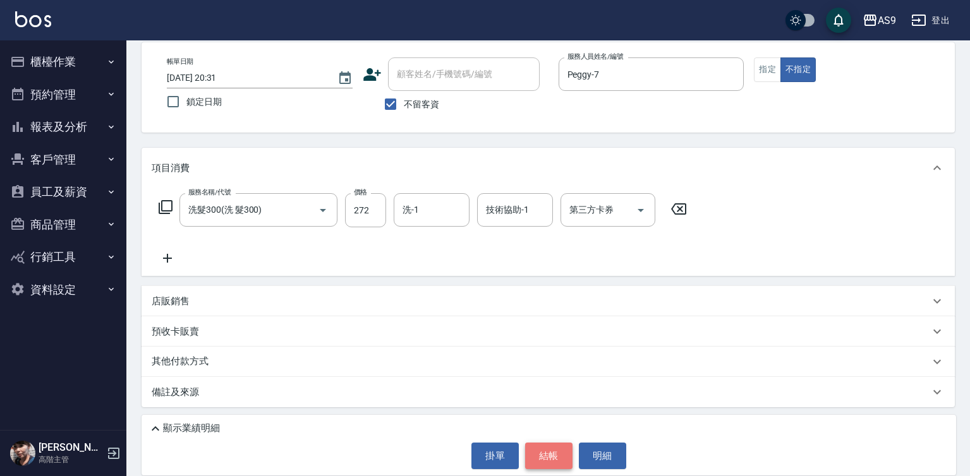
click at [549, 452] on button "結帳" at bounding box center [548, 456] width 47 height 27
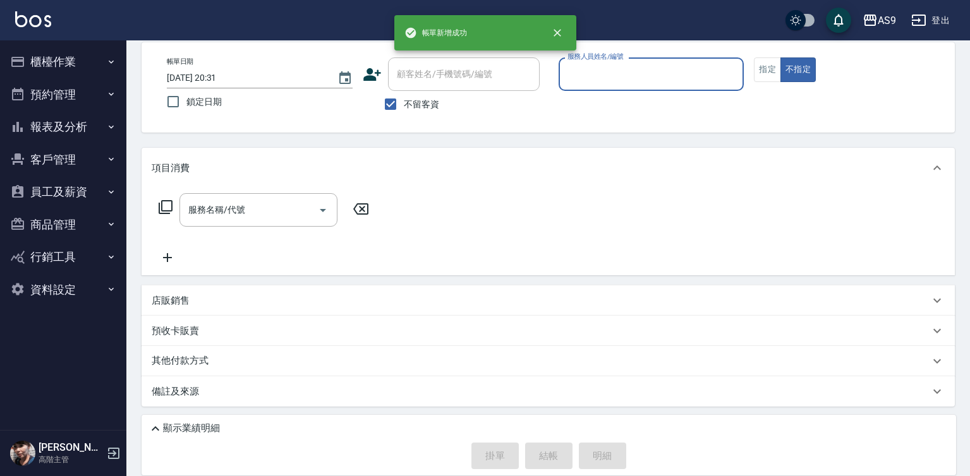
click at [595, 77] on input "服務人員姓名/編號" at bounding box center [651, 74] width 174 height 22
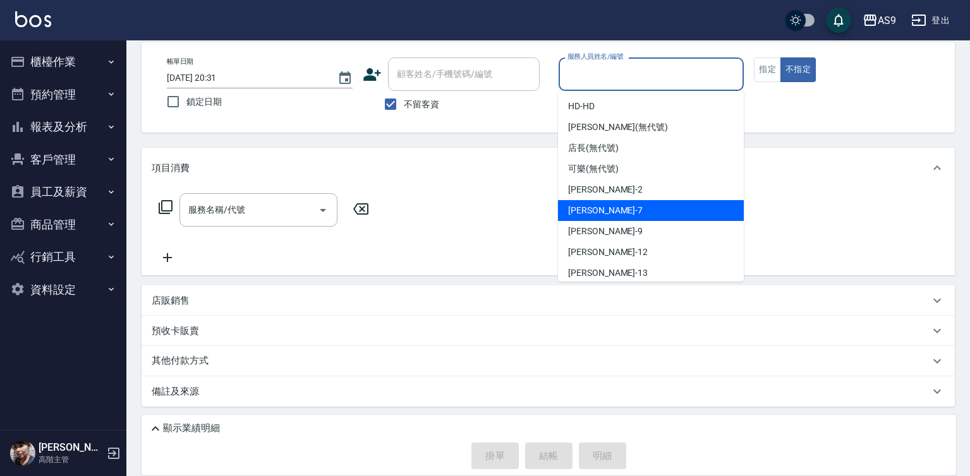
click at [591, 209] on span "Peggy -7" at bounding box center [605, 210] width 75 height 13
type input "Peggy-7"
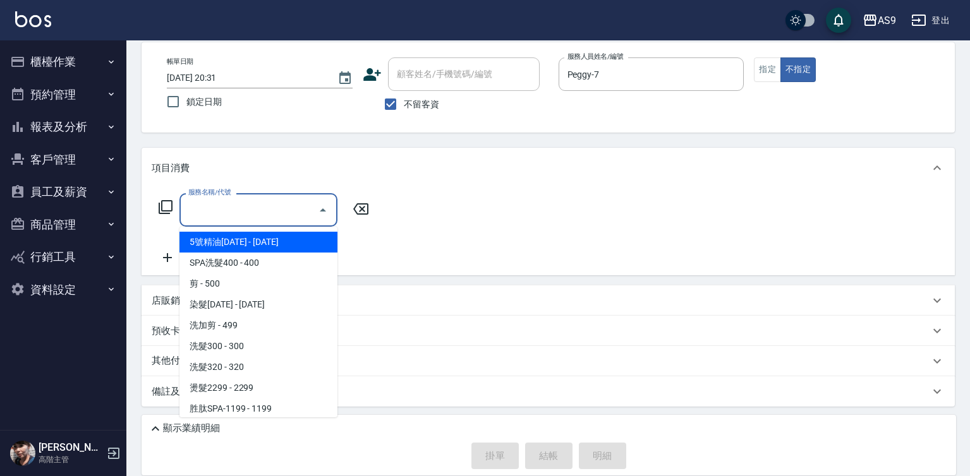
click at [300, 214] on input "服務名稱/代號" at bounding box center [249, 210] width 128 height 22
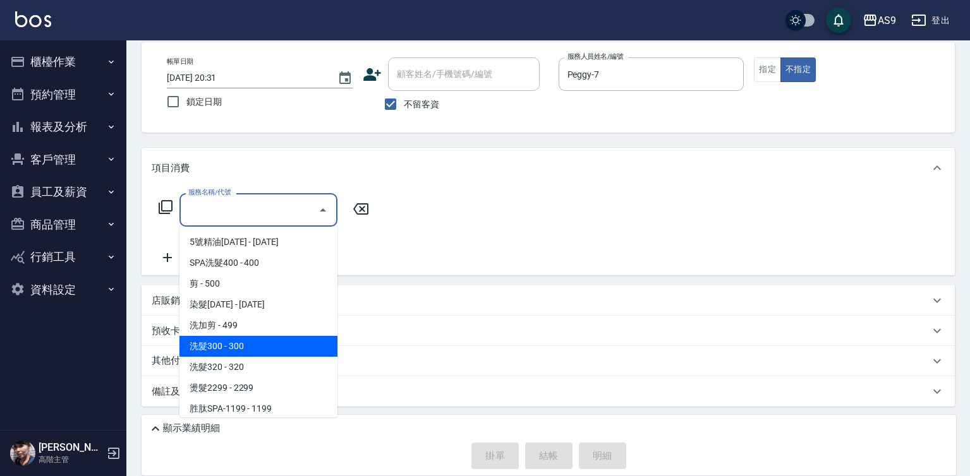
click at [264, 349] on span "洗髮300 - 300" at bounding box center [258, 346] width 158 height 21
type input "洗髮300(洗 髮300)"
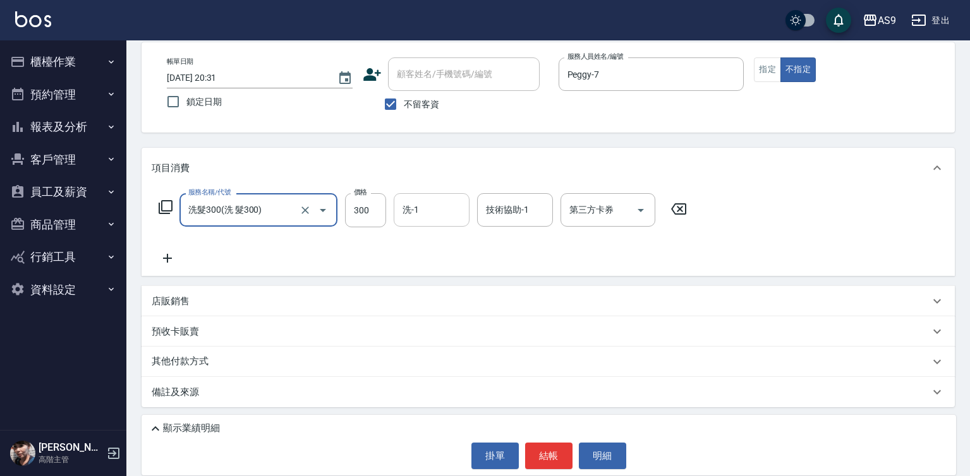
click at [428, 224] on div "洗-1" at bounding box center [432, 209] width 76 height 33
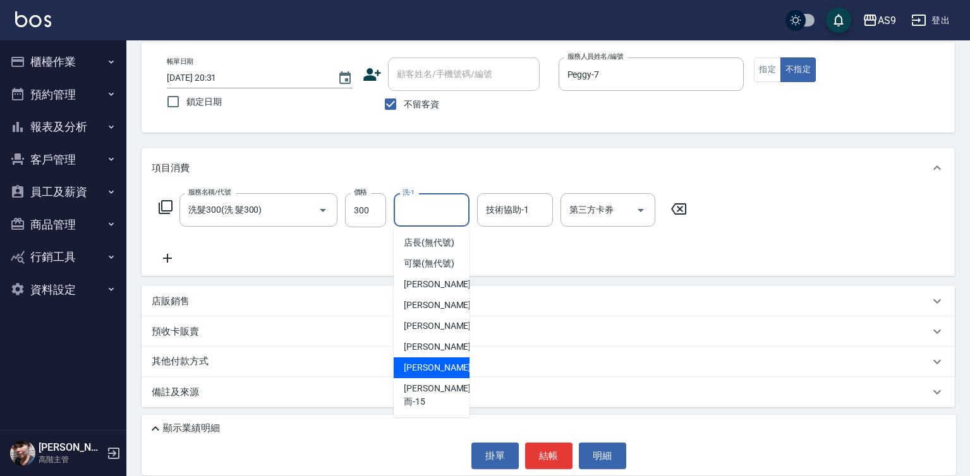
drag, startPoint x: 431, startPoint y: 384, endPoint x: 441, endPoint y: 387, distance: 10.6
click at [441, 375] on span "[PERSON_NAME] -13" at bounding box center [444, 367] width 80 height 13
type input "[PERSON_NAME]-13"
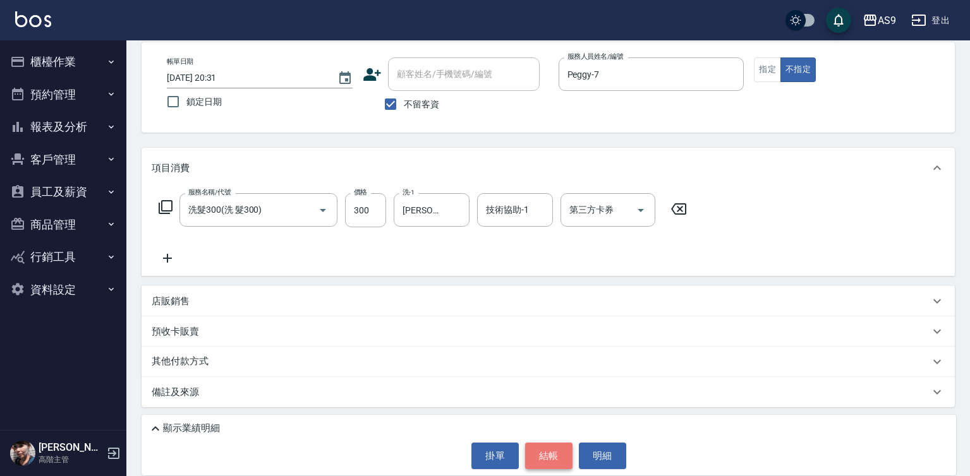
click at [543, 462] on button "結帳" at bounding box center [548, 456] width 47 height 27
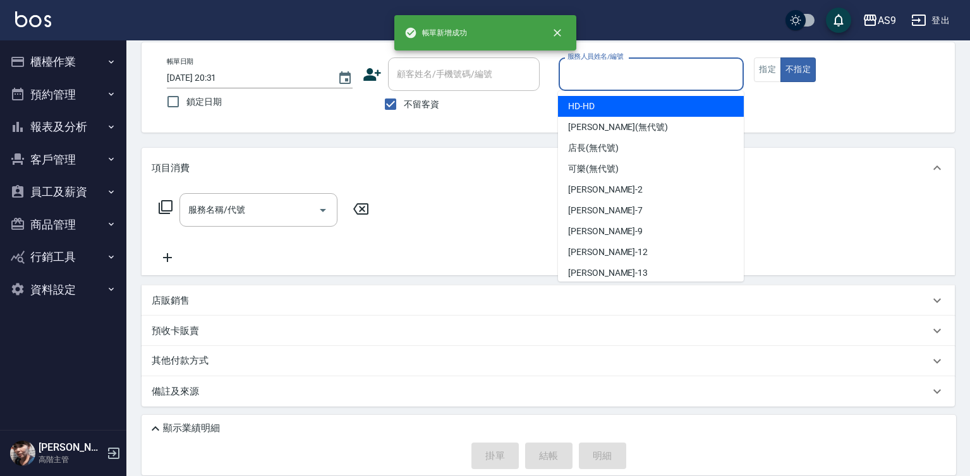
drag, startPoint x: 594, startPoint y: 76, endPoint x: 586, endPoint y: 185, distance: 108.9
click at [594, 80] on input "服務人員姓名/編號" at bounding box center [651, 74] width 174 height 22
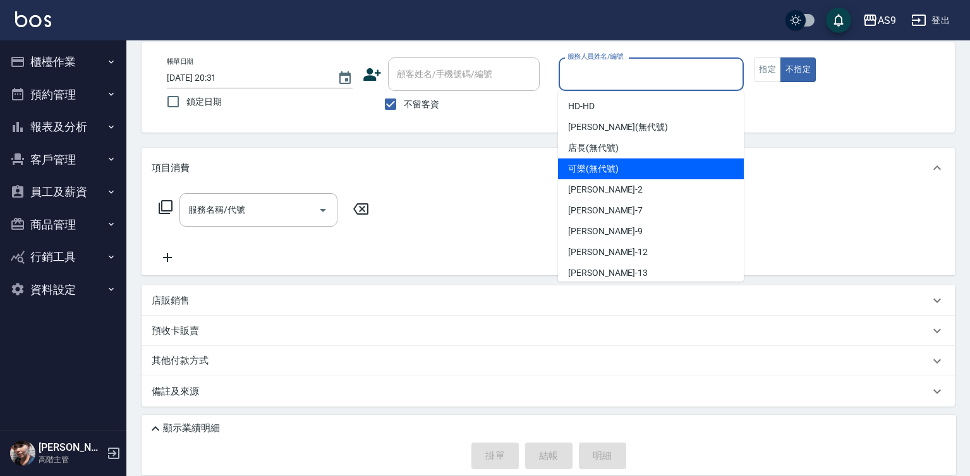
click at [586, 174] on span "可樂 (無代號)" at bounding box center [593, 168] width 51 height 13
type input "可樂(無代號)"
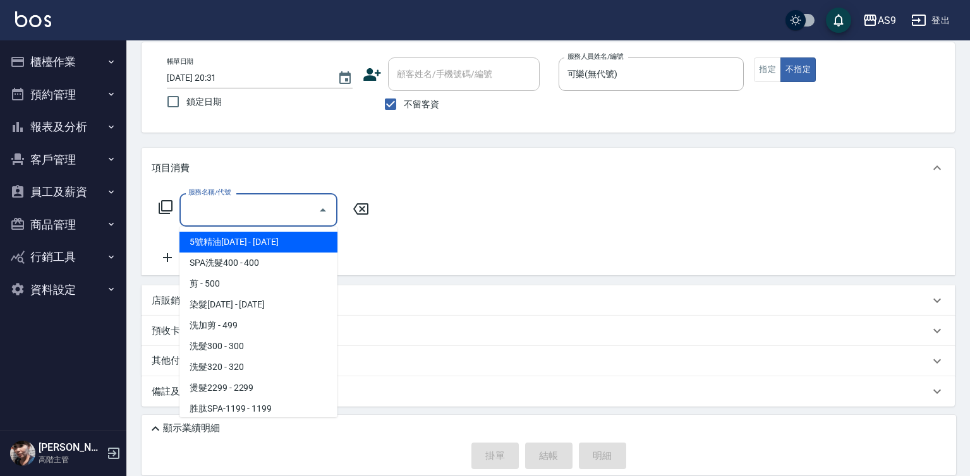
click at [262, 212] on input "服務名稱/代號" at bounding box center [249, 210] width 128 height 22
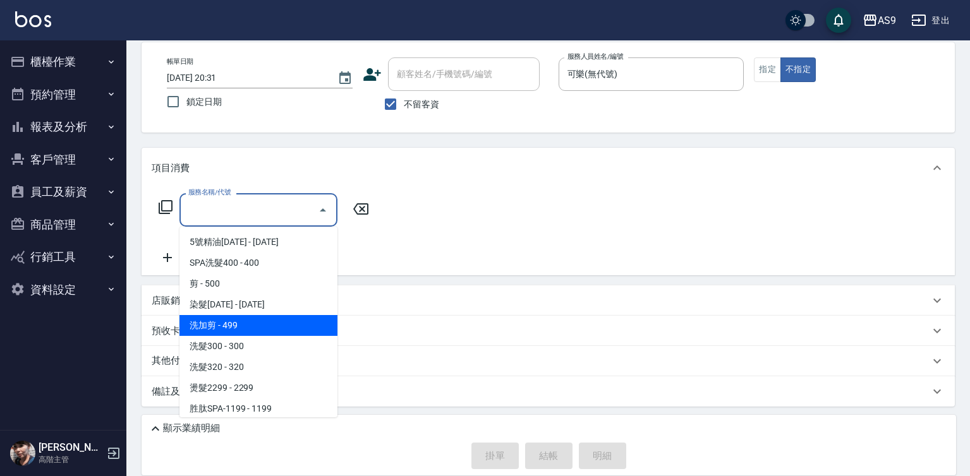
click at [262, 327] on span "洗加剪 - 499" at bounding box center [258, 325] width 158 height 21
type input "洗加剪(洗加剪)"
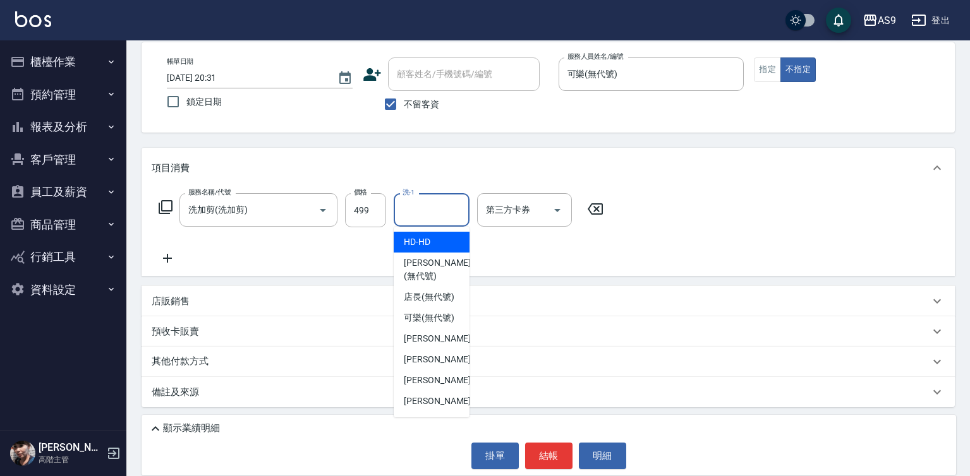
click at [437, 215] on input "洗-1" at bounding box center [431, 210] width 64 height 22
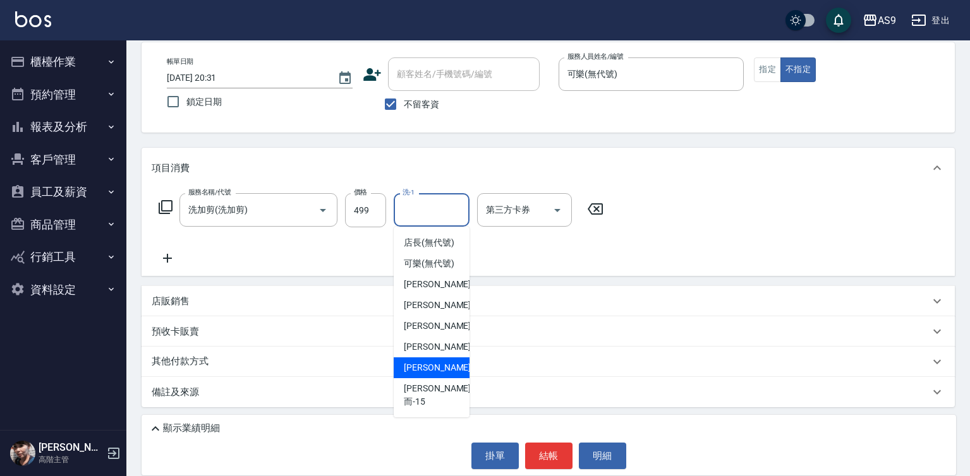
click at [439, 375] on span "[PERSON_NAME] -13" at bounding box center [444, 367] width 80 height 13
type input "[PERSON_NAME]-13"
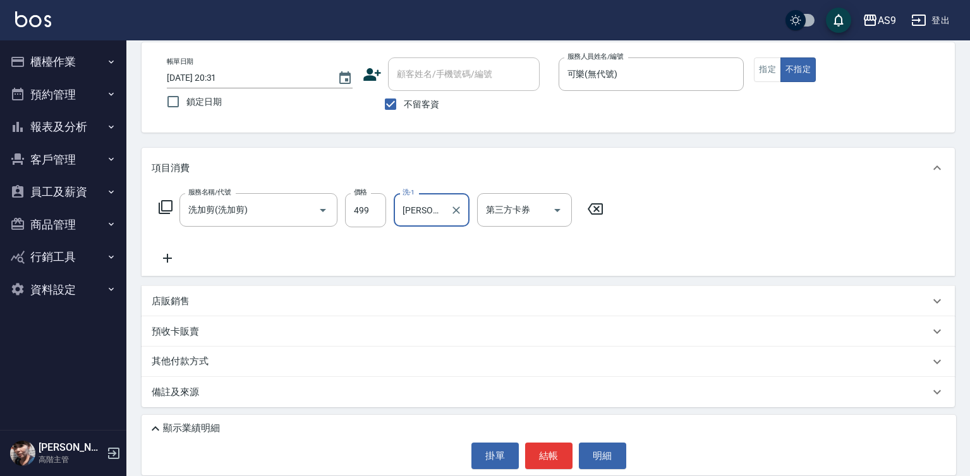
drag, startPoint x: 545, startPoint y: 444, endPoint x: 535, endPoint y: 437, distance: 11.8
click at [544, 444] on button "結帳" at bounding box center [548, 456] width 47 height 27
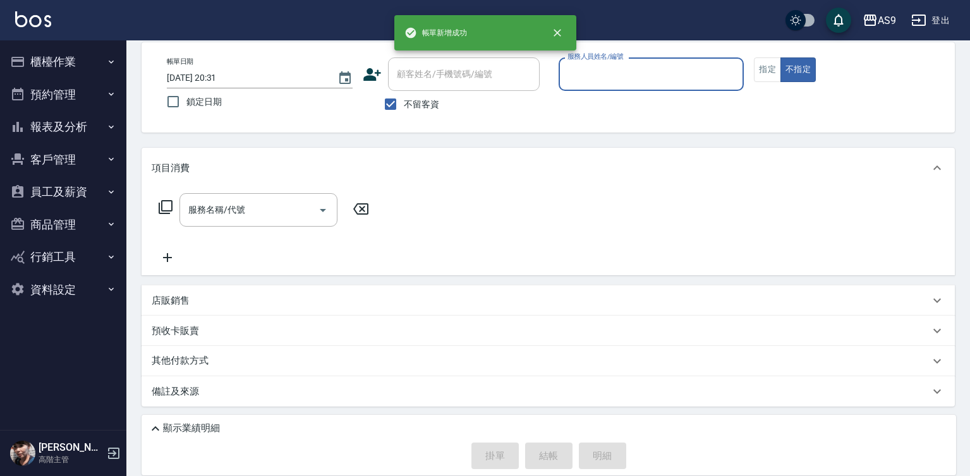
click at [603, 66] on input "服務人員姓名/編號" at bounding box center [651, 74] width 174 height 22
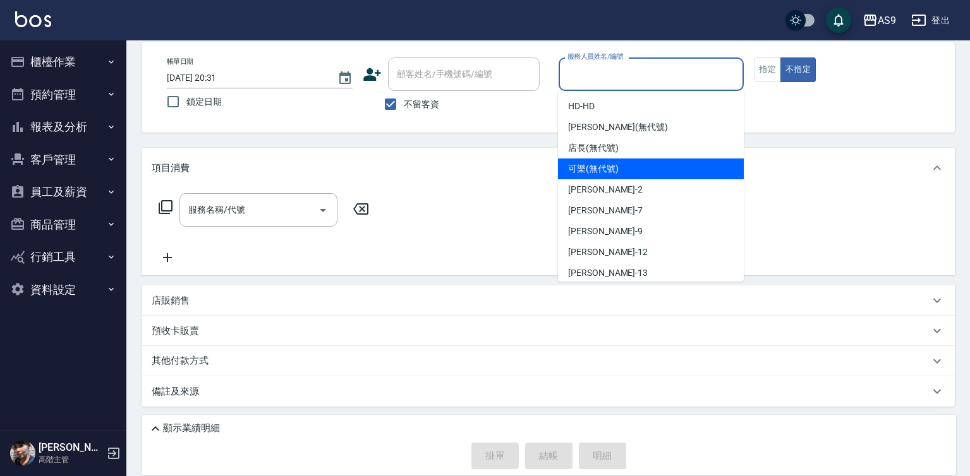
click at [593, 166] on span "可樂 (無代號)" at bounding box center [593, 168] width 51 height 13
type input "可樂(無代號)"
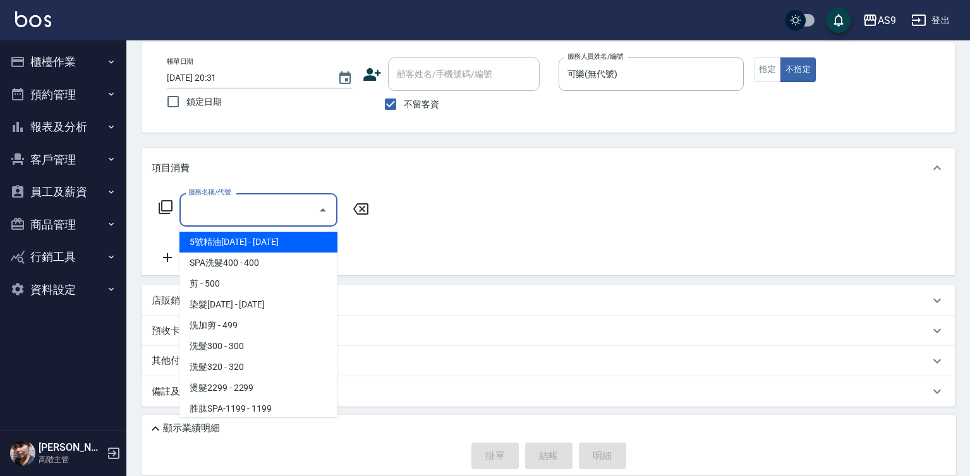
click at [279, 213] on input "服務名稱/代號" at bounding box center [249, 210] width 128 height 22
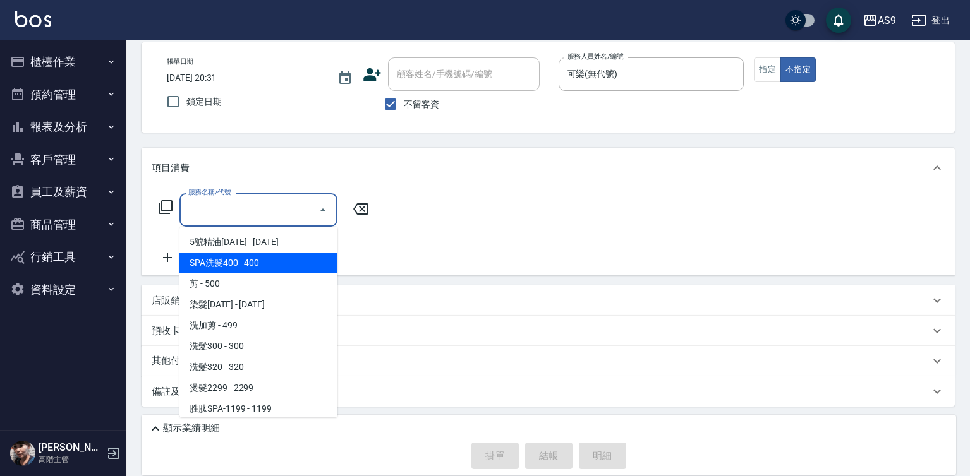
click at [257, 263] on span "SPA洗髮400 - 400" at bounding box center [258, 263] width 158 height 21
type input "SPA洗髮400"
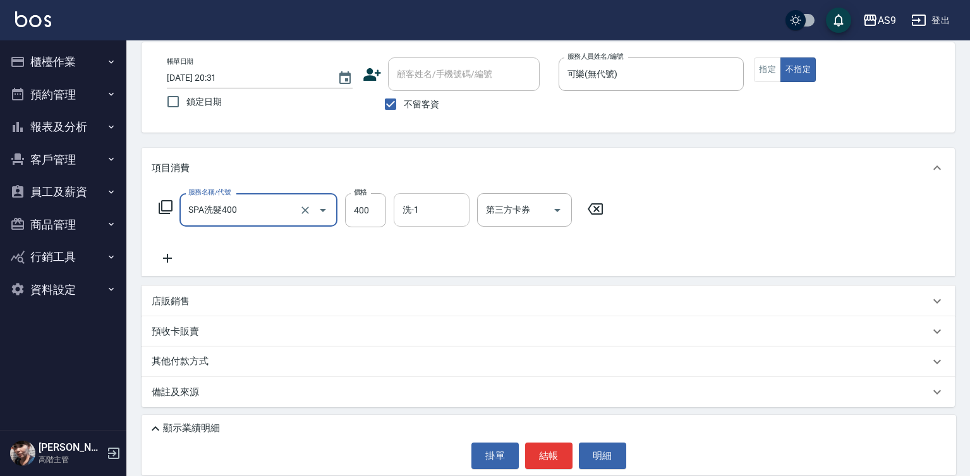
click at [435, 205] on input "洗-1" at bounding box center [431, 210] width 64 height 22
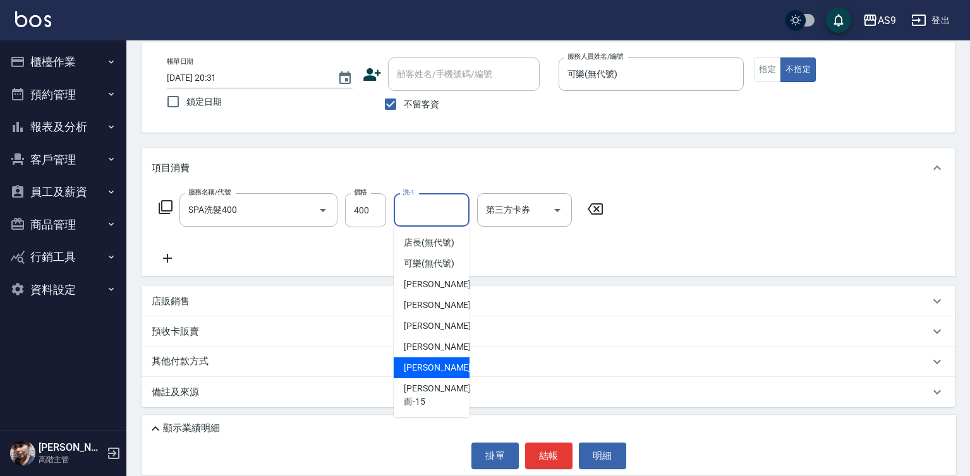
click at [446, 378] on div "[PERSON_NAME] -13" at bounding box center [432, 368] width 76 height 21
type input "[PERSON_NAME]-13"
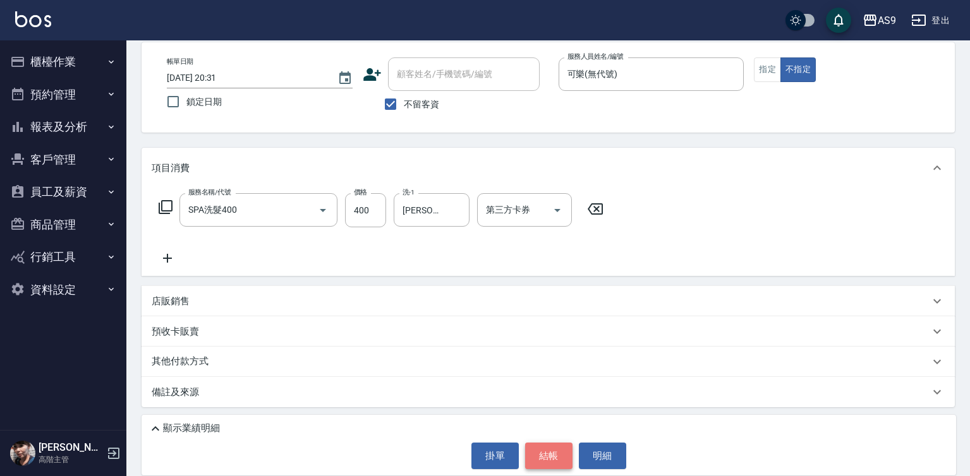
click at [540, 452] on button "結帳" at bounding box center [548, 456] width 47 height 27
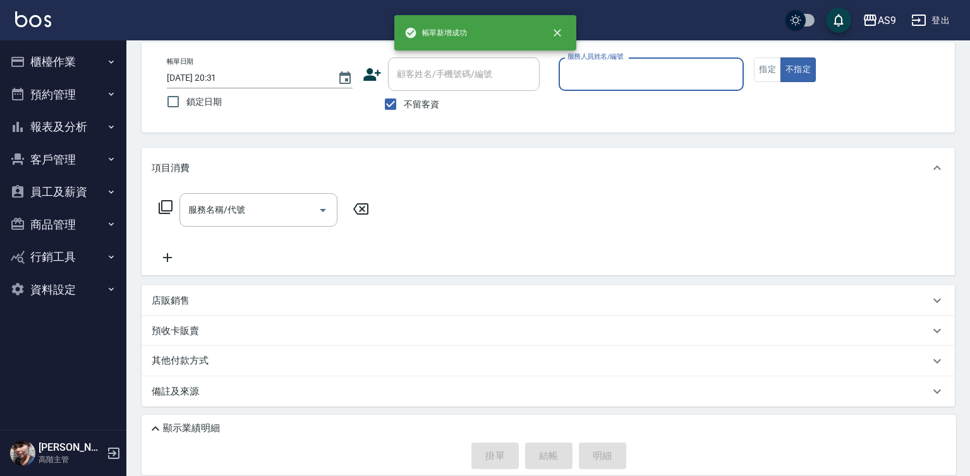
click at [598, 85] on input "服務人員姓名/編號" at bounding box center [651, 74] width 174 height 22
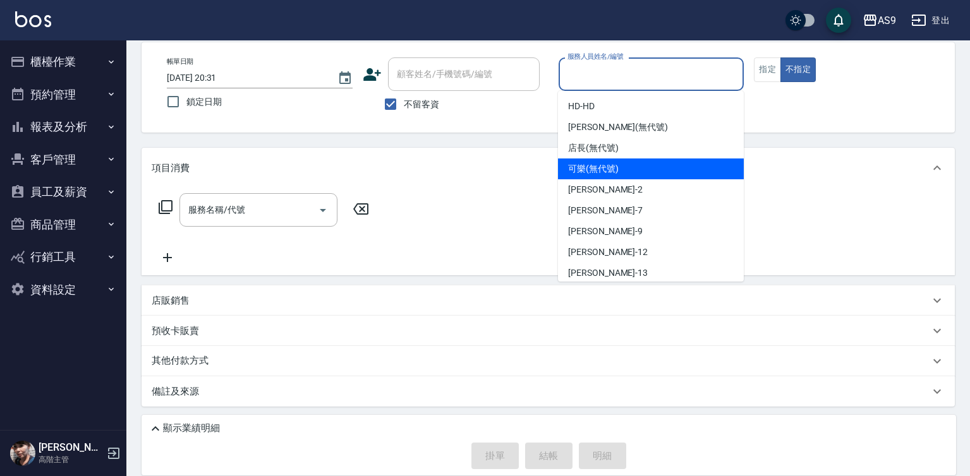
click at [598, 169] on span "可樂 (無代號)" at bounding box center [593, 168] width 51 height 13
type input "可樂(無代號)"
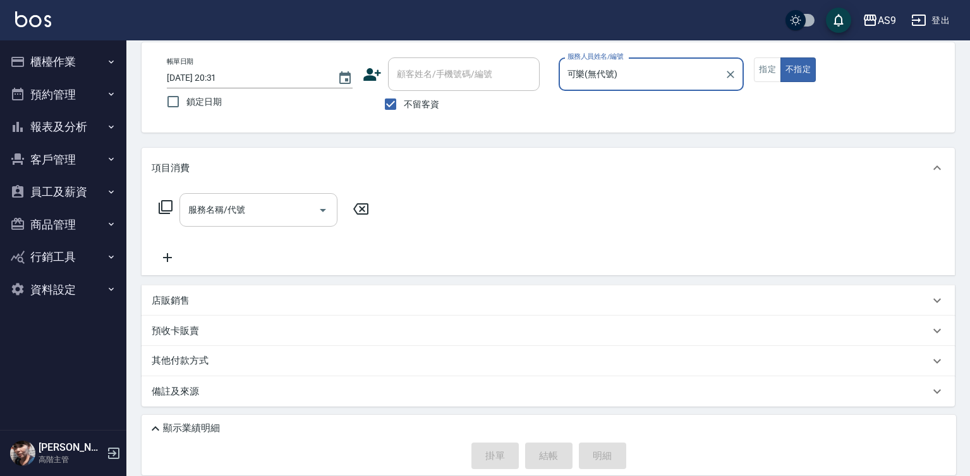
click at [299, 209] on input "服務名稱/代號" at bounding box center [249, 210] width 128 height 22
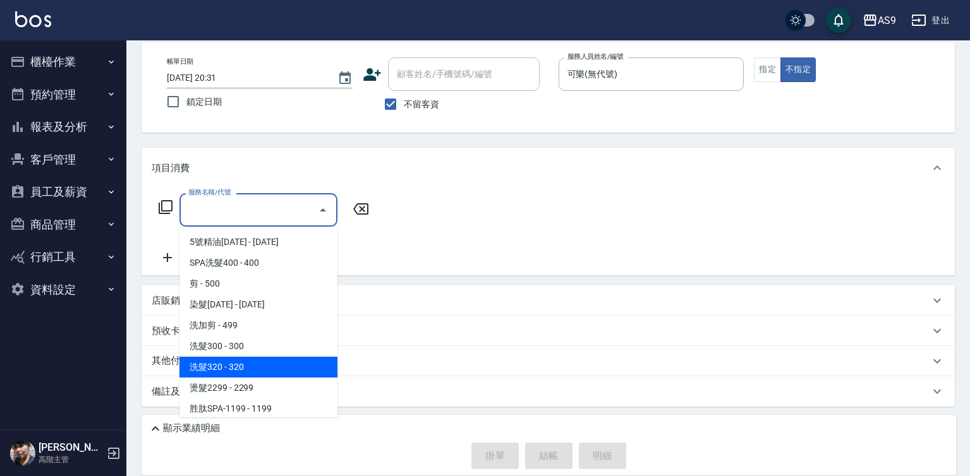
click at [257, 372] on span "洗髮320 - 320" at bounding box center [258, 367] width 158 height 21
type input "洗髮320(洗髮320)"
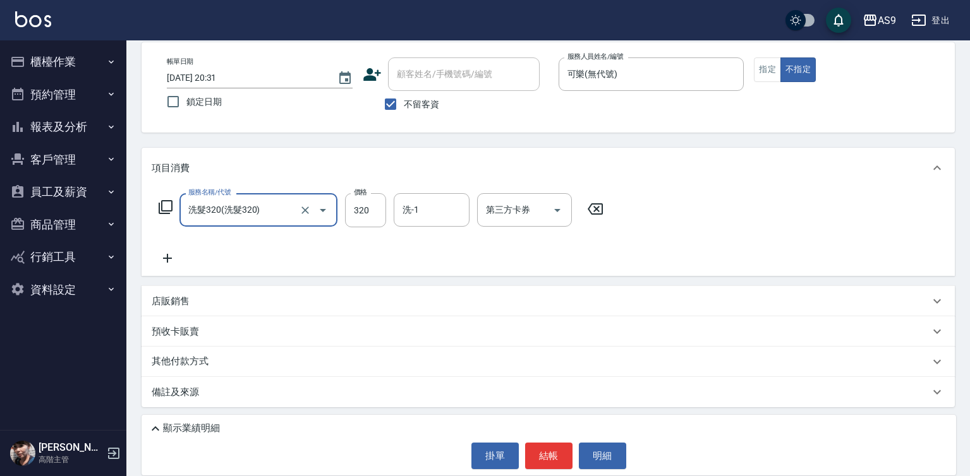
click at [432, 215] on input "洗-1" at bounding box center [431, 210] width 64 height 22
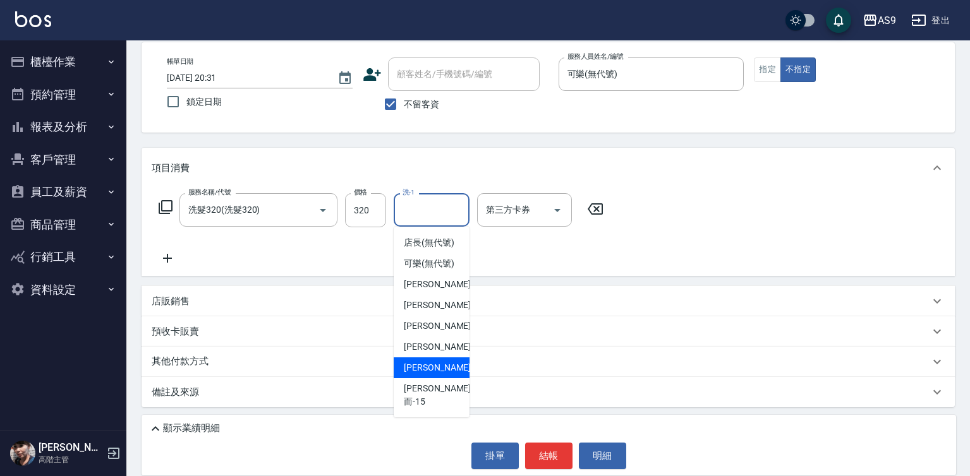
click at [435, 375] on span "[PERSON_NAME] -13" at bounding box center [444, 367] width 80 height 13
type input "[PERSON_NAME]-13"
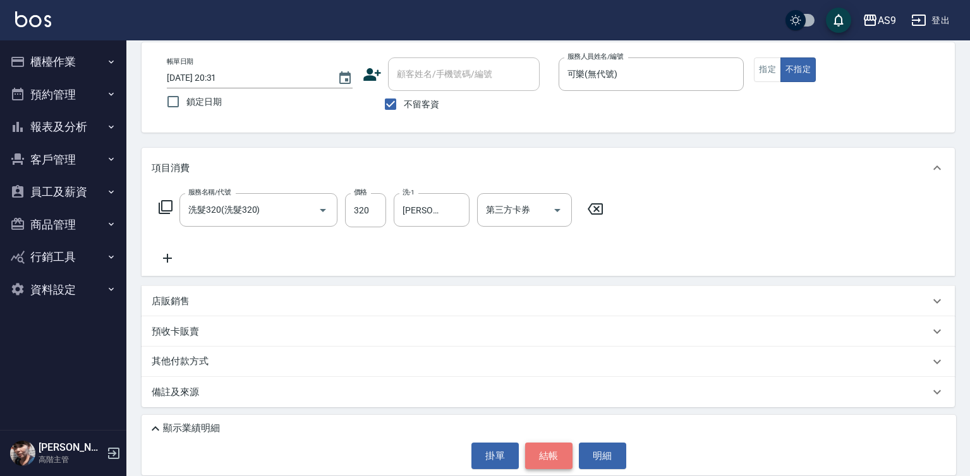
click at [550, 466] on button "結帳" at bounding box center [548, 456] width 47 height 27
type input "[DATE] 20:32"
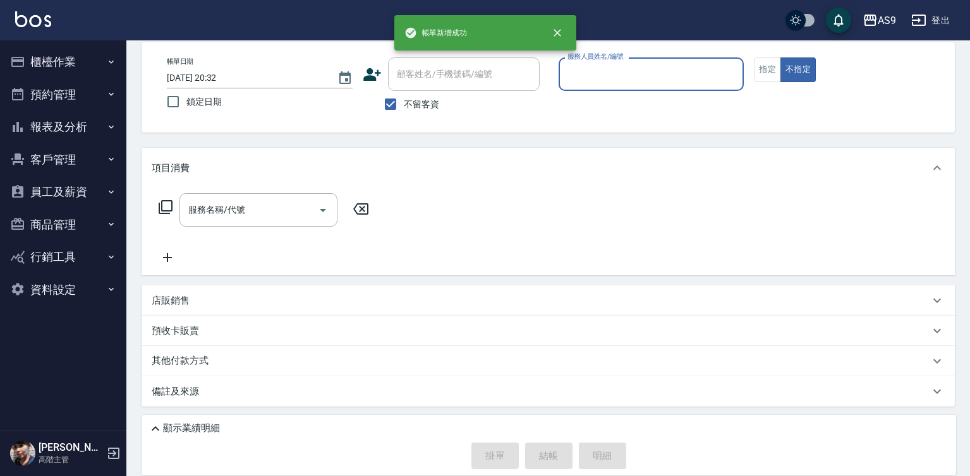
click at [615, 94] on p at bounding box center [652, 97] width 186 height 13
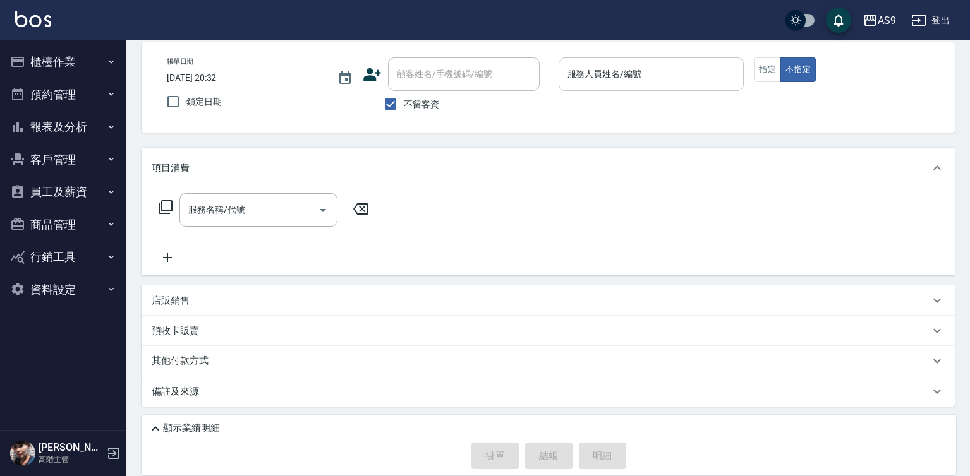
click at [608, 78] on input "服務人員姓名/編號" at bounding box center [651, 74] width 174 height 22
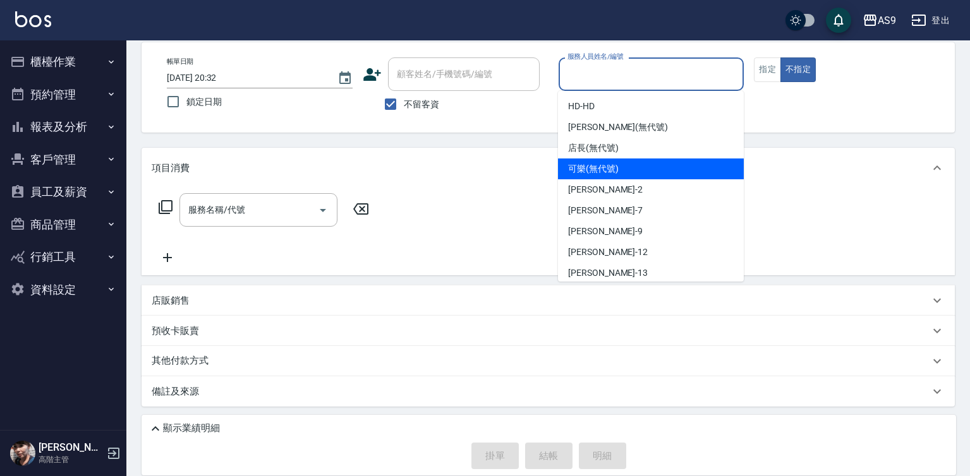
click at [612, 172] on span "可樂 (無代號)" at bounding box center [593, 168] width 51 height 13
type input "可樂(無代號)"
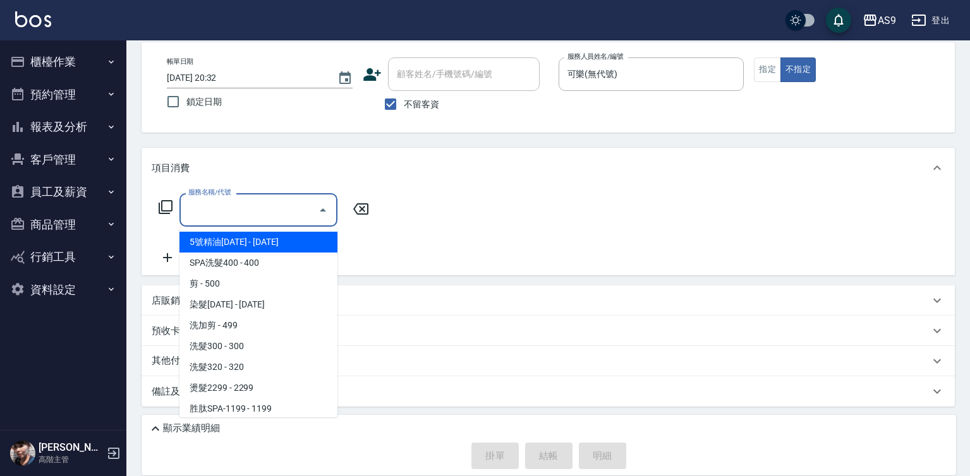
click at [284, 209] on input "服務名稱/代號" at bounding box center [249, 210] width 128 height 22
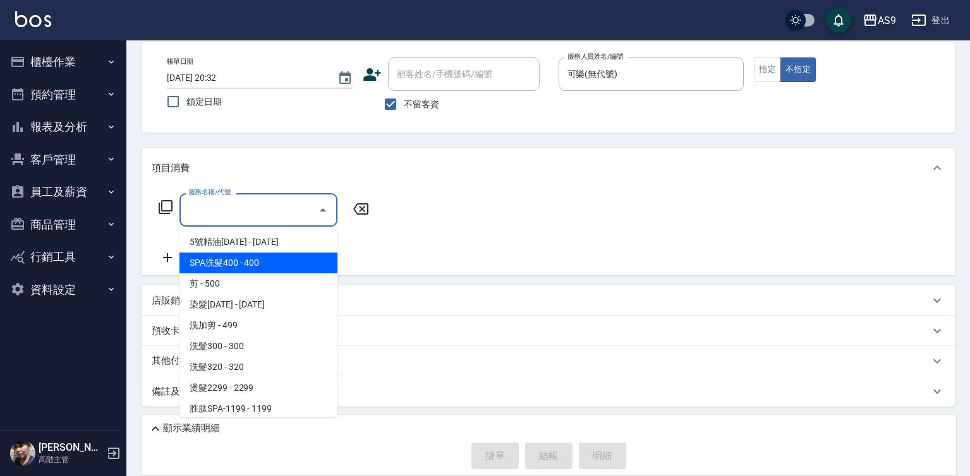
click at [265, 262] on span "SPA洗髮400 - 400" at bounding box center [258, 263] width 158 height 21
type input "SPA洗髮400"
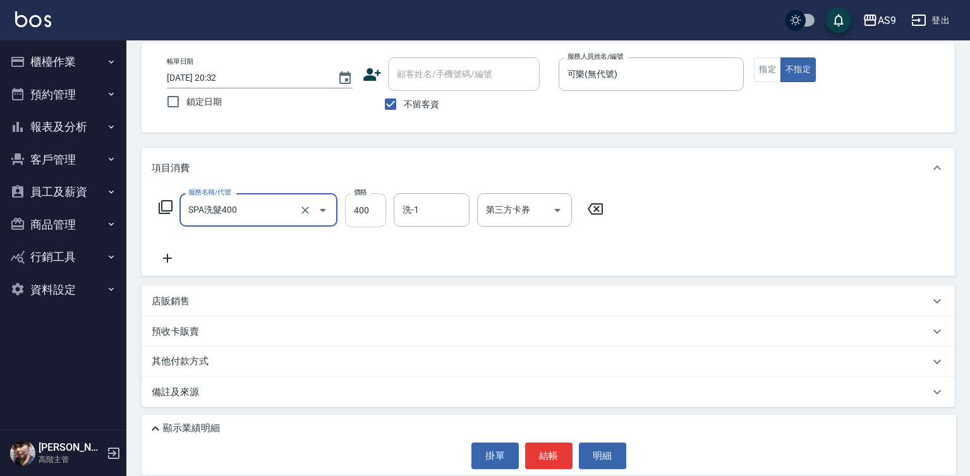
click at [378, 222] on input "400" at bounding box center [365, 210] width 41 height 34
click at [377, 215] on input "400" at bounding box center [365, 210] width 41 height 34
click at [379, 207] on input "400318" at bounding box center [365, 210] width 41 height 34
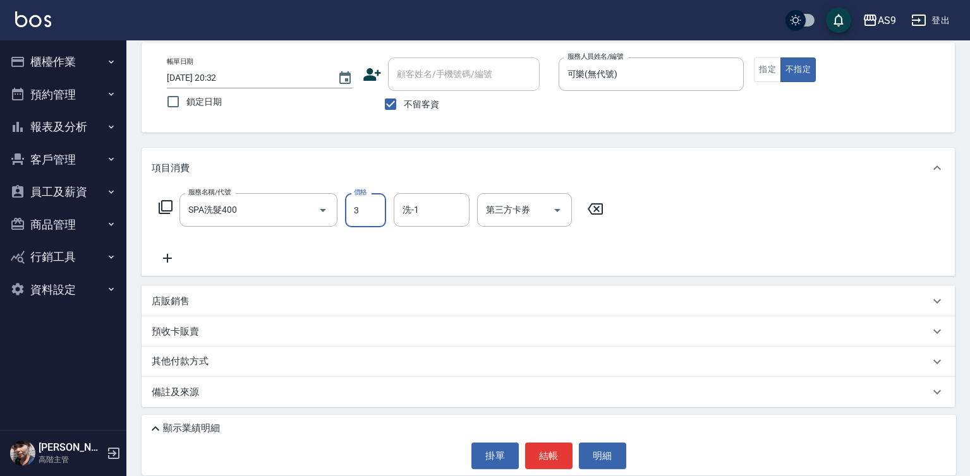
scroll to position [0, 0]
type input "318"
click at [548, 445] on button "結帳" at bounding box center [548, 456] width 47 height 27
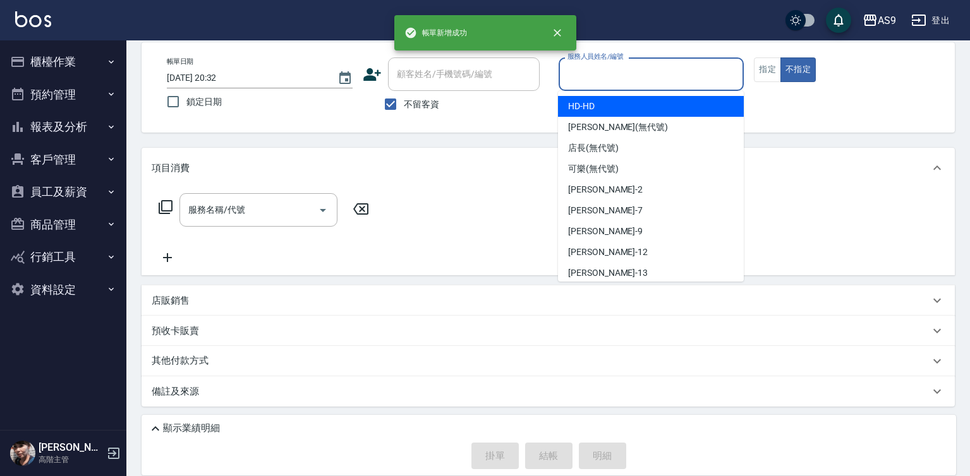
drag, startPoint x: 586, startPoint y: 71, endPoint x: 591, endPoint y: 92, distance: 21.5
click at [586, 75] on input "服務人員姓名/編號" at bounding box center [651, 74] width 174 height 22
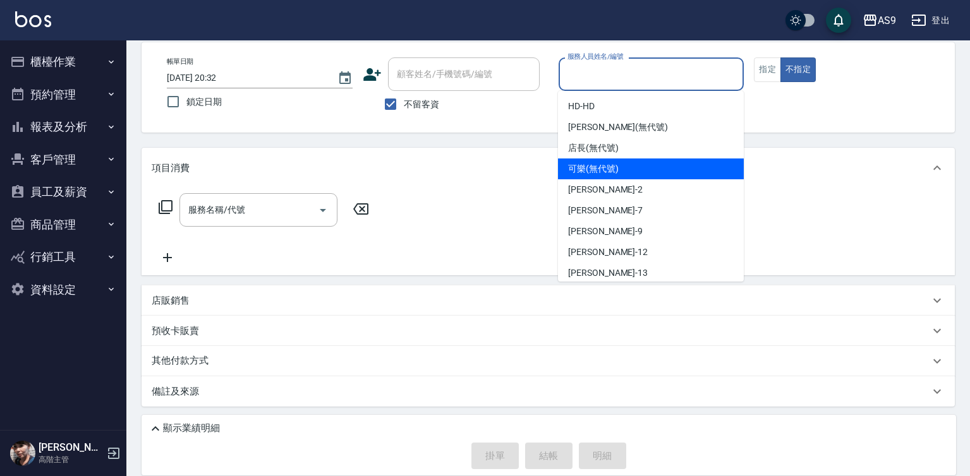
click at [589, 169] on span "可樂 (無代號)" at bounding box center [593, 168] width 51 height 13
type input "可樂(無代號)"
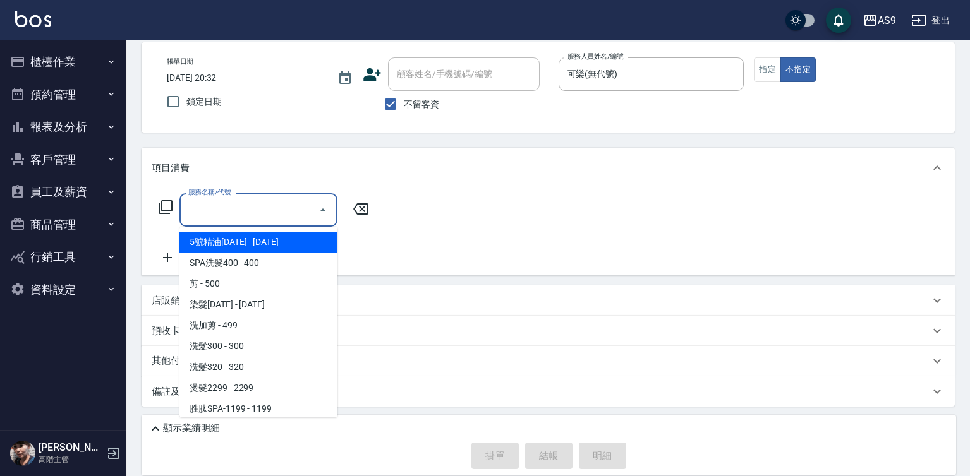
click at [278, 210] on input "服務名稱/代號" at bounding box center [249, 210] width 128 height 22
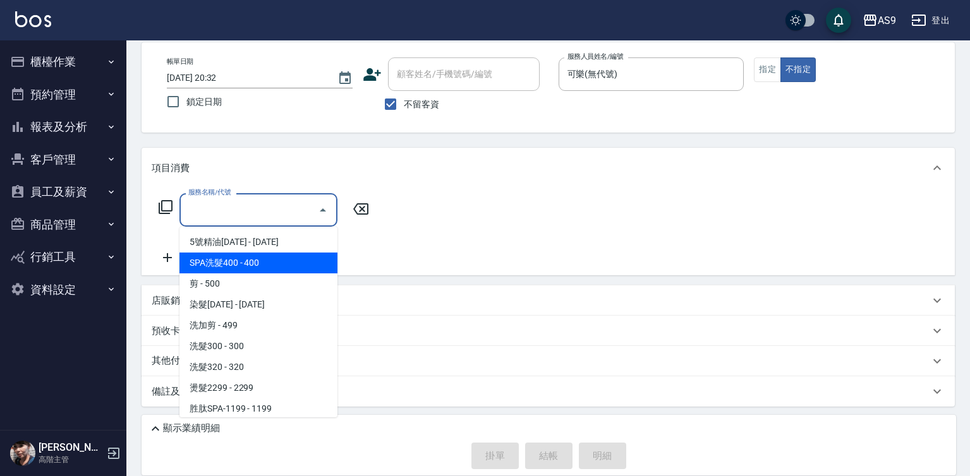
click at [258, 259] on span "SPA洗髮400 - 400" at bounding box center [258, 263] width 158 height 21
type input "SPA洗髮400"
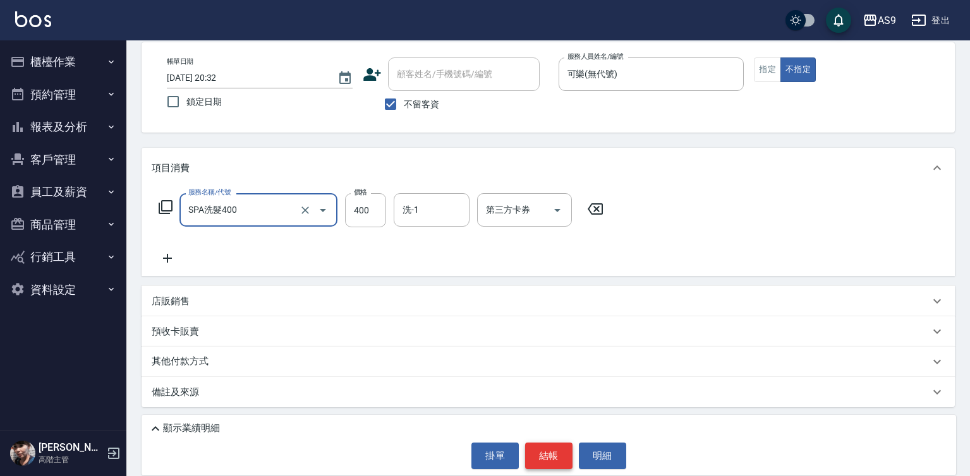
click at [554, 458] on button "結帳" at bounding box center [548, 456] width 47 height 27
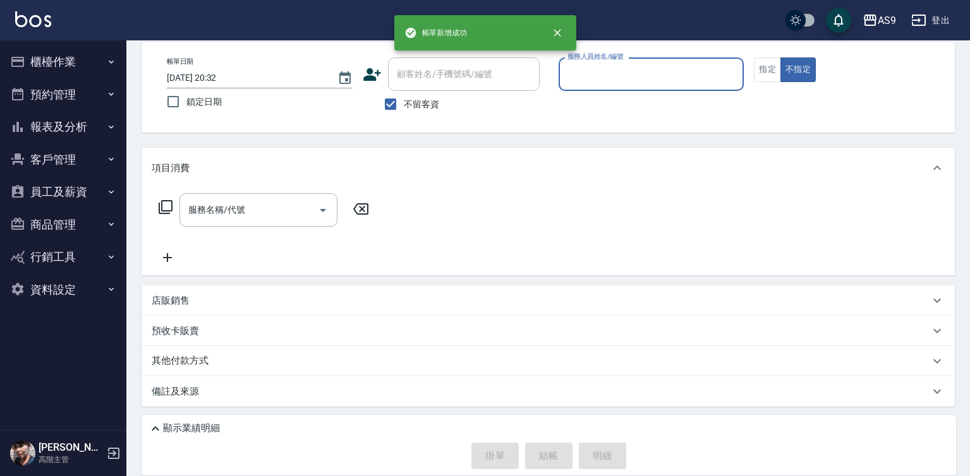
click at [598, 79] on input "服務人員姓名/編號" at bounding box center [651, 74] width 174 height 22
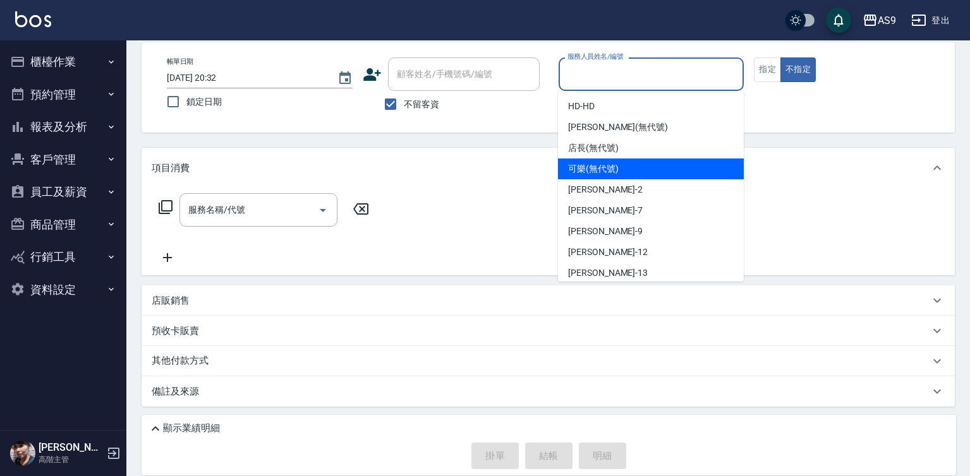
click at [597, 166] on span "可樂 (無代號)" at bounding box center [593, 168] width 51 height 13
type input "可樂(無代號)"
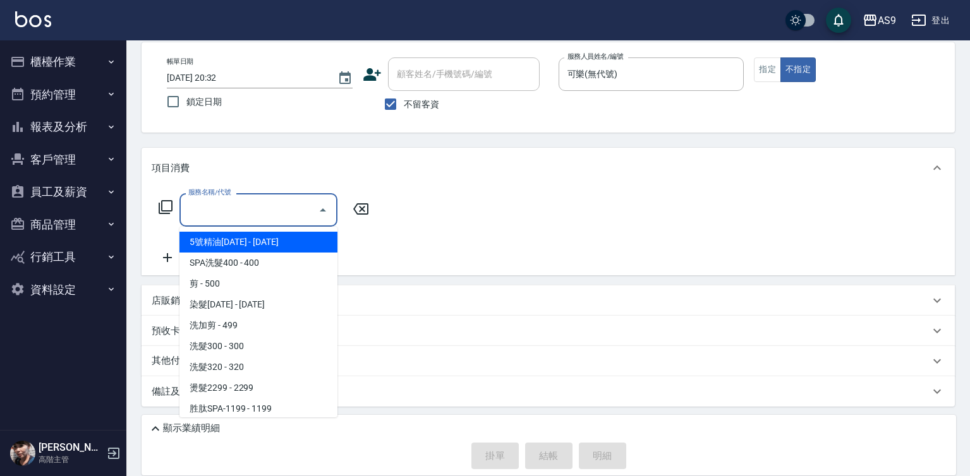
click at [234, 210] on div "服務名稱/代號 服務名稱/代號" at bounding box center [258, 209] width 158 height 33
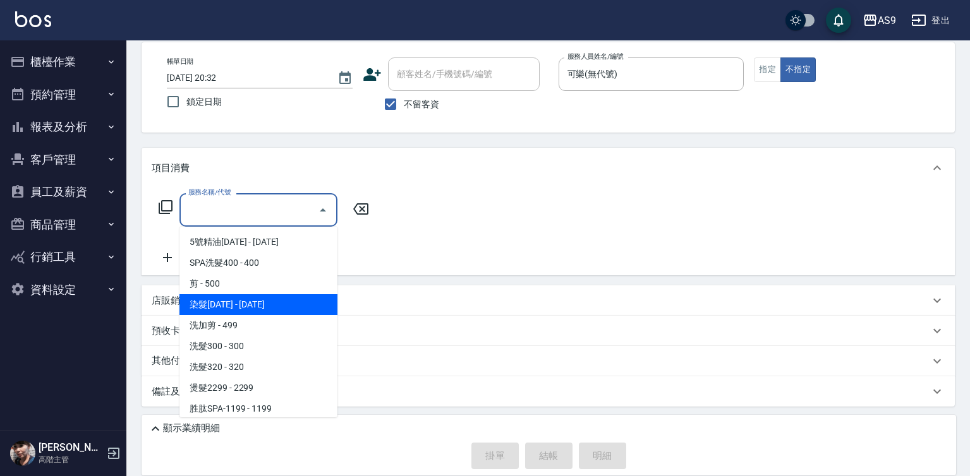
click at [250, 303] on span "染髮[DATE] - [DATE]" at bounding box center [258, 304] width 158 height 21
type input "染髮1500(染髮1500)"
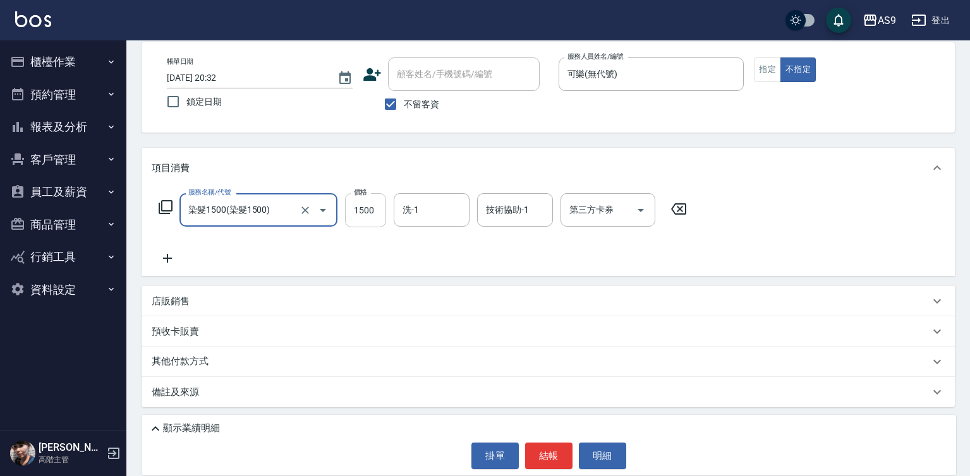
click at [354, 217] on input "1500" at bounding box center [365, 210] width 41 height 34
type input "1275"
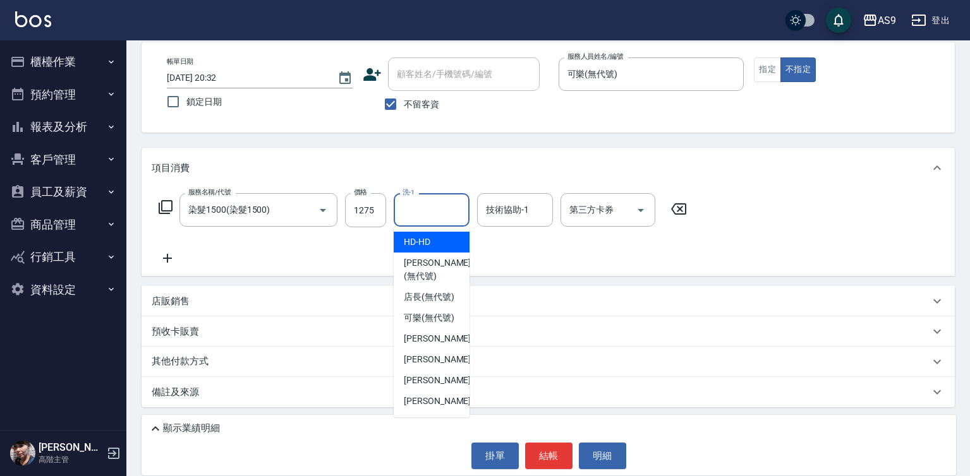
click at [406, 210] on div "洗-1 洗-1" at bounding box center [432, 209] width 76 height 33
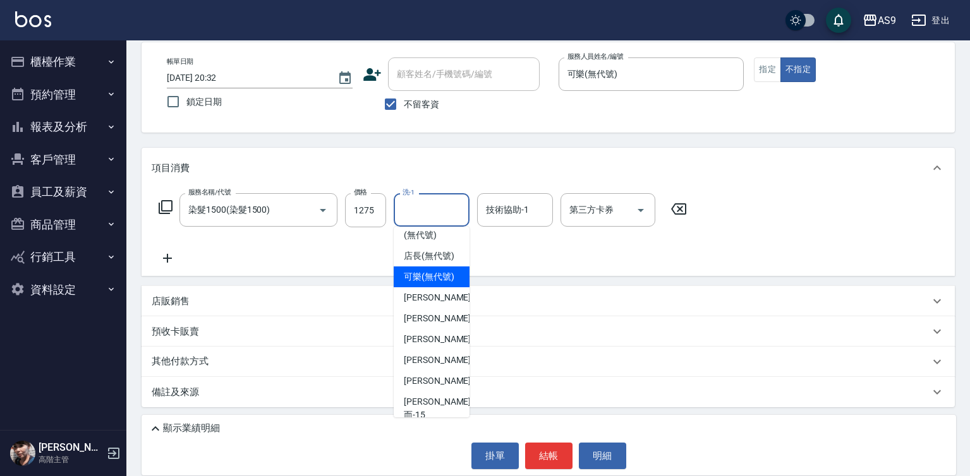
scroll to position [81, 0]
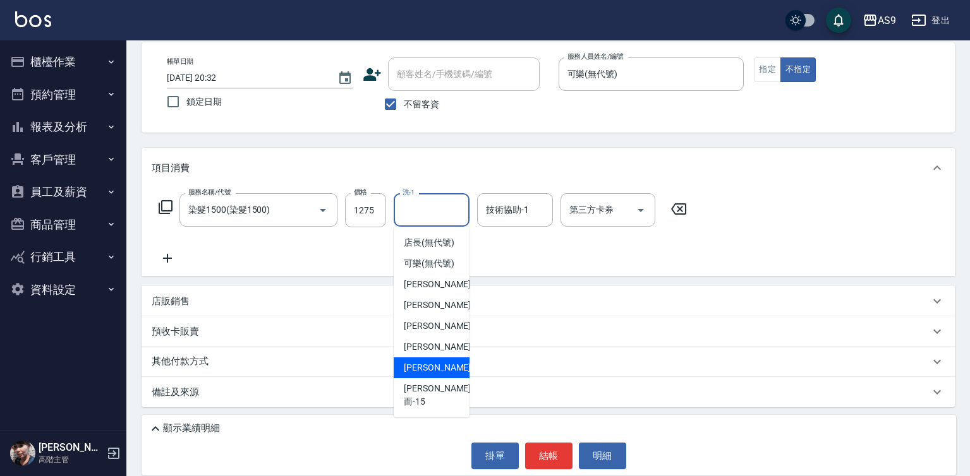
click at [442, 375] on span "[PERSON_NAME] -13" at bounding box center [444, 367] width 80 height 13
type input "[PERSON_NAME]-13"
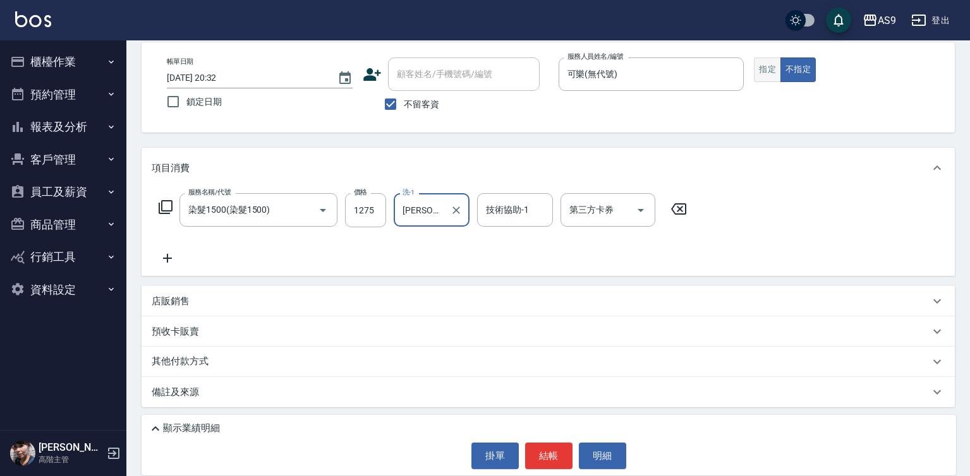
click at [777, 70] on button "指定" at bounding box center [767, 69] width 27 height 25
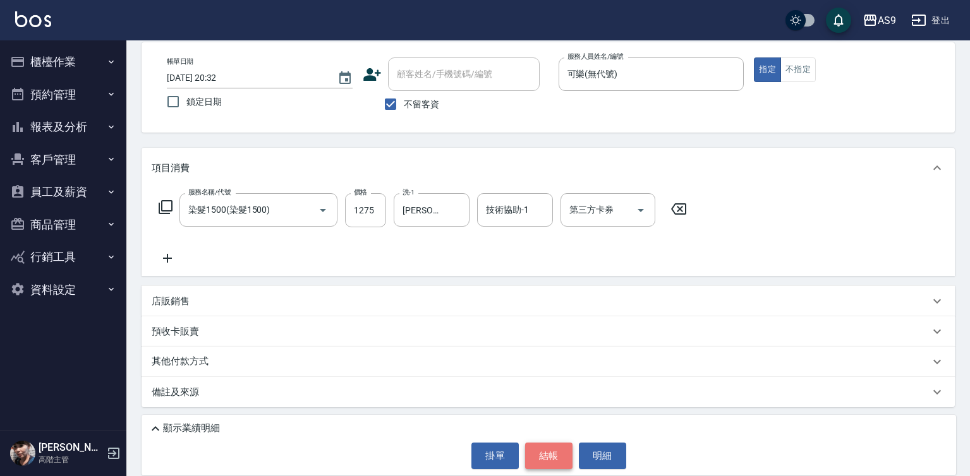
click at [542, 456] on button "結帳" at bounding box center [548, 456] width 47 height 27
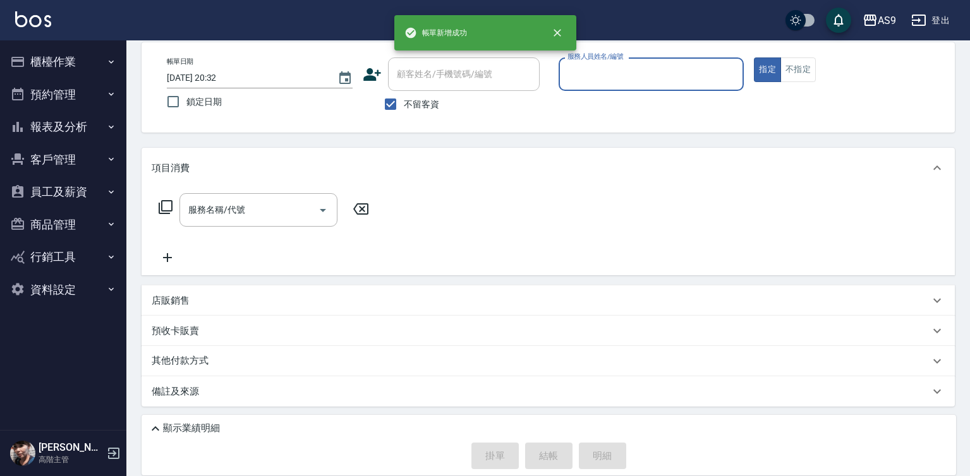
click at [596, 80] on input "服務人員姓名/編號" at bounding box center [651, 74] width 174 height 22
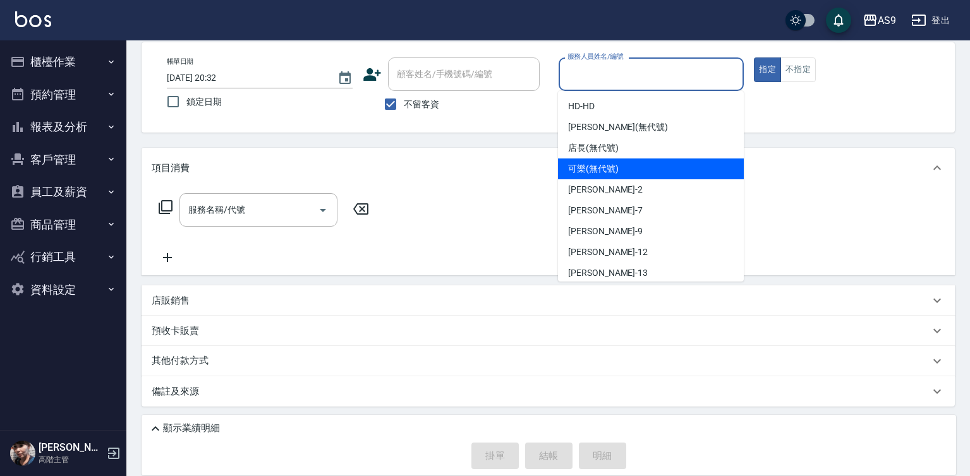
click at [600, 164] on span "可樂 (無代號)" at bounding box center [593, 168] width 51 height 13
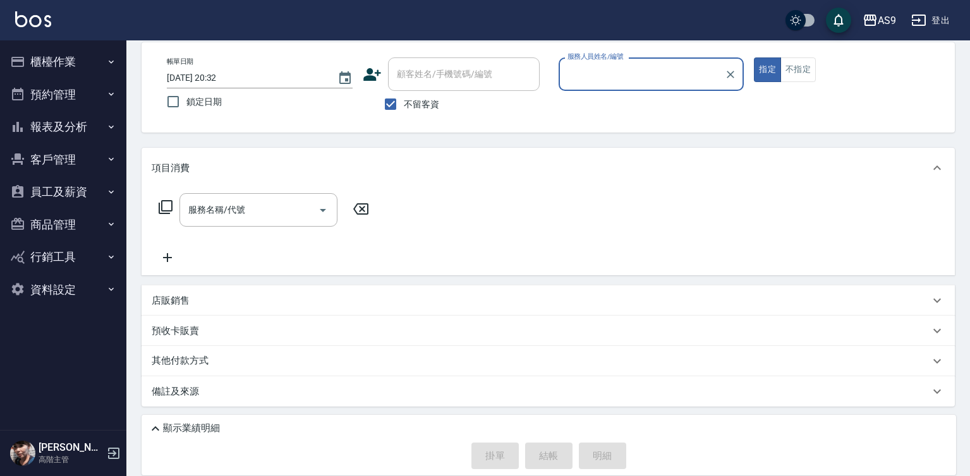
type input "可樂(無代號)"
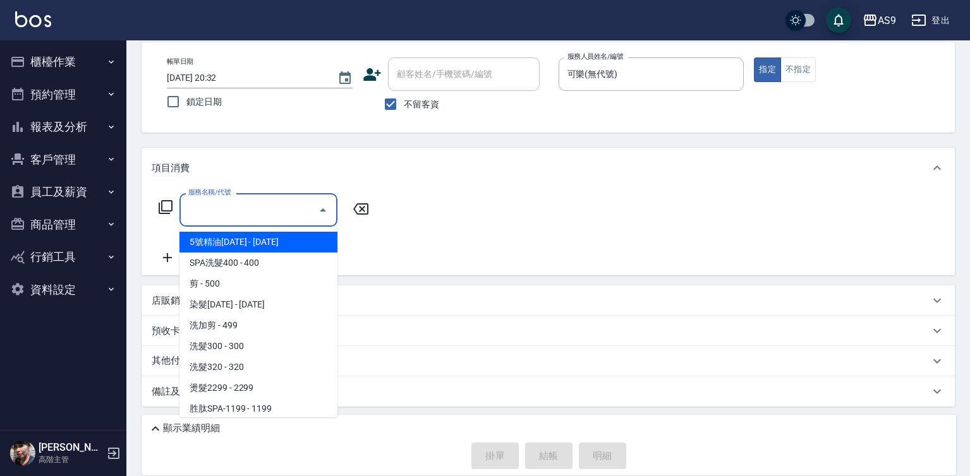
click at [274, 207] on input "服務名稱/代號" at bounding box center [249, 210] width 128 height 22
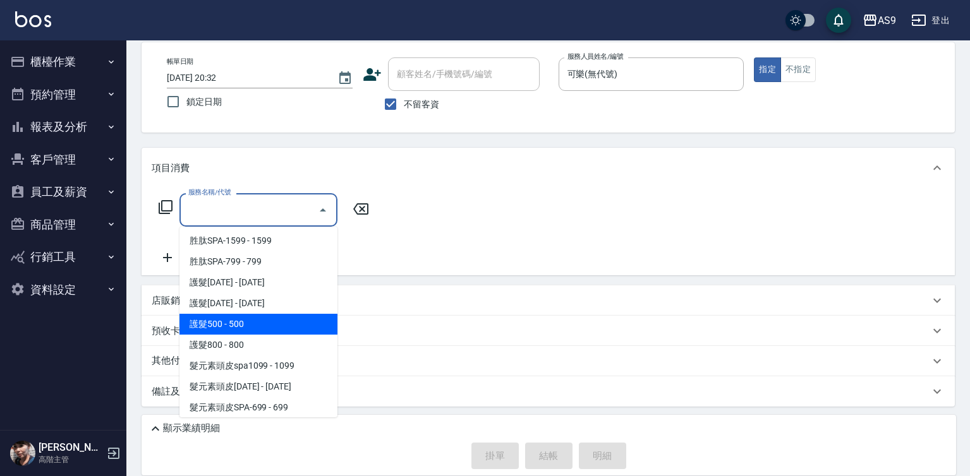
scroll to position [190, 0]
click at [254, 322] on span "護髮500 - 500" at bounding box center [258, 323] width 158 height 21
type input "護髮500(護髮500)"
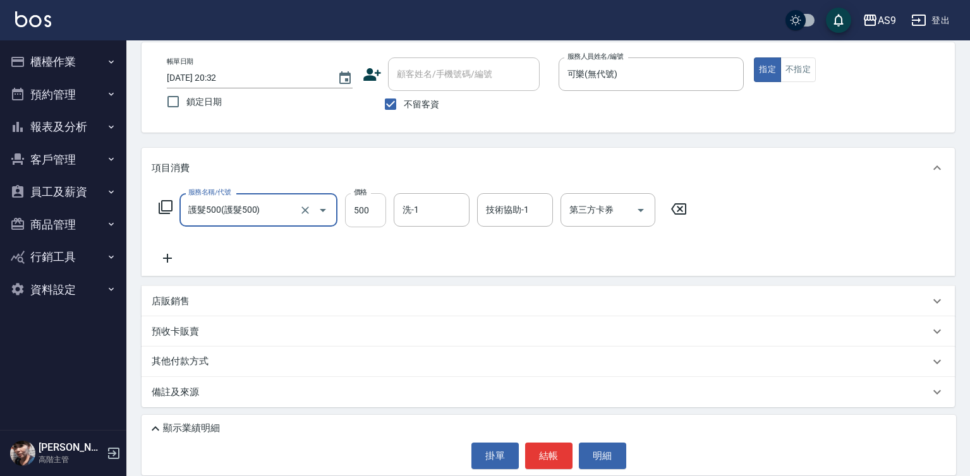
click at [369, 213] on input "500" at bounding box center [365, 210] width 41 height 34
type input "622"
click at [540, 449] on button "結帳" at bounding box center [548, 456] width 47 height 27
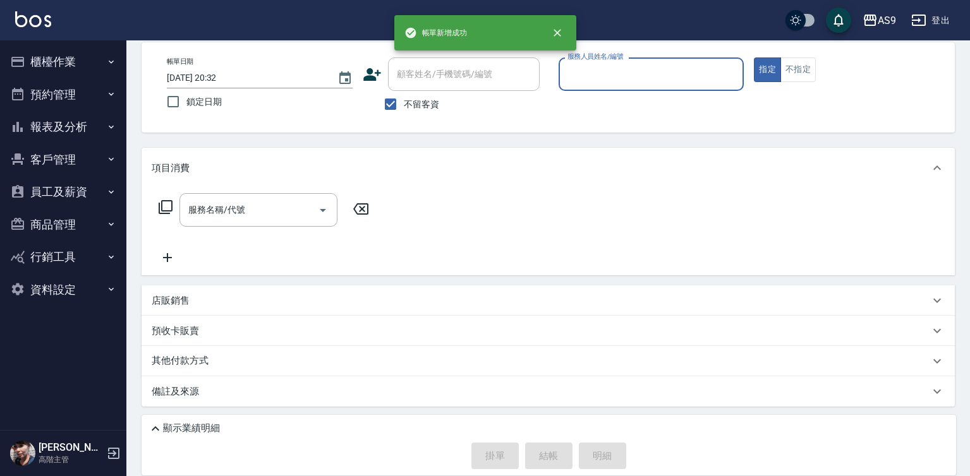
click at [86, 131] on button "報表及分析" at bounding box center [63, 127] width 116 height 33
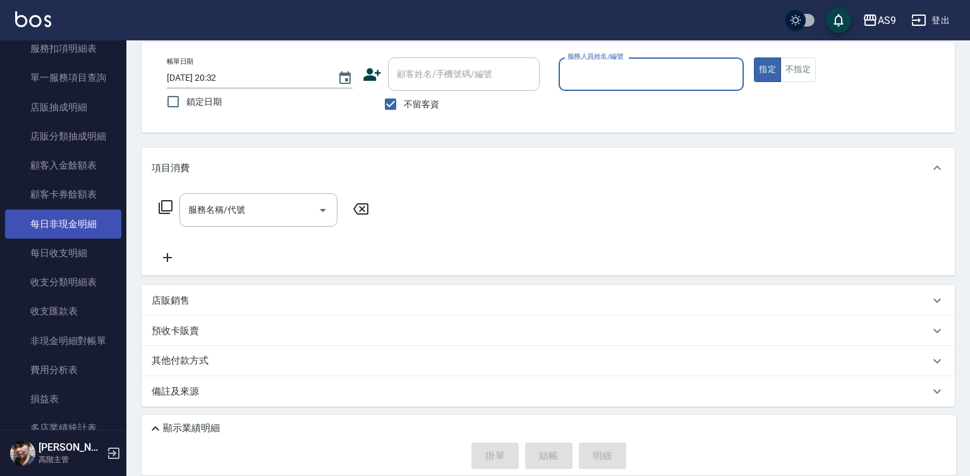
scroll to position [885, 0]
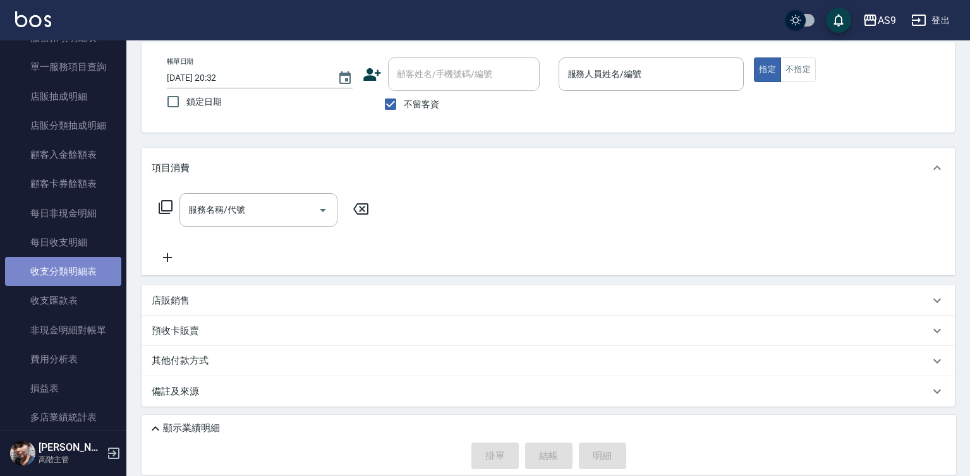
click at [93, 266] on link "收支分類明細表" at bounding box center [63, 271] width 116 height 29
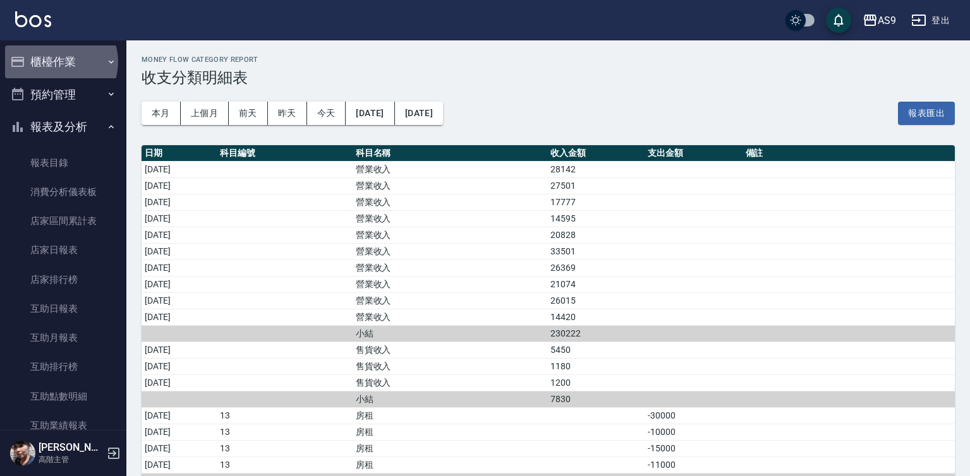
click at [58, 62] on button "櫃檯作業" at bounding box center [63, 61] width 116 height 33
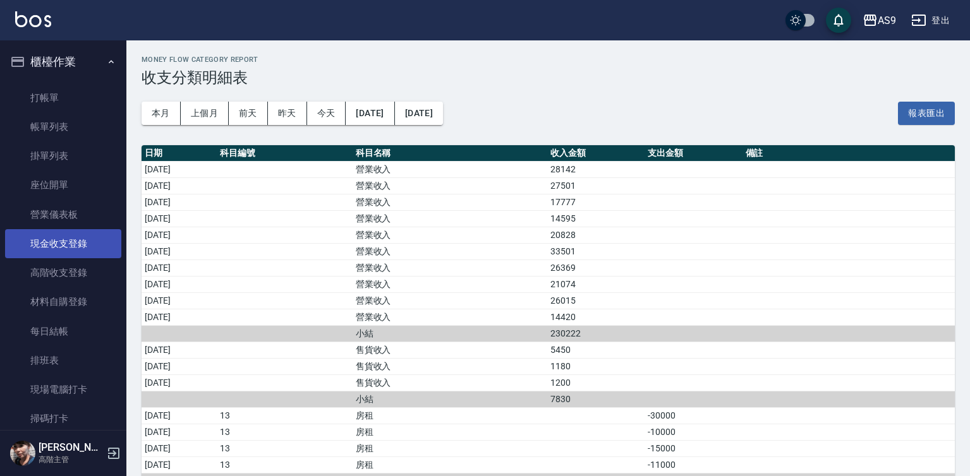
click at [76, 240] on link "現金收支登錄" at bounding box center [63, 243] width 116 height 29
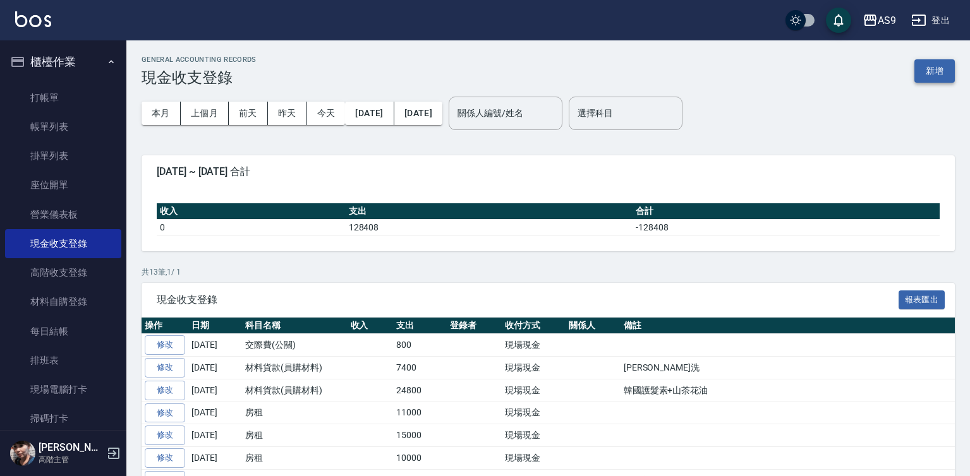
click at [944, 66] on button "新增" at bounding box center [934, 70] width 40 height 23
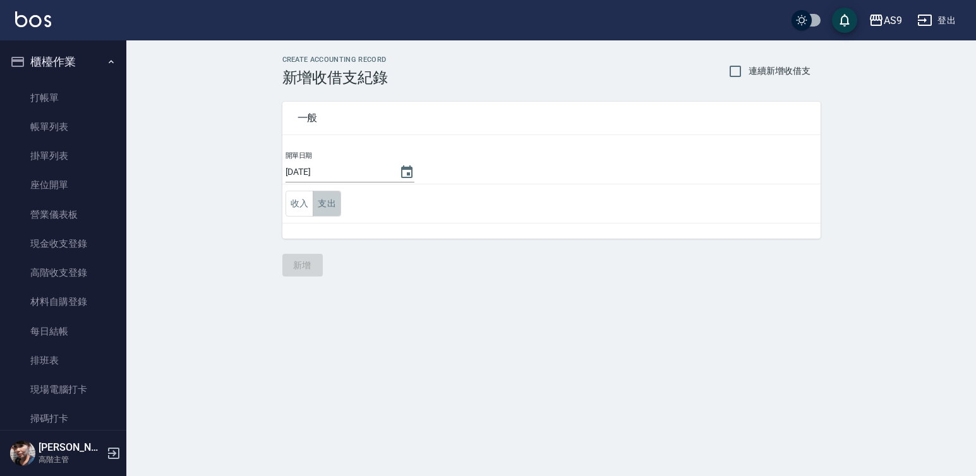
click at [320, 198] on button "支出" at bounding box center [327, 204] width 28 height 26
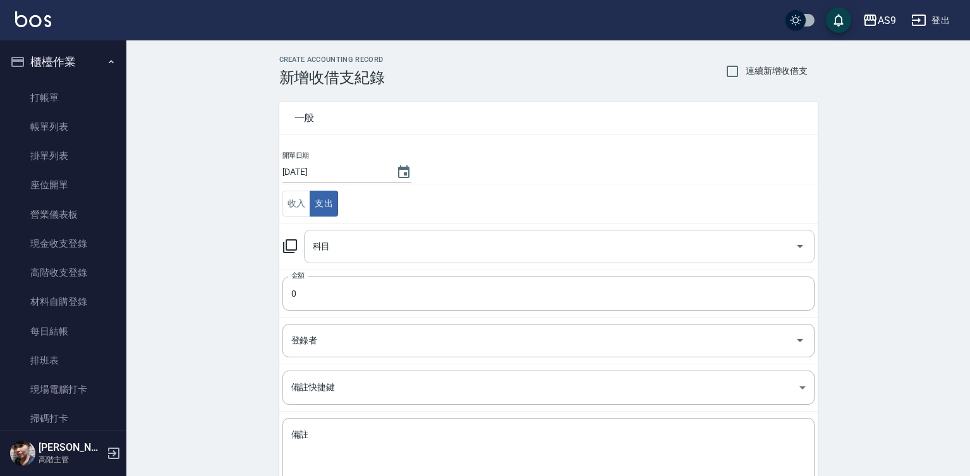
click at [348, 245] on input "科目" at bounding box center [550, 247] width 480 height 22
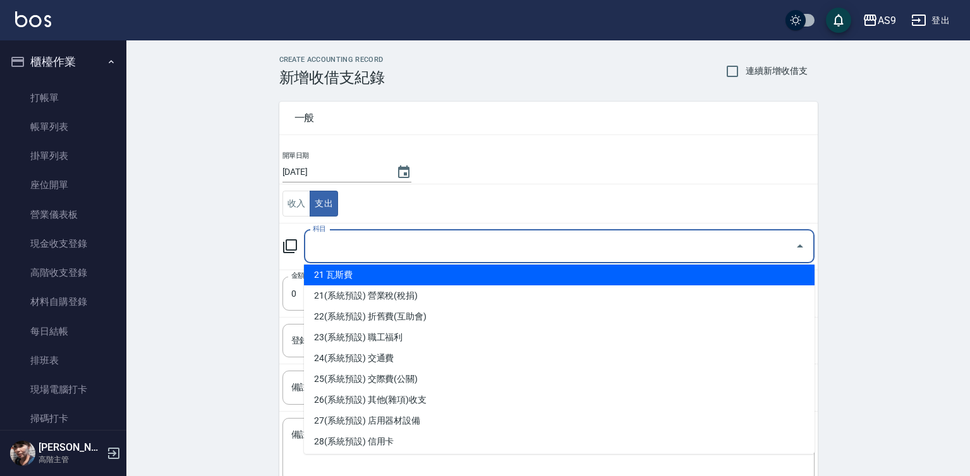
scroll to position [695, 0]
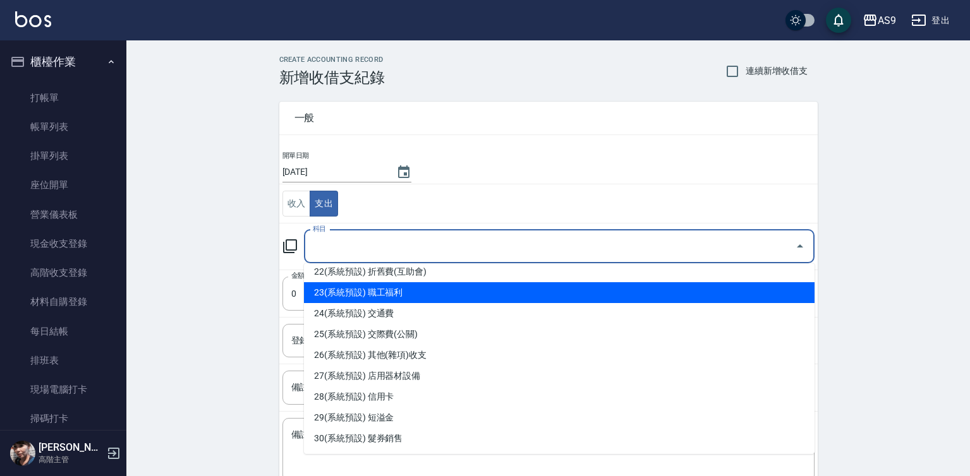
click at [387, 294] on li "23(系統預設) 職工福利" at bounding box center [559, 292] width 511 height 21
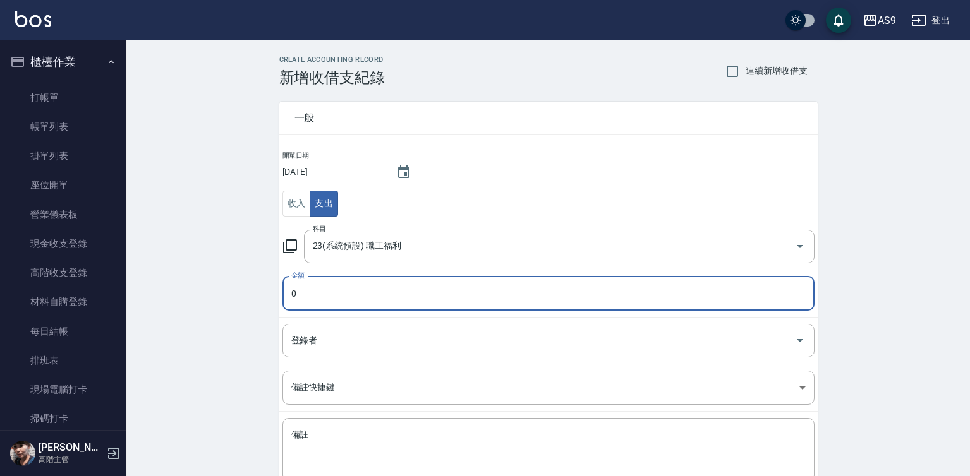
type input "23(系統預設) 職工福利"
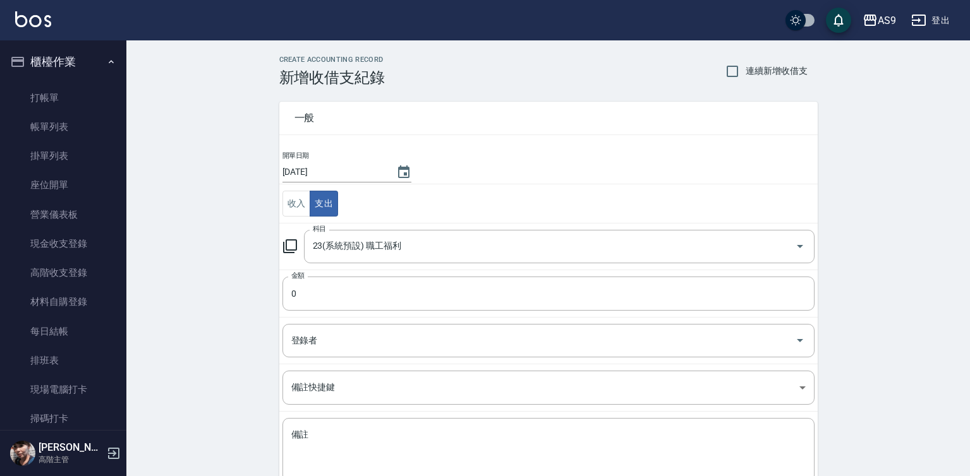
click at [293, 281] on label "金額" at bounding box center [297, 275] width 13 height 9
click at [293, 281] on input "0" at bounding box center [548, 294] width 532 height 34
click at [293, 281] on label "金額" at bounding box center [297, 275] width 13 height 9
click at [293, 281] on input "0" at bounding box center [548, 294] width 532 height 34
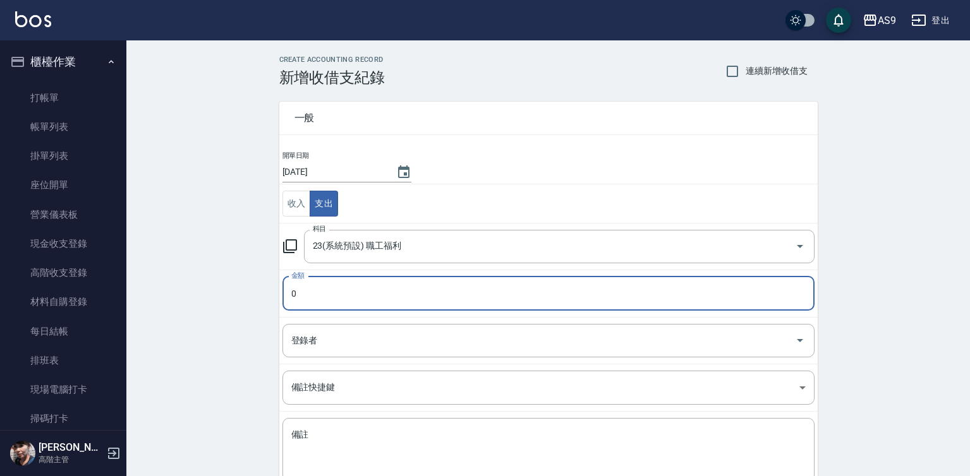
click at [310, 301] on input "0" at bounding box center [548, 294] width 532 height 34
type input "2000"
click at [344, 443] on textarea "備註" at bounding box center [548, 450] width 514 height 43
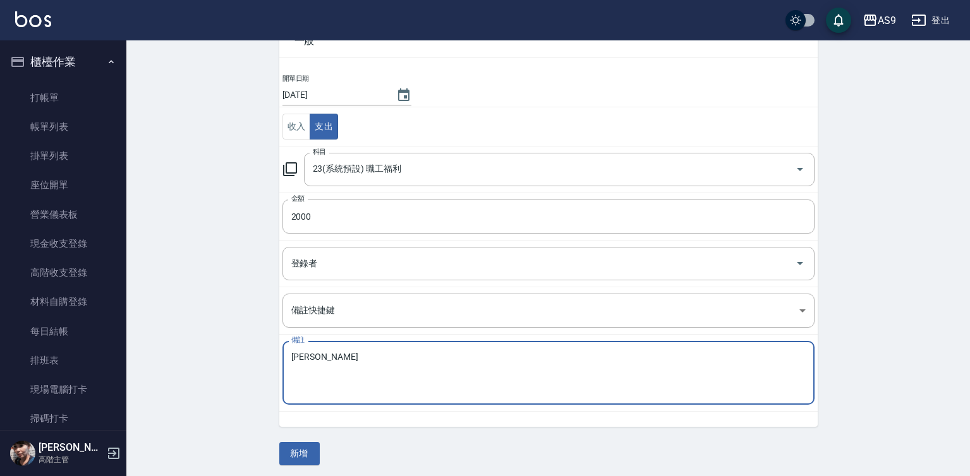
scroll to position [82, 0]
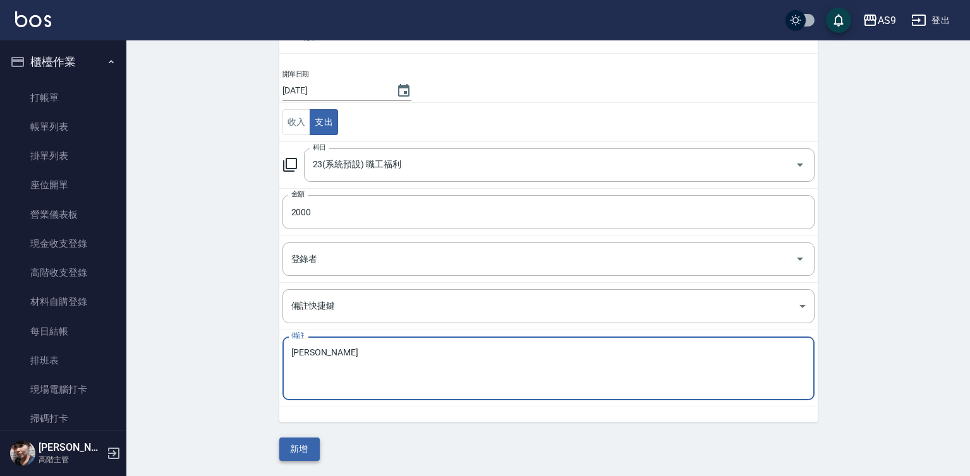
type textarea "[PERSON_NAME]"
click at [290, 447] on button "新增" at bounding box center [299, 449] width 40 height 23
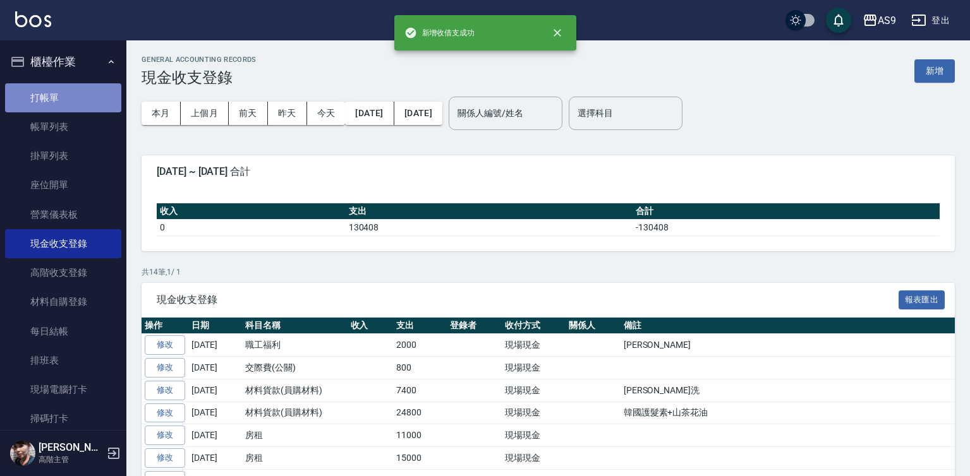
click at [63, 99] on link "打帳單" at bounding box center [63, 97] width 116 height 29
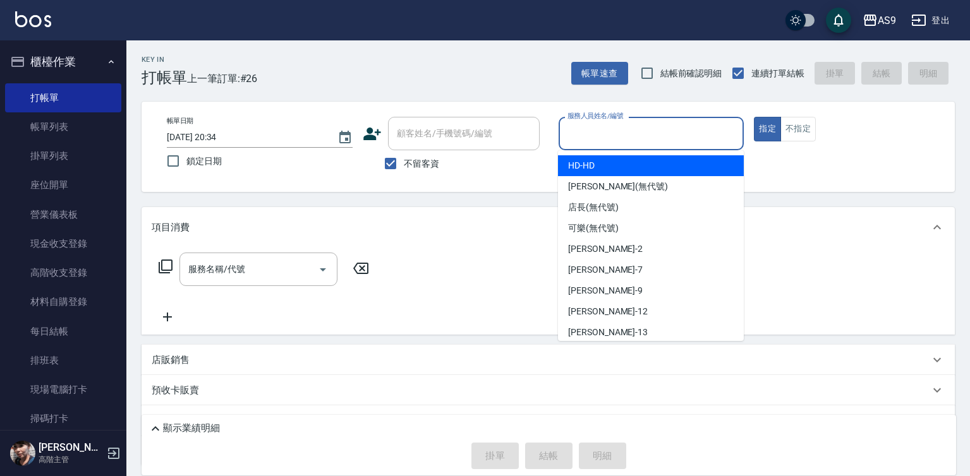
click at [657, 126] on input "服務人員姓名/編號" at bounding box center [651, 134] width 174 height 22
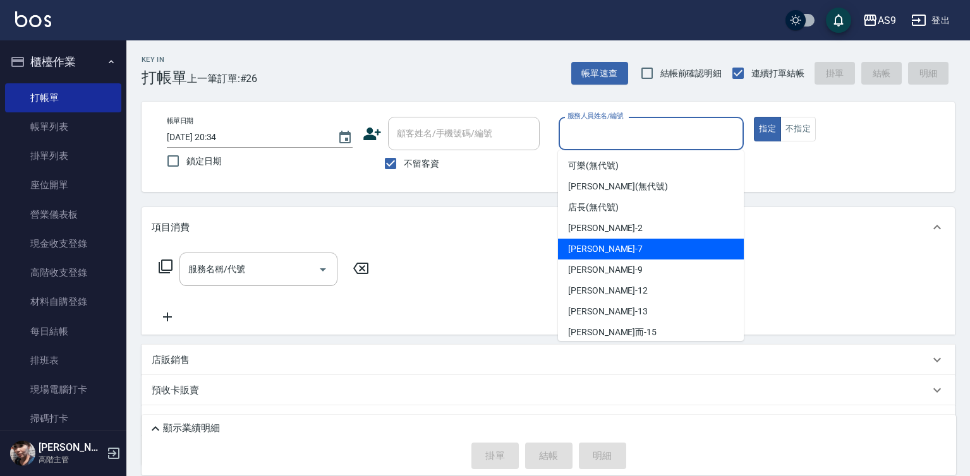
click at [615, 251] on div "Peggy -7" at bounding box center [651, 249] width 186 height 21
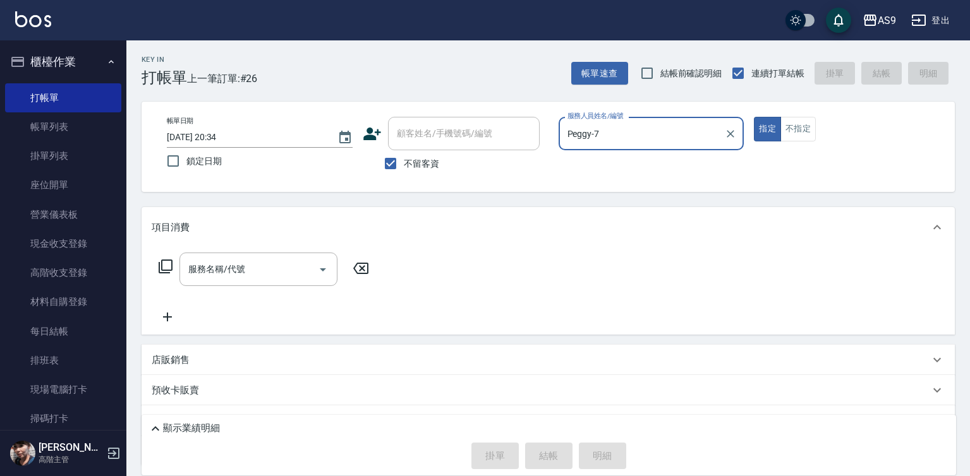
type input "Peggy-7"
click at [243, 282] on div "服務名稱/代號" at bounding box center [258, 269] width 158 height 33
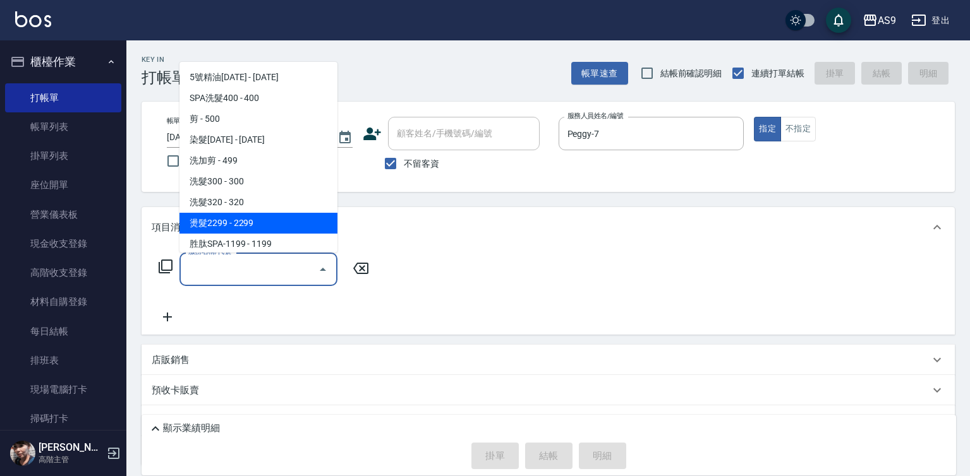
click at [261, 224] on span "燙髮2299 - 2299" at bounding box center [258, 223] width 158 height 21
type input "燙髮2299(燙2299)"
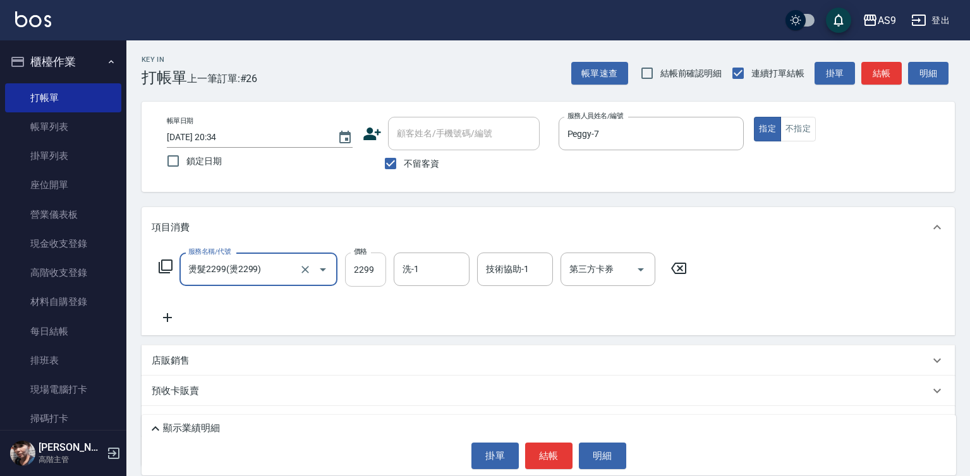
click at [377, 272] on input "2299" at bounding box center [365, 270] width 41 height 34
click at [377, 271] on input "2299" at bounding box center [365, 270] width 41 height 34
click at [377, 271] on input "3000" at bounding box center [365, 270] width 41 height 34
type input "2299"
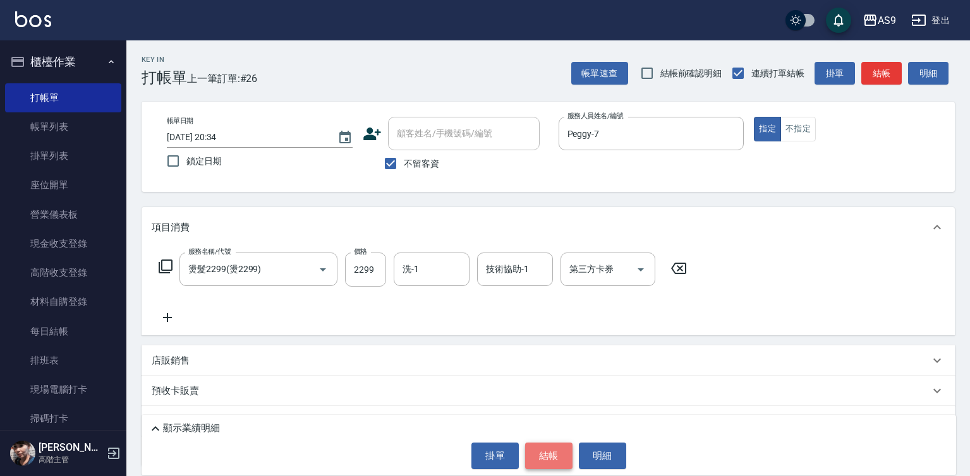
click at [554, 455] on button "結帳" at bounding box center [548, 456] width 47 height 27
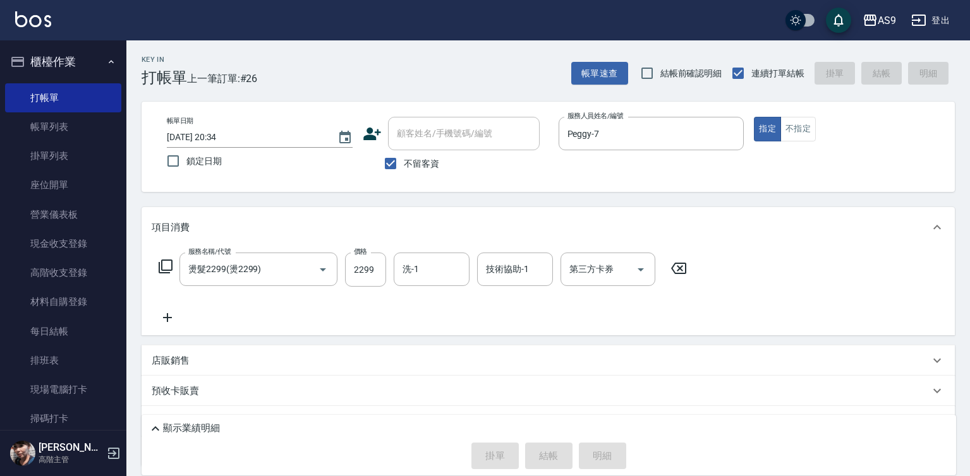
type input "[DATE] 20:35"
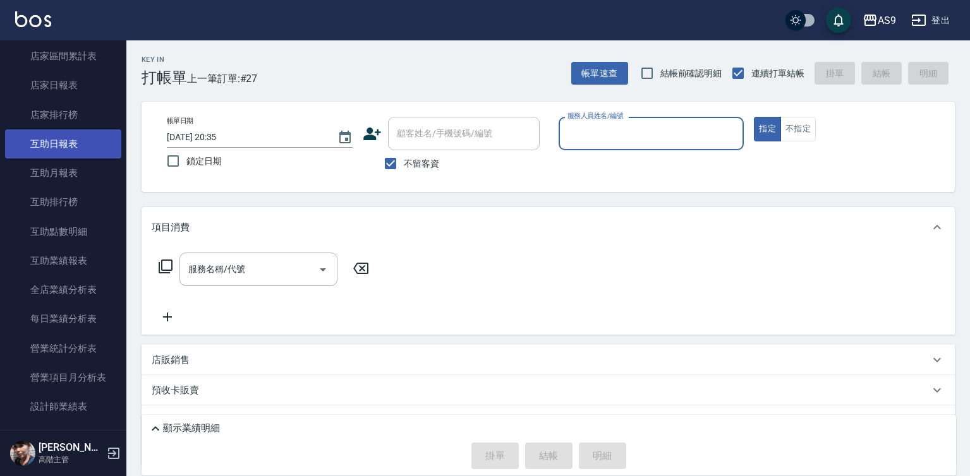
scroll to position [695, 0]
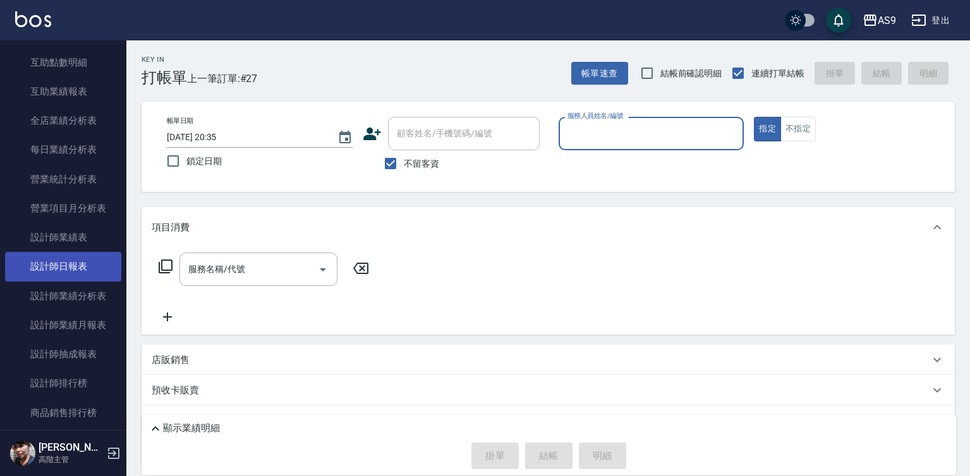
click at [87, 271] on link "設計師日報表" at bounding box center [63, 266] width 116 height 29
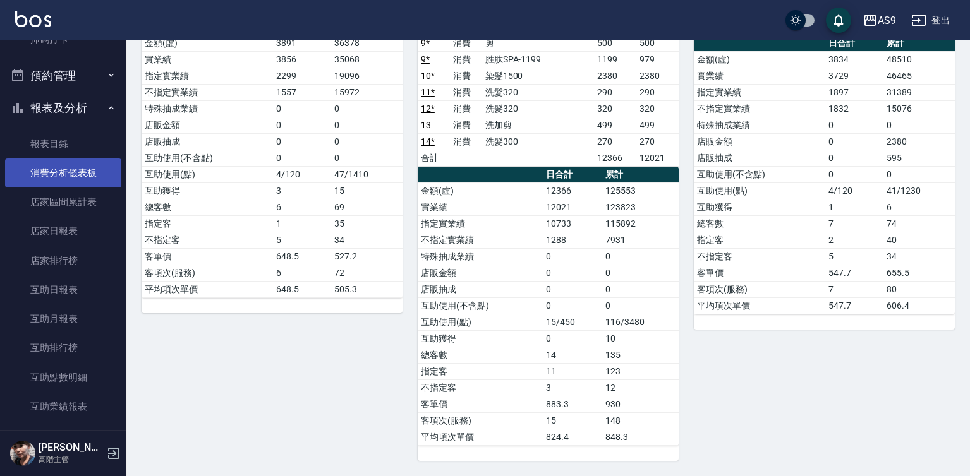
scroll to position [379, 0]
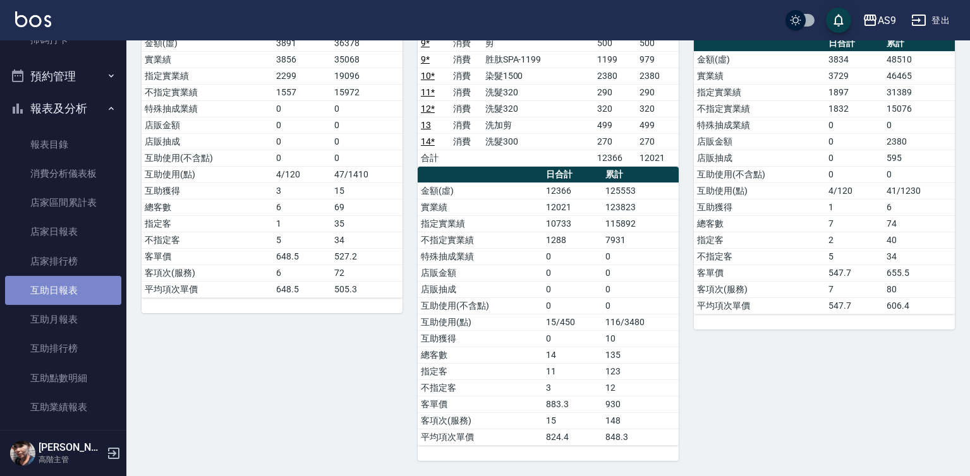
click at [71, 297] on link "互助日報表" at bounding box center [63, 290] width 116 height 29
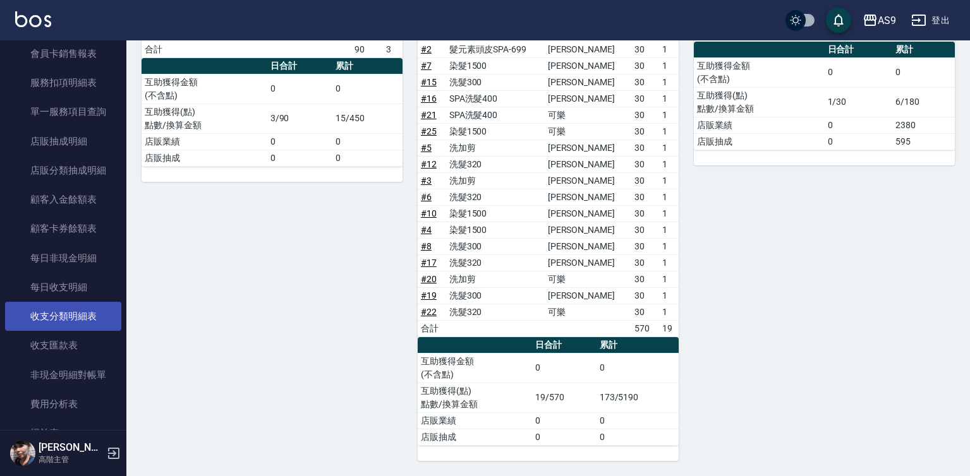
scroll to position [1518, 0]
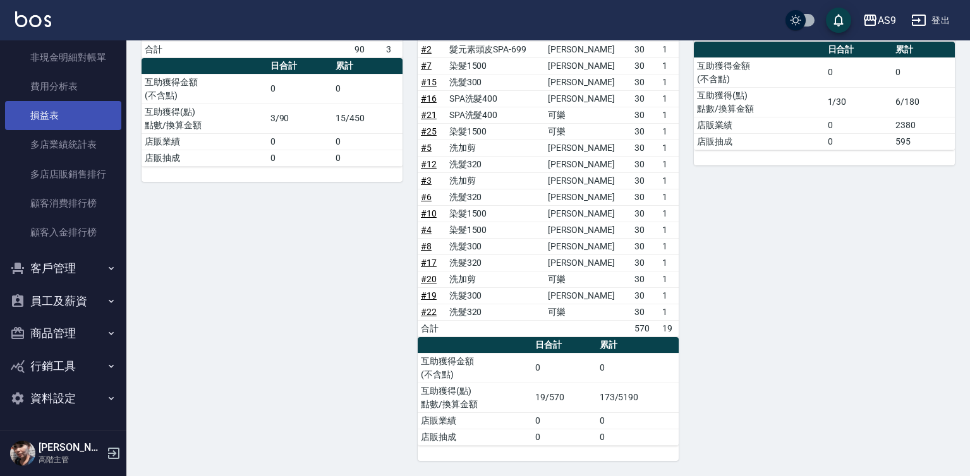
click at [57, 116] on link "損益表" at bounding box center [63, 115] width 116 height 29
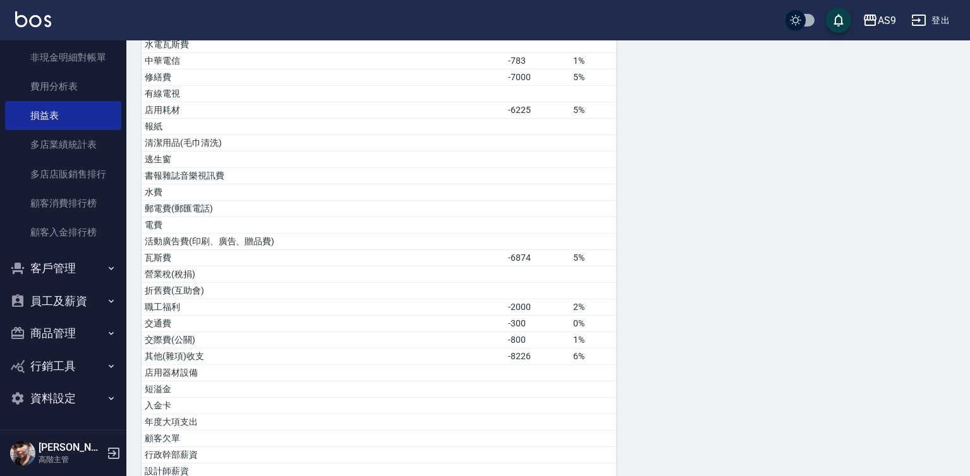
scroll to position [632, 0]
